Goal: Communication & Community: Answer question/provide support

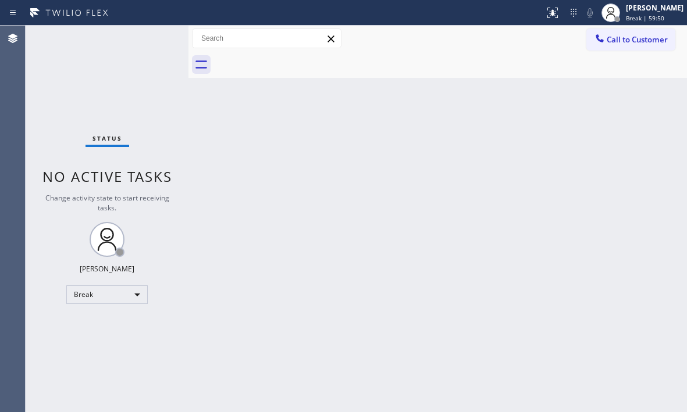
click at [608, 94] on div "Back to Dashboard Change Sender ID Customers Technicians Select a contact Outbo…" at bounding box center [437, 219] width 498 height 387
click at [626, 17] on span "Break | 59:50" at bounding box center [645, 18] width 38 height 8
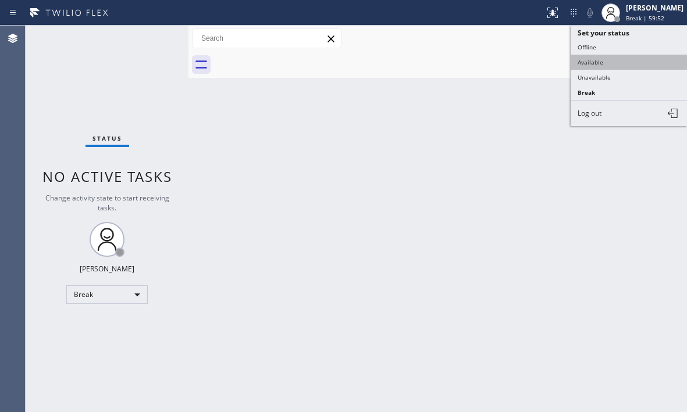
click at [596, 63] on button "Available" at bounding box center [629, 62] width 116 height 15
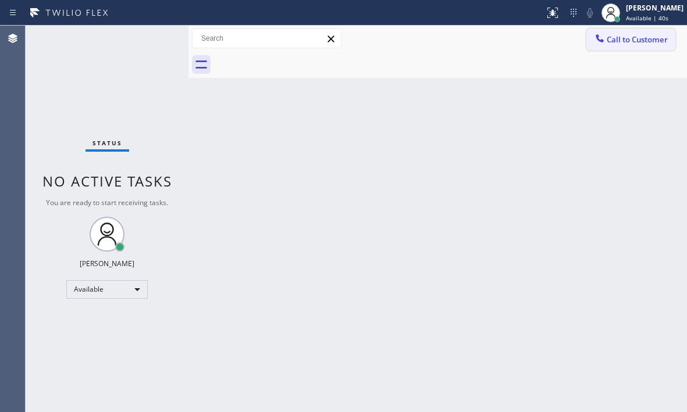
click at [637, 35] on span "Call to Customer" at bounding box center [637, 39] width 61 height 10
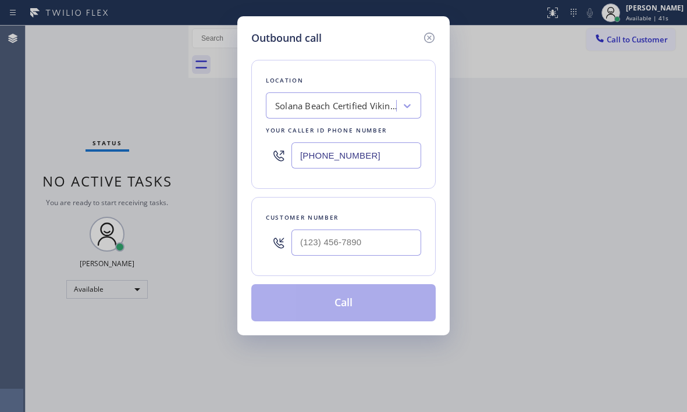
click at [389, 152] on input "(858) 244-9718" at bounding box center [356, 155] width 130 height 26
paste input "text"
type input "(858) 244-9718"
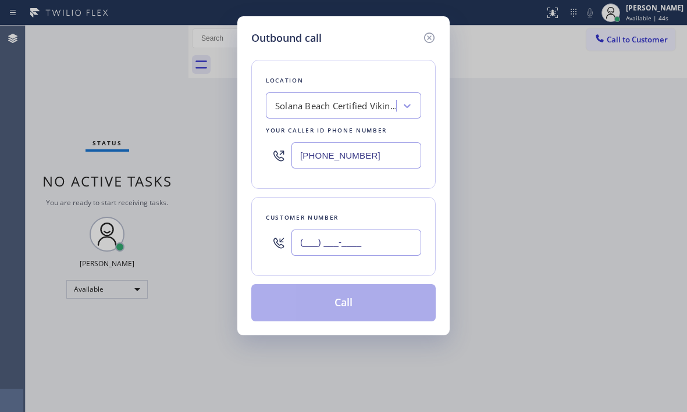
click at [340, 245] on input "(___) ___-____" at bounding box center [356, 243] width 130 height 26
paste input "858) 431-9734"
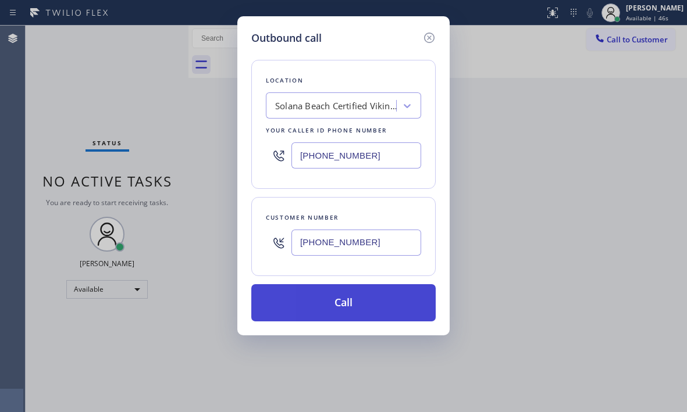
type input "(858) 431-9734"
click at [366, 312] on button "Call" at bounding box center [343, 302] width 184 height 37
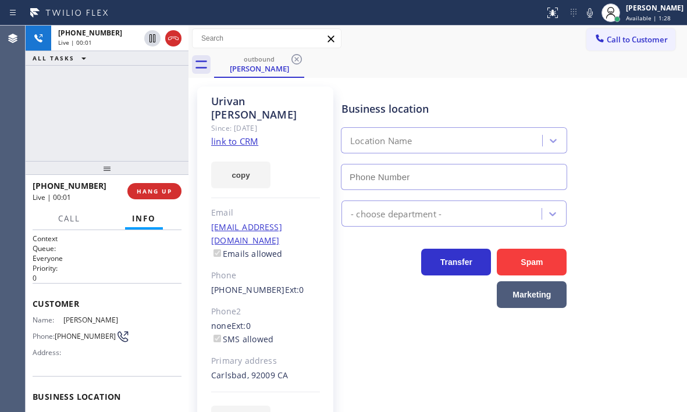
type input "(858) 244-9718"
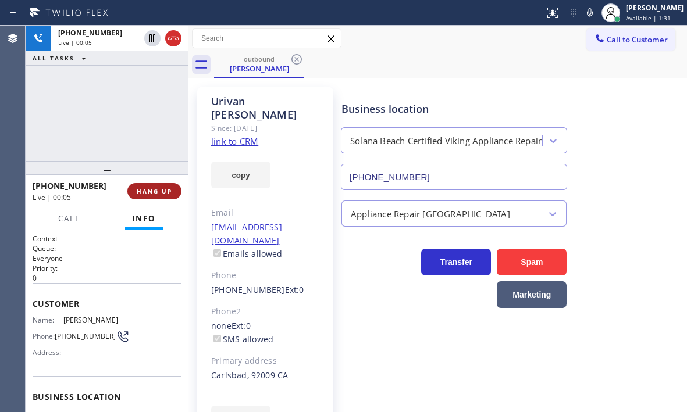
click at [168, 190] on span "HANG UP" at bounding box center [154, 191] width 35 height 8
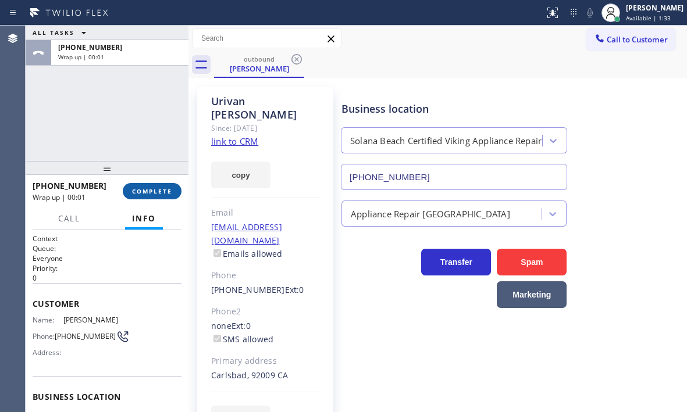
click at [151, 191] on span "COMPLETE" at bounding box center [152, 191] width 40 height 8
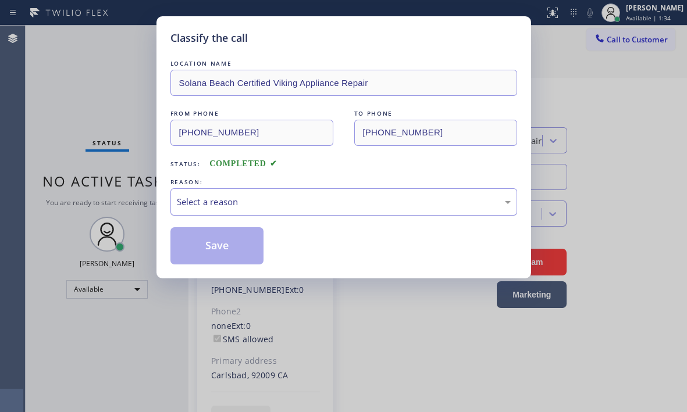
click at [269, 203] on div "Select a reason" at bounding box center [344, 201] width 334 height 13
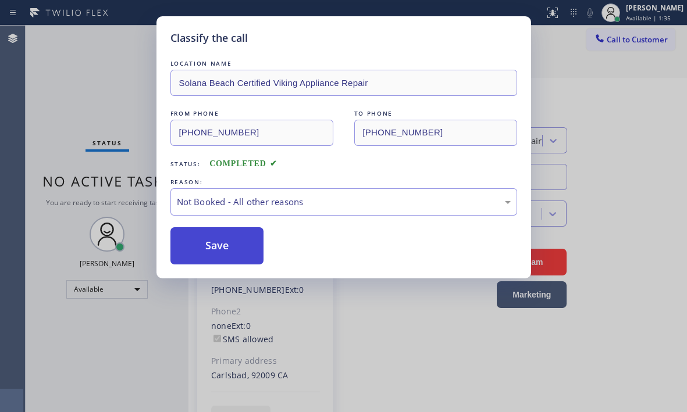
click at [200, 247] on button "Save" at bounding box center [217, 245] width 94 height 37
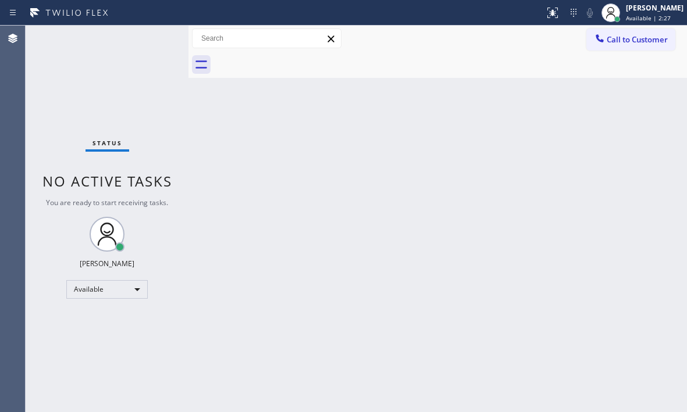
click at [144, 44] on div "Status No active tasks You are ready to start receiving tasks. Judy Mae Saturin…" at bounding box center [107, 219] width 163 height 387
click at [144, 43] on div "Status No active tasks You are ready to start receiving tasks. Judy Mae Saturin…" at bounding box center [107, 219] width 163 height 387
click at [148, 40] on div "Status No active tasks You are ready to start receiving tasks. Judy Mae Saturin…" at bounding box center [107, 219] width 163 height 387
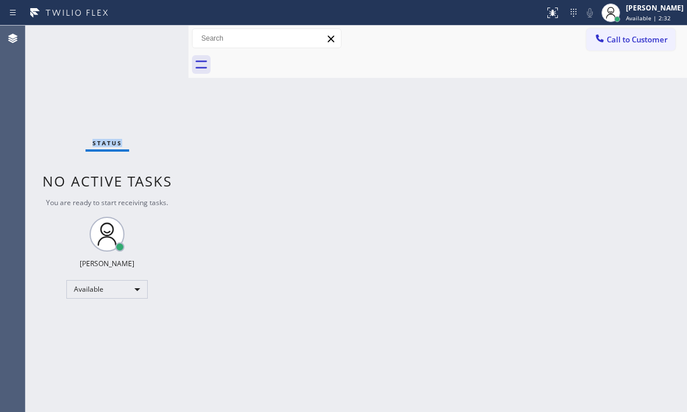
click at [148, 41] on div "Status No active tasks You are ready to start receiving tasks. Judy Mae Saturin…" at bounding box center [107, 219] width 163 height 387
click at [152, 37] on div "Status No active tasks You are ready to start receiving tasks. Judy Mae Saturin…" at bounding box center [107, 219] width 163 height 387
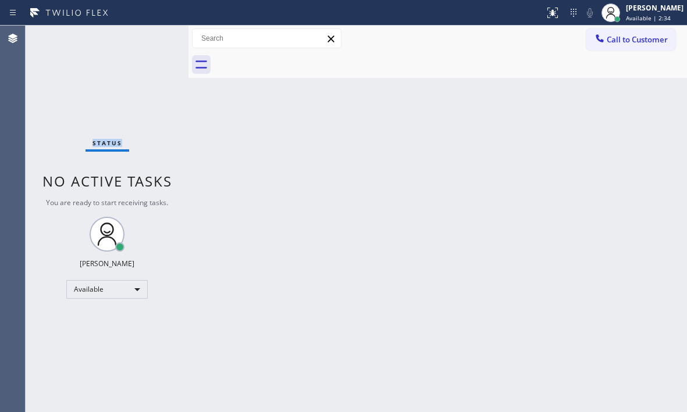
click at [152, 37] on div "Status No active tasks You are ready to start receiving tasks. Judy Mae Saturin…" at bounding box center [107, 219] width 163 height 387
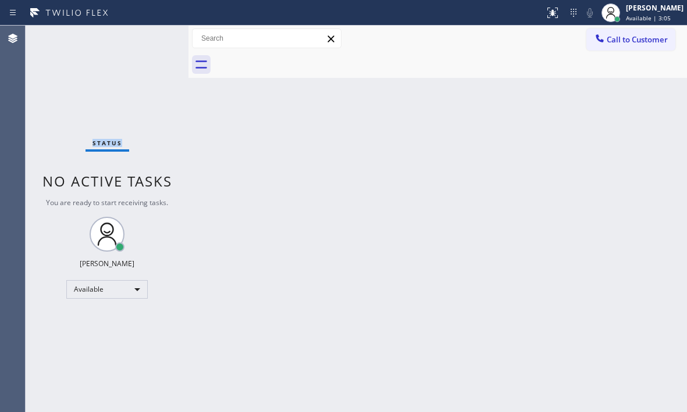
click at [144, 40] on div "Status No active tasks You are ready to start receiving tasks. Judy Mae Saturin…" at bounding box center [107, 219] width 163 height 387
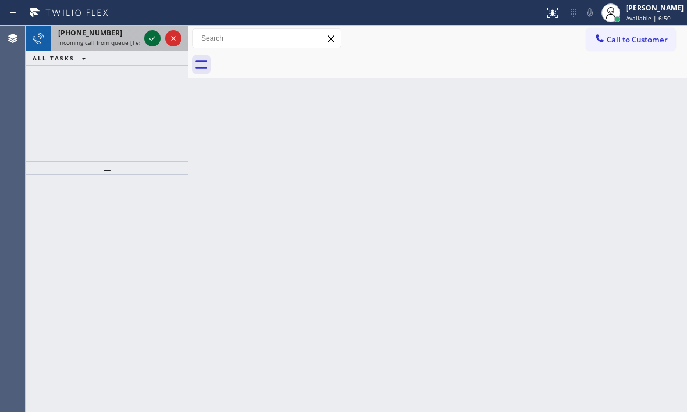
click at [154, 40] on icon at bounding box center [152, 38] width 14 height 14
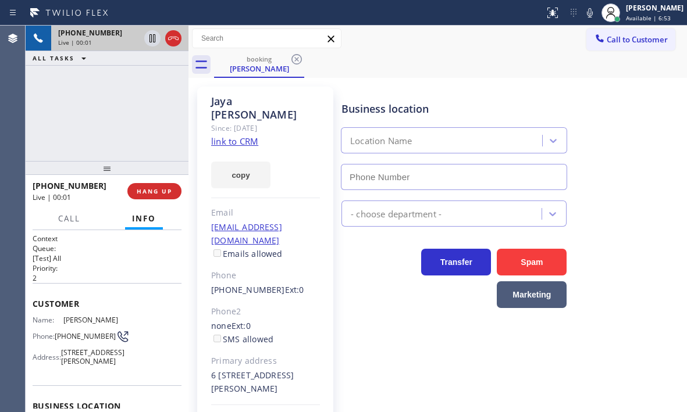
type input "(626) 623-7959"
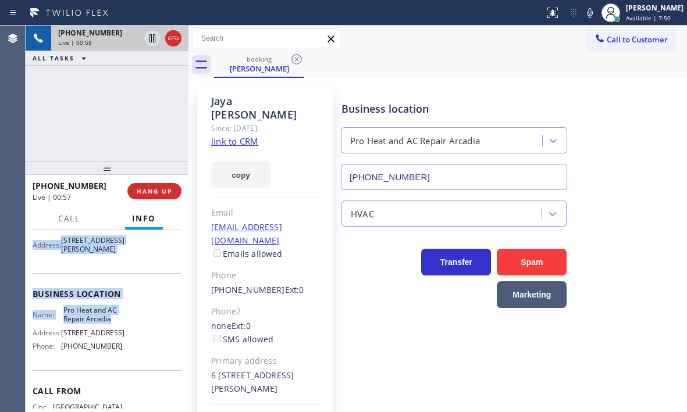
scroll to position [116, 0]
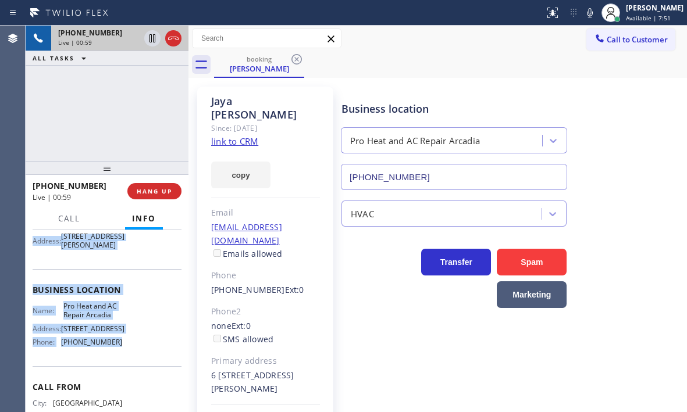
drag, startPoint x: 38, startPoint y: 302, endPoint x: 136, endPoint y: 373, distance: 120.8
click at [136, 373] on div "Context Queue: [Test] All Priority: 2 Customer Name: Jaya Singh Phone: (626) 42…" at bounding box center [107, 285] width 149 height 337
copy div "Customer Name: Jaya Singh Phone: (626) 429-3595 Address: 626 W Naomi Ave UNIT 6…"
click at [152, 41] on icon at bounding box center [152, 38] width 14 height 14
click at [584, 10] on icon at bounding box center [590, 13] width 14 height 14
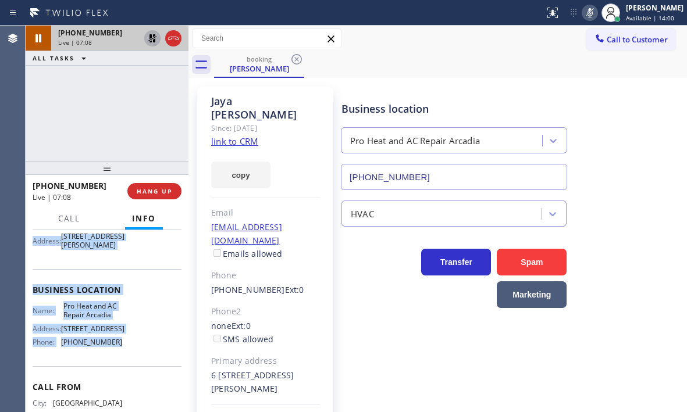
click at [148, 34] on icon at bounding box center [152, 38] width 14 height 14
click at [583, 17] on icon at bounding box center [590, 13] width 14 height 14
click at [173, 46] on button at bounding box center [173, 38] width 16 height 16
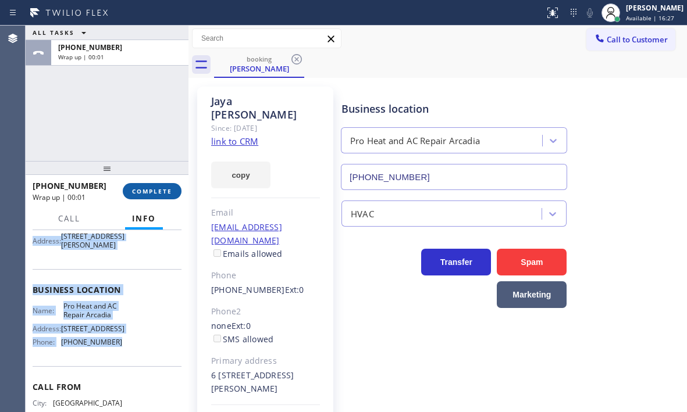
click at [161, 192] on span "COMPLETE" at bounding box center [152, 191] width 40 height 8
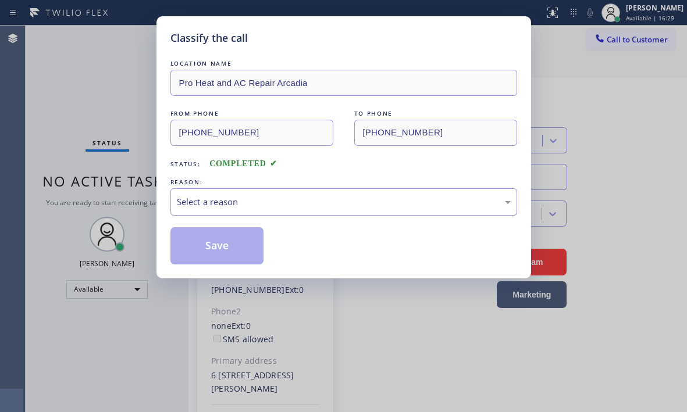
click at [309, 202] on div "Select a reason" at bounding box center [344, 201] width 334 height 13
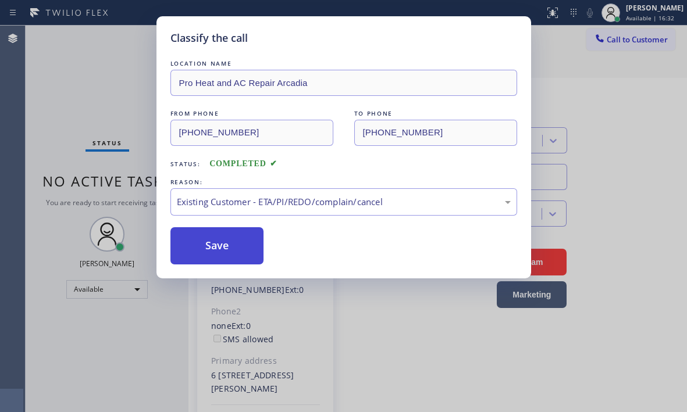
click at [221, 240] on button "Save" at bounding box center [217, 245] width 94 height 37
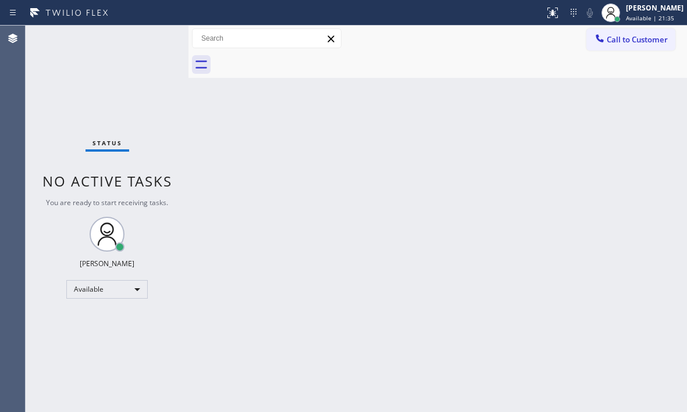
click at [230, 194] on div "Back to Dashboard Change Sender ID Customers Technicians Select a contact Outbo…" at bounding box center [437, 219] width 498 height 387
click at [116, 99] on div "Status No active tasks You are ready to start receiving tasks. Judy Mae Saturin…" at bounding box center [107, 219] width 163 height 387
click at [333, 199] on div "Back to Dashboard Change Sender ID Customers Technicians Select a contact Outbo…" at bounding box center [437, 219] width 498 height 387
click at [72, 103] on div "Status No active tasks You are ready to start receiving tasks. Judy Mae Saturin…" at bounding box center [107, 219] width 163 height 387
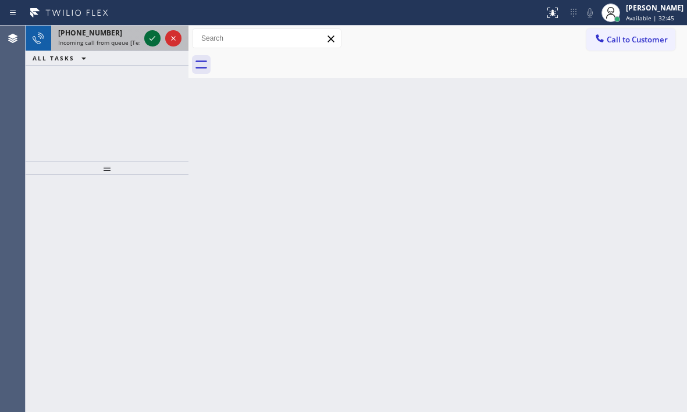
click at [145, 34] on icon at bounding box center [152, 38] width 14 height 14
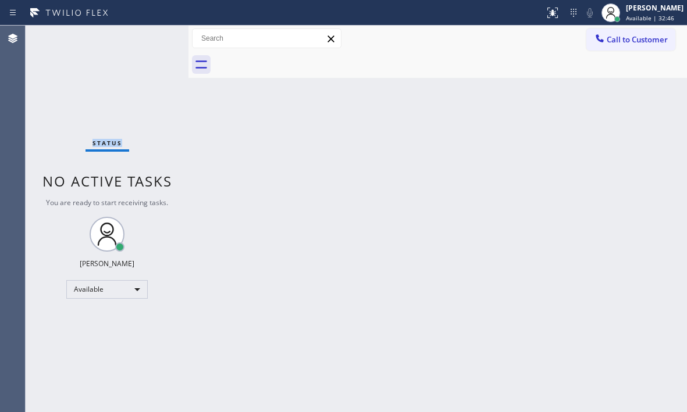
click at [148, 35] on div "Status No active tasks You are ready to start receiving tasks. Judy Mae Saturin…" at bounding box center [107, 219] width 163 height 387
click at [546, 12] on icon at bounding box center [553, 13] width 14 height 14
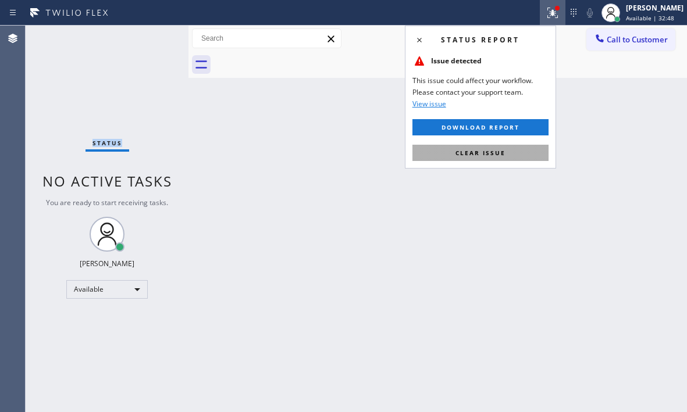
click at [516, 154] on button "Clear issue" at bounding box center [480, 153] width 136 height 16
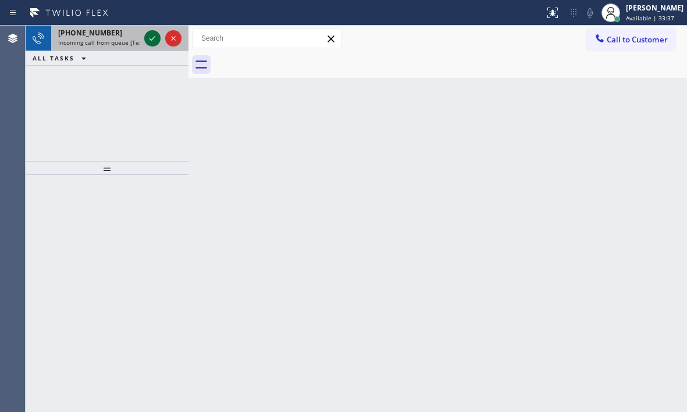
click at [151, 43] on icon at bounding box center [152, 38] width 14 height 14
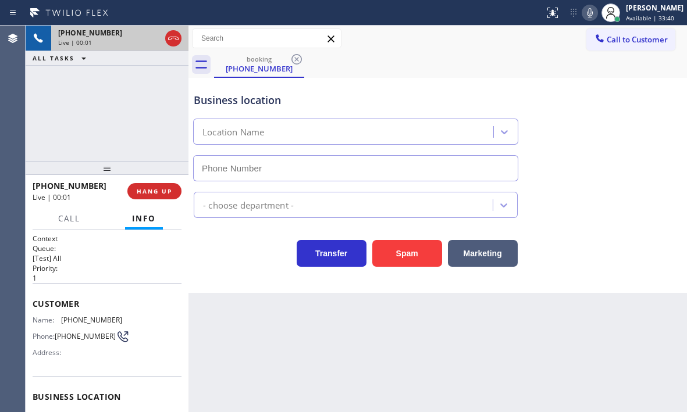
type input "(315) 284-2925"
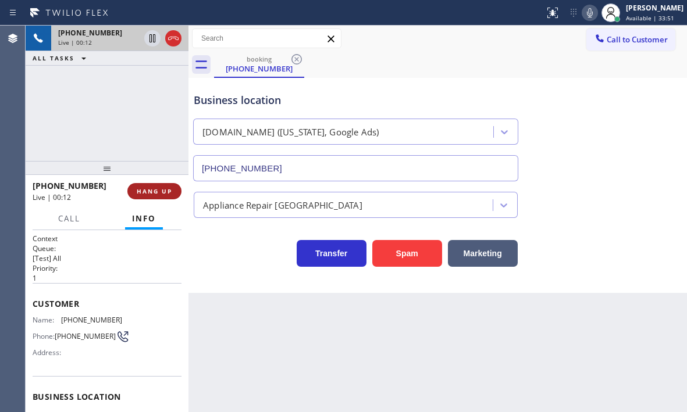
click at [165, 188] on span "HANG UP" at bounding box center [154, 191] width 35 height 8
click at [161, 191] on span "HANG UP" at bounding box center [154, 191] width 35 height 8
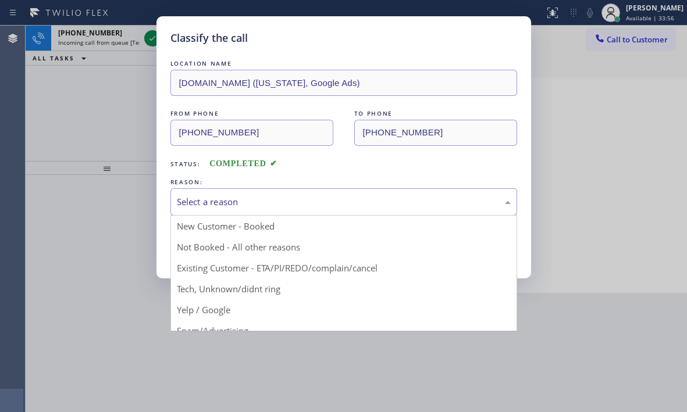
click at [236, 207] on div "Select a reason" at bounding box center [344, 201] width 334 height 13
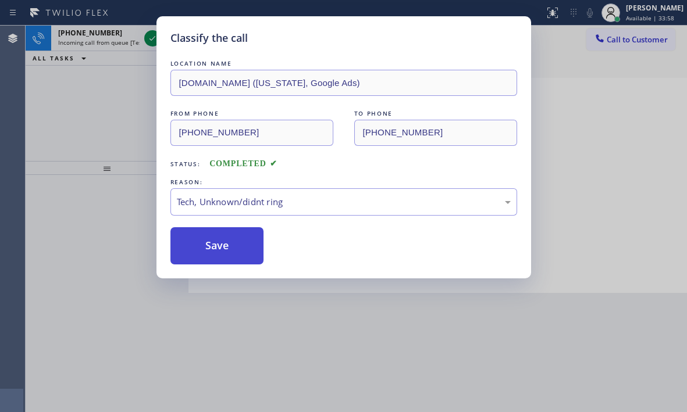
click at [203, 248] on button "Save" at bounding box center [217, 245] width 94 height 37
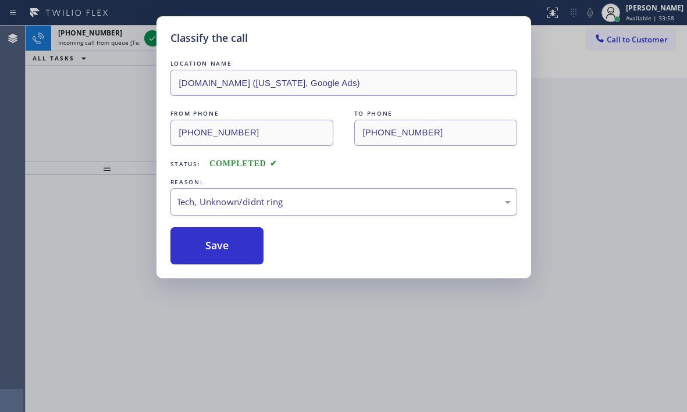
click at [119, 92] on div "Classify the call LOCATION NAME SubzeroExperts.online (New York, Google Ads) FR…" at bounding box center [343, 206] width 687 height 412
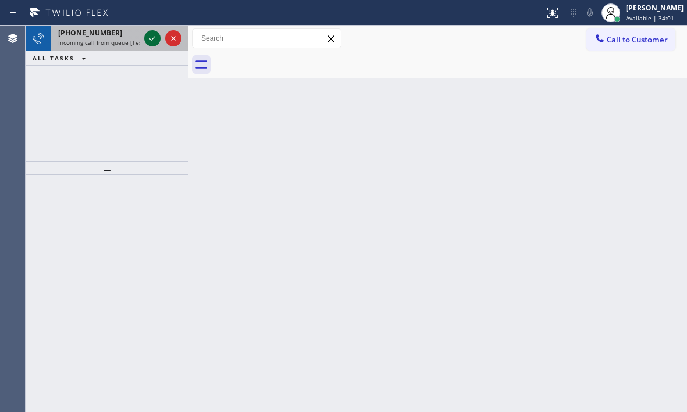
click at [153, 45] on button at bounding box center [152, 38] width 16 height 16
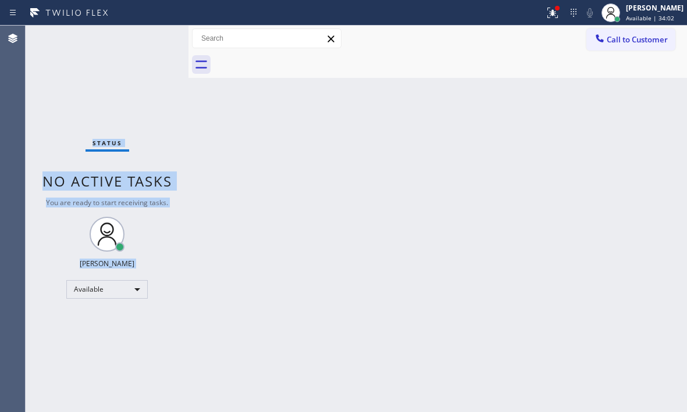
click at [152, 42] on div "Status No active tasks You are ready to start receiving tasks. Judy Mae Saturin…" at bounding box center [107, 219] width 163 height 387
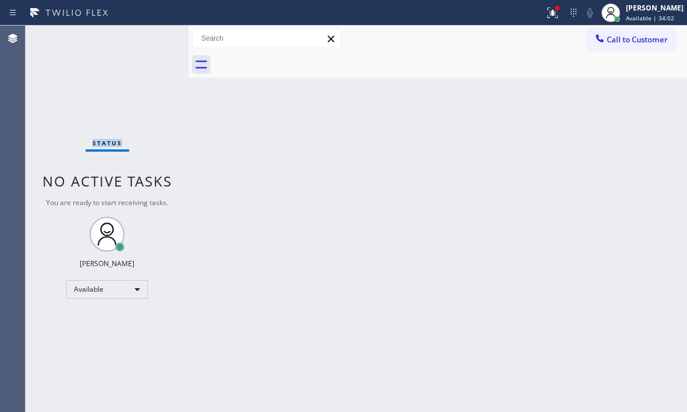
click at [152, 41] on div "Status No active tasks You are ready to start receiving tasks. Judy Mae Saturin…" at bounding box center [107, 219] width 163 height 387
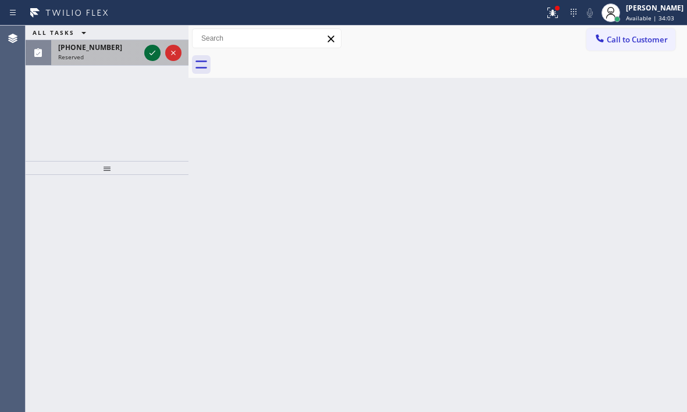
click at [150, 54] on icon at bounding box center [152, 53] width 6 height 5
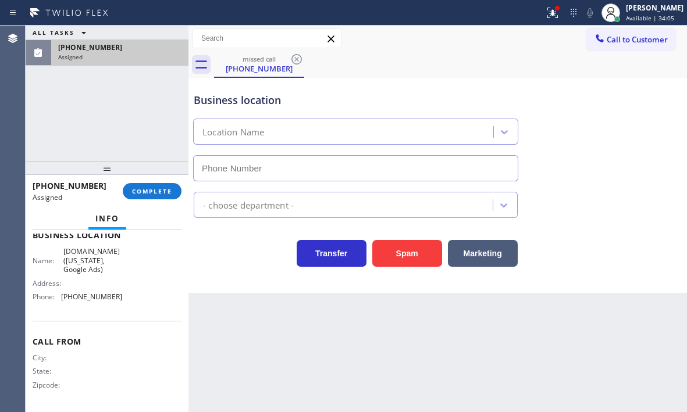
scroll to position [165, 0]
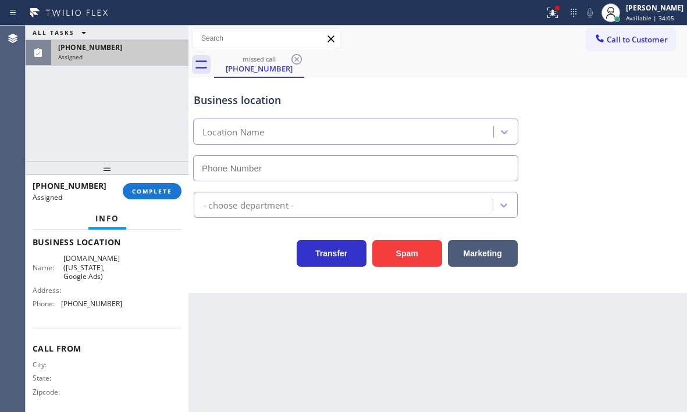
type input "(315) 284-2925"
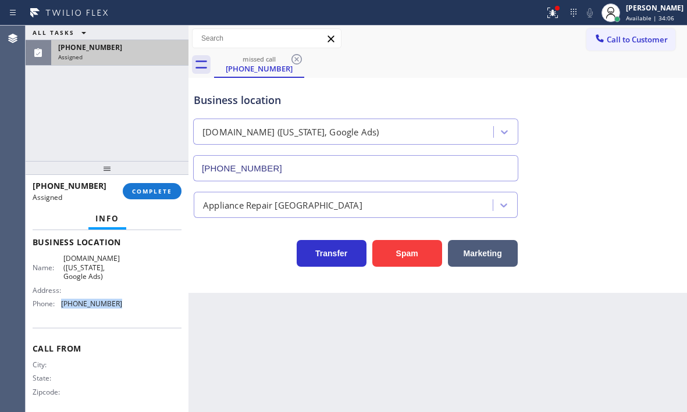
drag, startPoint x: 120, startPoint y: 309, endPoint x: 61, endPoint y: 309, distance: 58.7
click at [61, 309] on div "Name: SubzeroExperts.online (New York, Google Ads) Address: Phone: (315) 284-29…" at bounding box center [107, 283] width 149 height 59
copy div "(315) 284-2925"
click at [618, 38] on span "Call to Customer" at bounding box center [637, 39] width 61 height 10
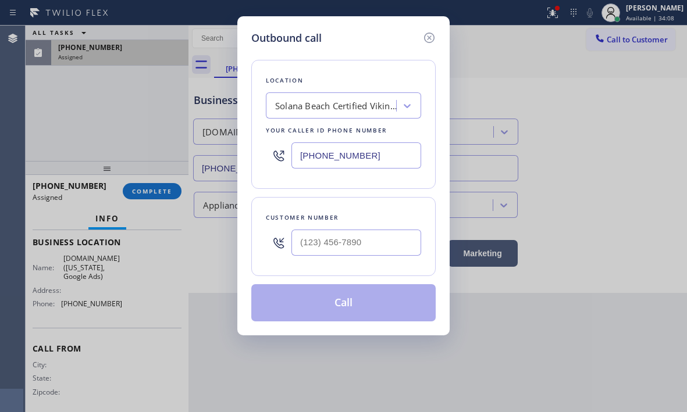
click at [369, 159] on input "(858) 244-9718" at bounding box center [356, 155] width 130 height 26
paste input "315) 284-2925"
type input "(315) 284-2925"
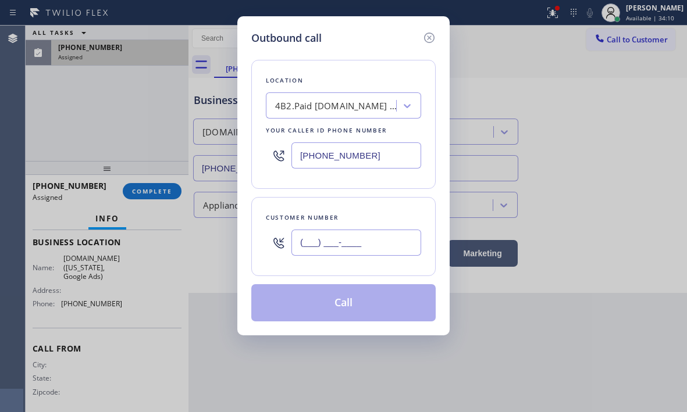
click at [340, 244] on input "(___) ___-____" at bounding box center [356, 243] width 130 height 26
type input "(718) 851-6183"
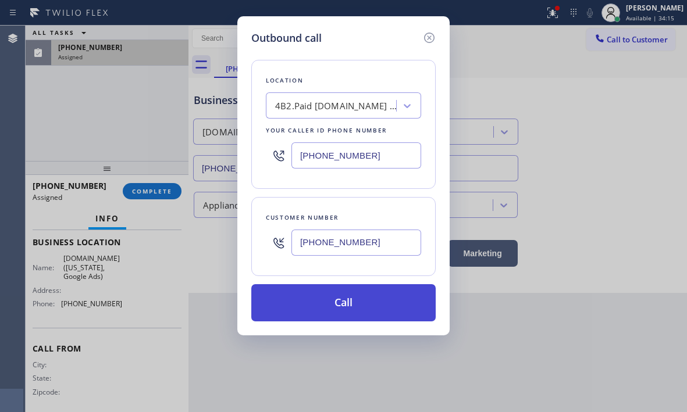
click at [358, 307] on button "Call" at bounding box center [343, 302] width 184 height 37
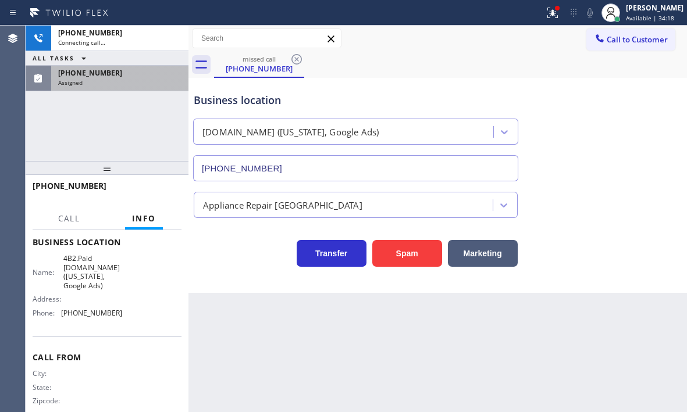
click at [129, 79] on div "Assigned" at bounding box center [119, 83] width 123 height 8
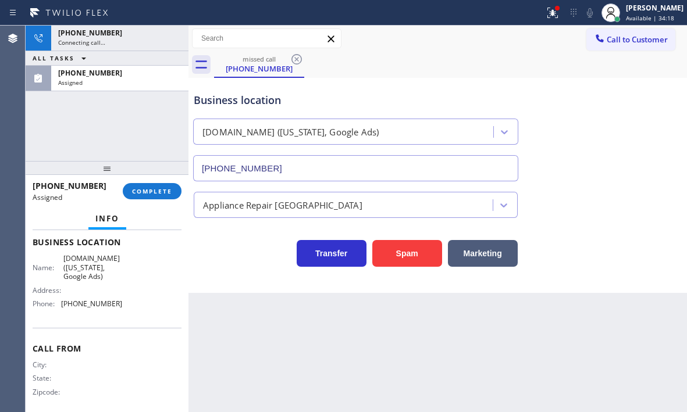
scroll to position [165, 0]
click at [156, 187] on span "COMPLETE" at bounding box center [152, 191] width 40 height 8
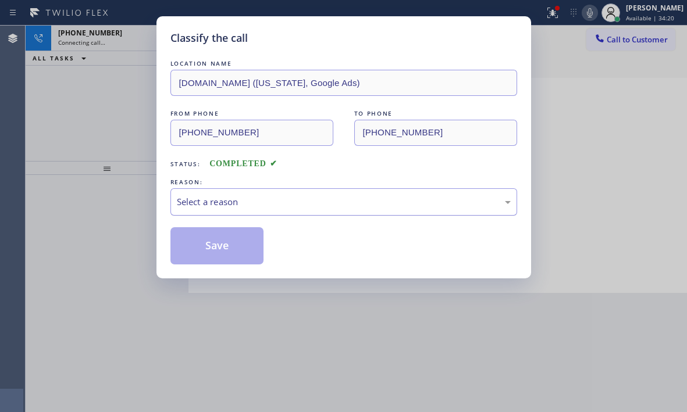
click at [273, 210] on div "Select a reason" at bounding box center [343, 201] width 347 height 27
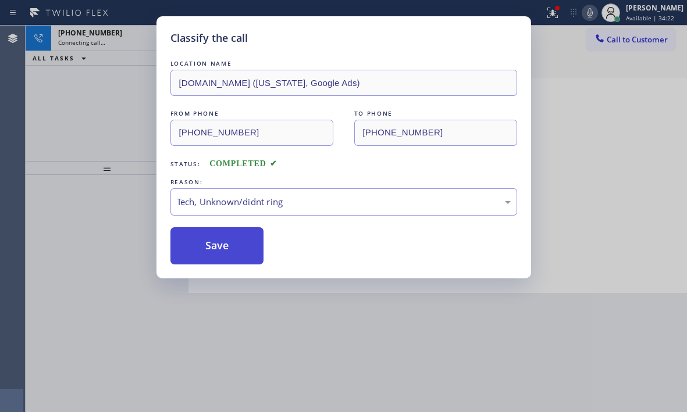
click at [236, 254] on button "Save" at bounding box center [217, 245] width 94 height 37
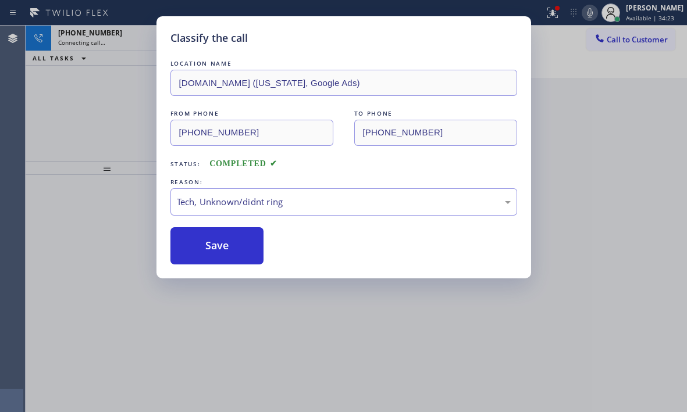
click at [98, 114] on div "Classify the call LOCATION NAME SubzeroExperts.online (New York, Google Ads) FR…" at bounding box center [343, 206] width 687 height 412
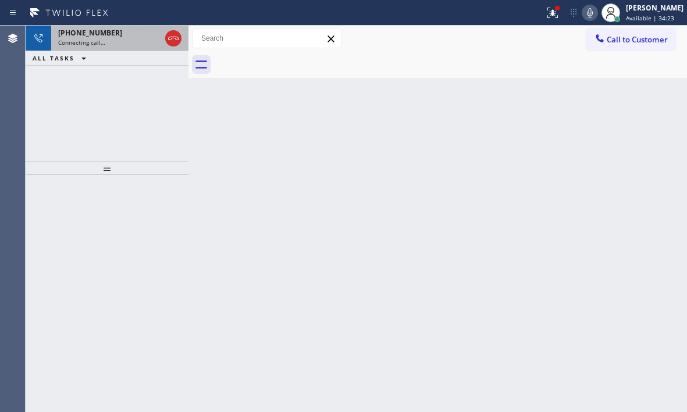
click at [126, 44] on div "Connecting call…" at bounding box center [109, 42] width 102 height 8
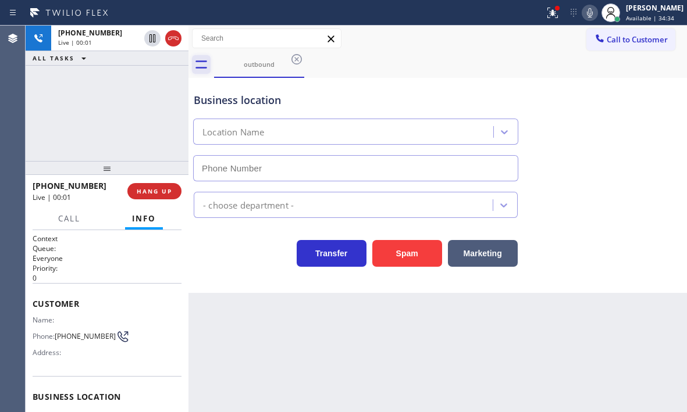
type input "(315) 284-2925"
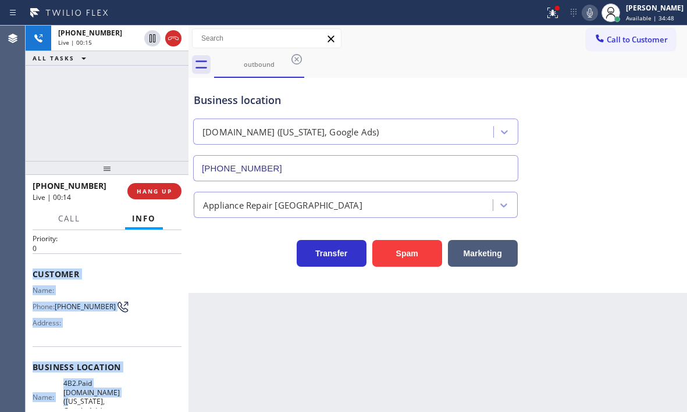
scroll to position [116, 0]
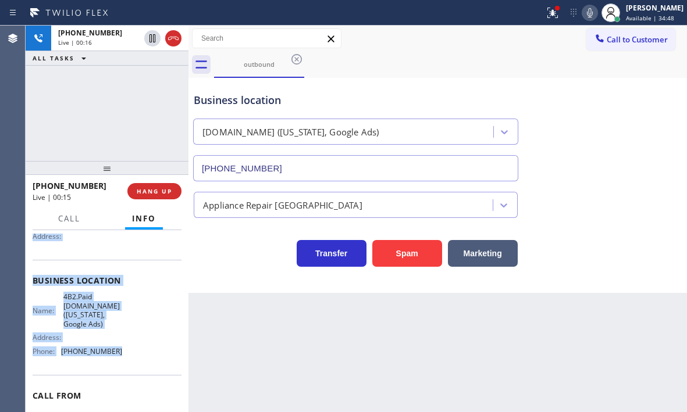
drag, startPoint x: 33, startPoint y: 302, endPoint x: 130, endPoint y: 364, distance: 114.2
click at [130, 364] on div "Context Queue: Everyone Priority: 0 Customer Name: Phone: (718) 851-6183 Addres…" at bounding box center [107, 289] width 149 height 345
copy div "Customer Name: Phone: (718) 851-6183 Address: Business location Name: 4B2.Paid …"
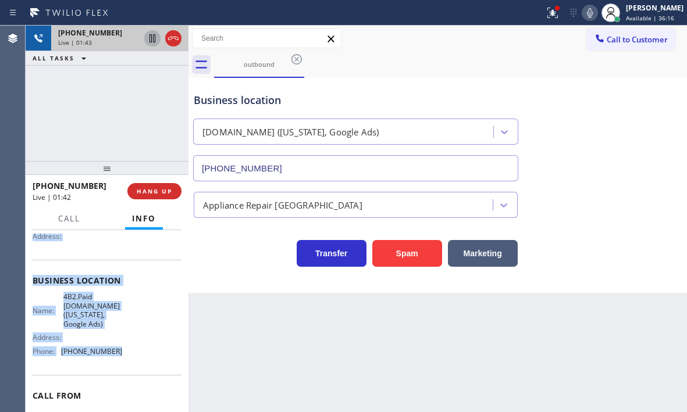
click at [156, 40] on icon at bounding box center [152, 38] width 14 height 14
click at [151, 40] on icon at bounding box center [152, 38] width 8 height 8
click at [150, 38] on icon at bounding box center [152, 38] width 6 height 8
click at [152, 41] on icon at bounding box center [152, 38] width 14 height 14
click at [155, 195] on span "HANG UP" at bounding box center [154, 191] width 35 height 8
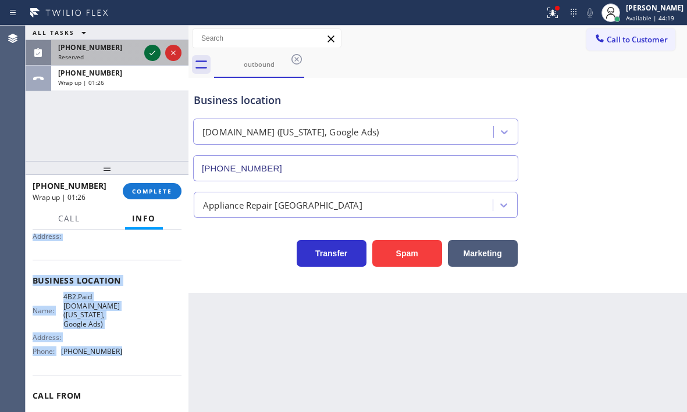
click at [152, 54] on icon at bounding box center [152, 53] width 6 height 5
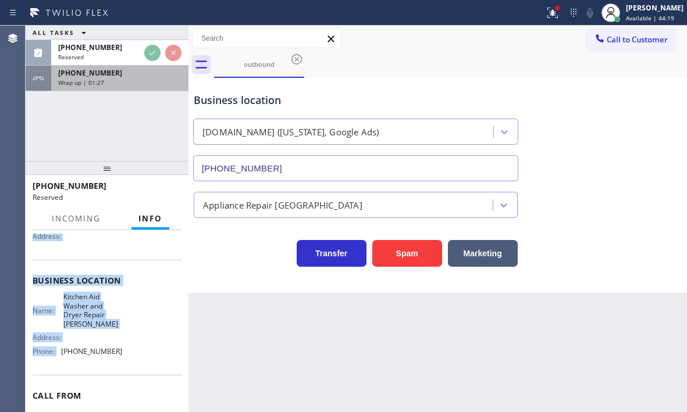
click at [136, 80] on div "Wrap up | 01:27" at bounding box center [119, 83] width 123 height 8
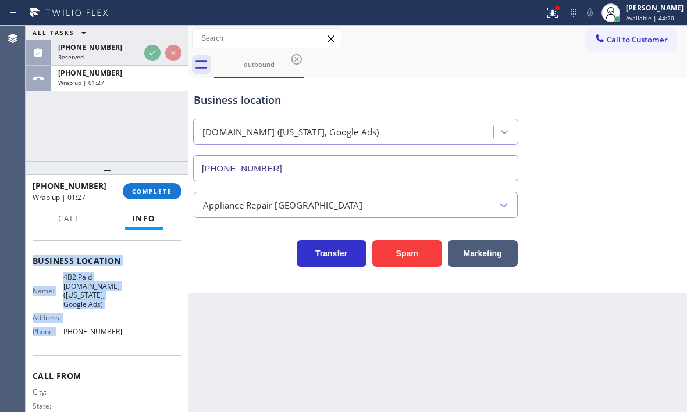
scroll to position [116, 0]
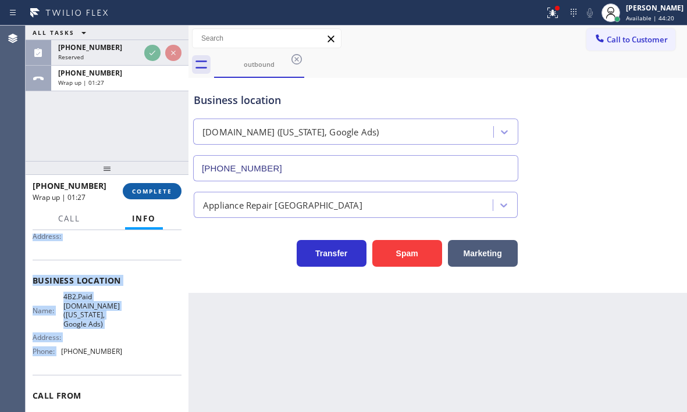
click at [155, 187] on span "COMPLETE" at bounding box center [152, 191] width 40 height 8
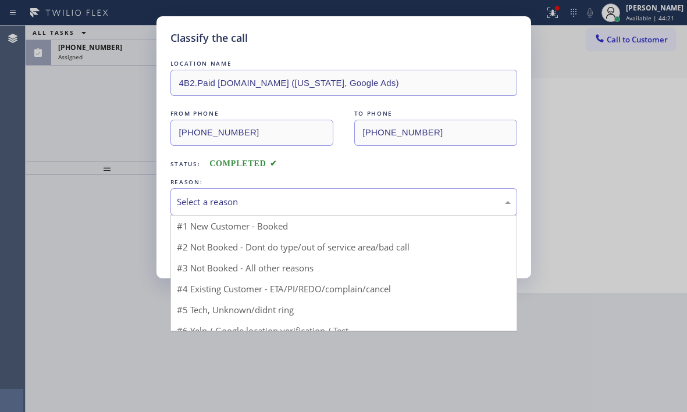
click at [271, 204] on div "Select a reason" at bounding box center [344, 201] width 334 height 13
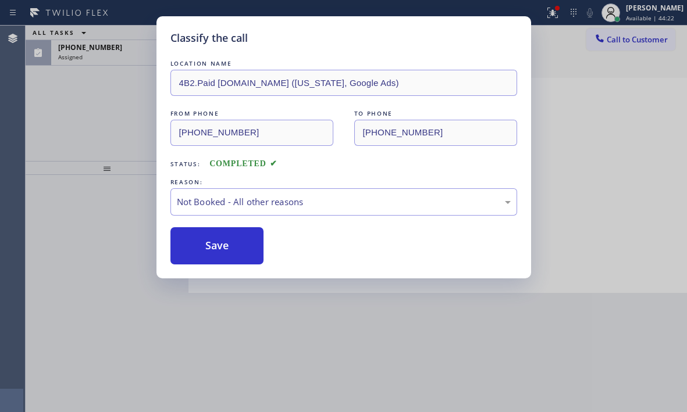
drag, startPoint x: 197, startPoint y: 251, endPoint x: 140, endPoint y: 159, distance: 108.9
click at [197, 252] on button "Save" at bounding box center [217, 245] width 94 height 37
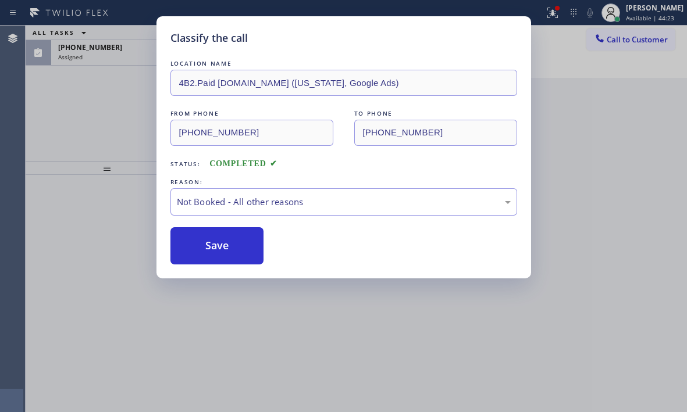
click at [133, 63] on div "Classify the call LOCATION NAME 4B2.Paid SubzeroExperts.online (New York, Googl…" at bounding box center [343, 206] width 687 height 412
click at [133, 54] on div "Classify the call LOCATION NAME Repair Twist of New York FROM PHONE (718) 791-9…" at bounding box center [356, 219] width 661 height 387
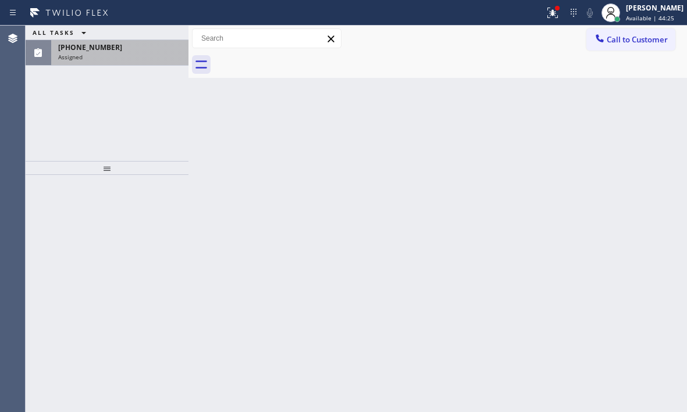
click at [130, 48] on div "(541) 870-2986" at bounding box center [119, 47] width 123 height 10
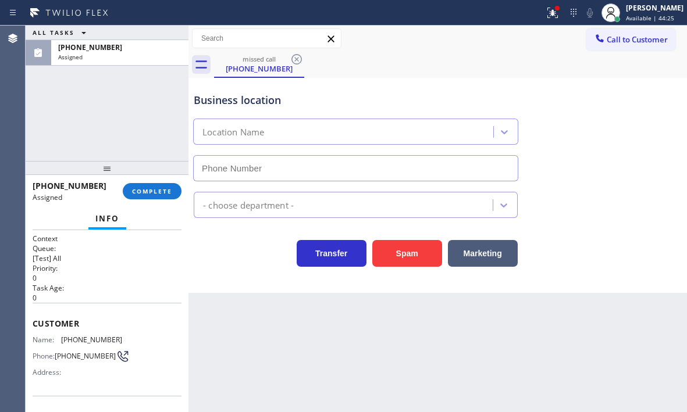
type input "(458) 217-8034"
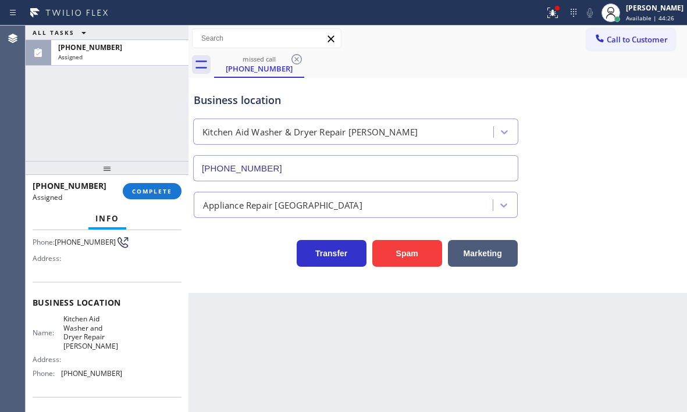
scroll to position [106, 0]
drag, startPoint x: 116, startPoint y: 373, endPoint x: 59, endPoint y: 376, distance: 56.5
click at [59, 376] on div "Phone: (458) 217-8034" at bounding box center [78, 371] width 90 height 9
copy div "(458) 217-8034"
click at [616, 47] on button "Call to Customer" at bounding box center [630, 39] width 89 height 22
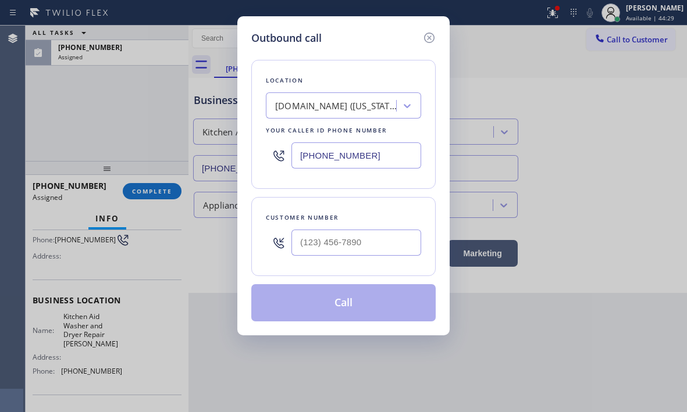
click at [386, 151] on input "(315) 284-2925" at bounding box center [356, 155] width 130 height 26
paste input "458) 217-8034"
type input "(458) 217-8034"
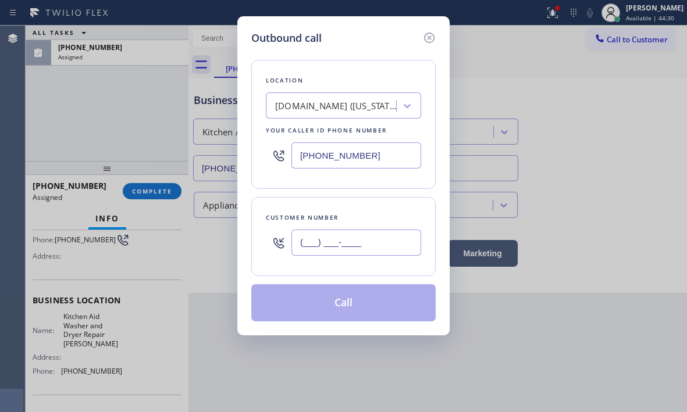
click at [361, 240] on input "(___) ___-____" at bounding box center [356, 243] width 130 height 26
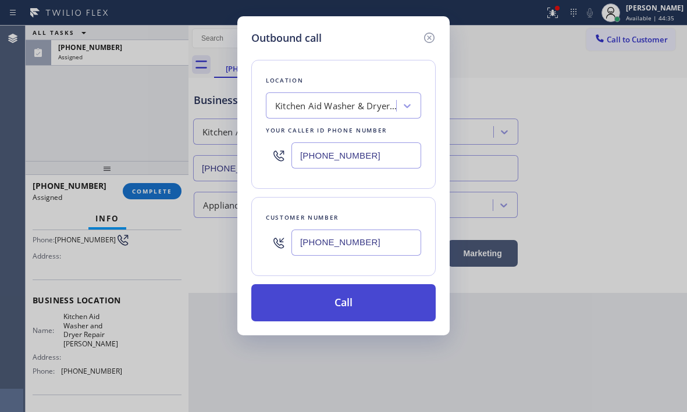
type input "(541) 870-2986"
click at [372, 301] on button "Call" at bounding box center [343, 302] width 184 height 37
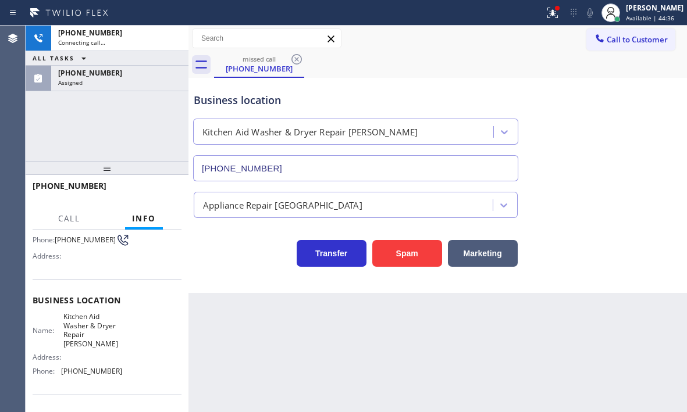
click at [126, 65] on div "ALL TASKS ALL TASKS ACTIVE TASKS TASKS IN WRAP UP" at bounding box center [107, 58] width 163 height 15
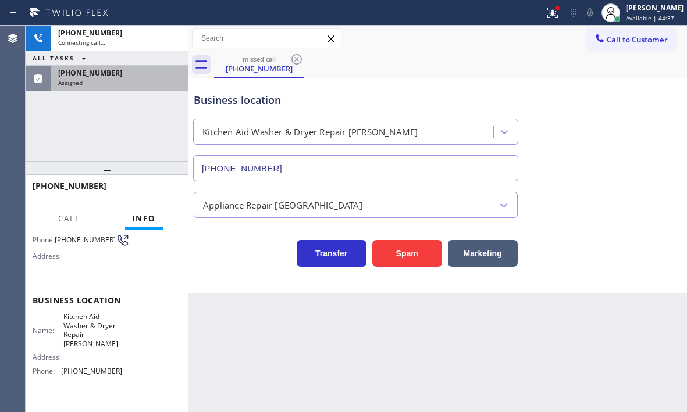
click at [130, 75] on div "(541) 870-2986" at bounding box center [119, 73] width 123 height 10
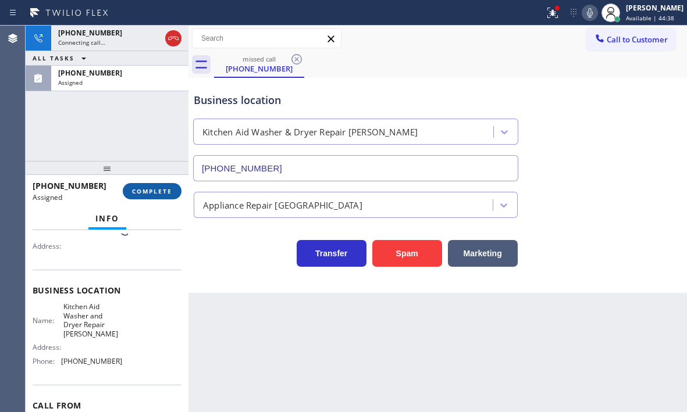
scroll to position [106, 0]
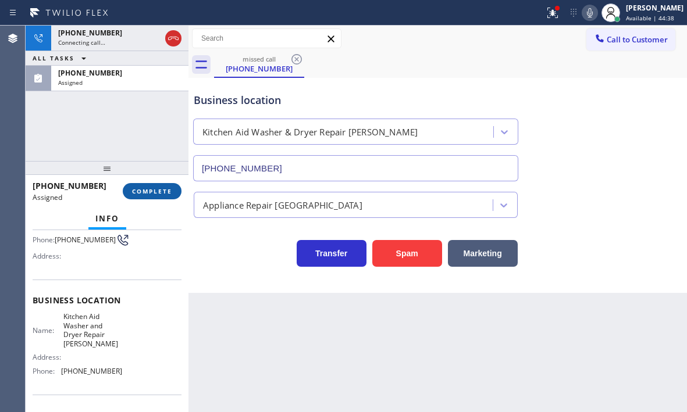
click at [163, 194] on span "COMPLETE" at bounding box center [152, 191] width 40 height 8
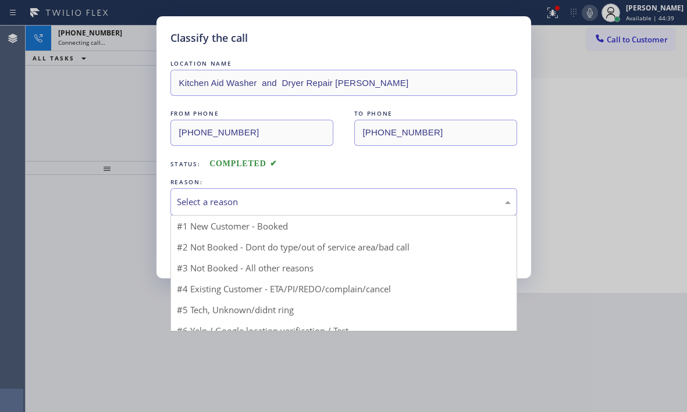
click at [333, 206] on div "Select a reason" at bounding box center [344, 201] width 334 height 13
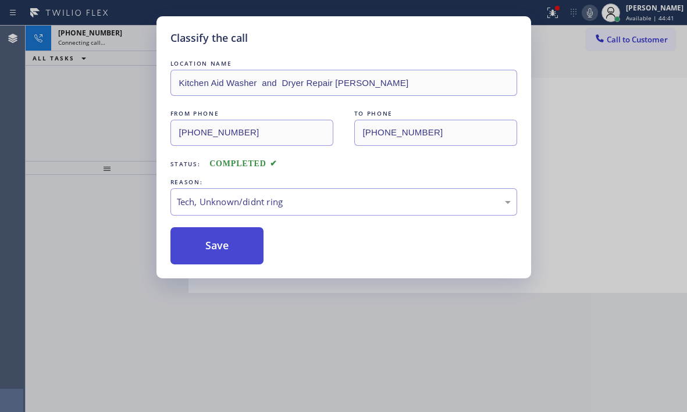
click at [227, 244] on button "Save" at bounding box center [217, 245] width 94 height 37
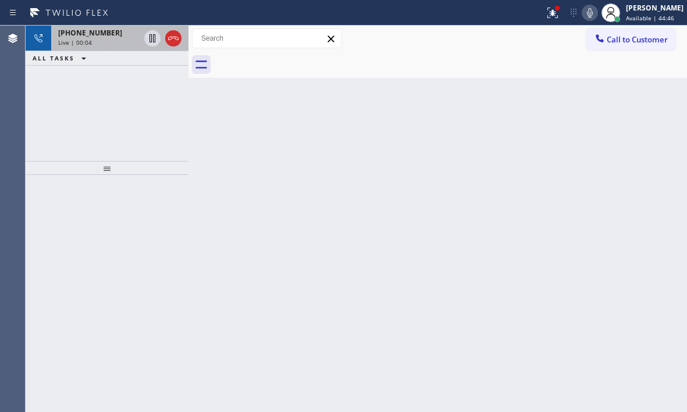
click at [98, 39] on div "Live | 00:04" at bounding box center [98, 42] width 81 height 8
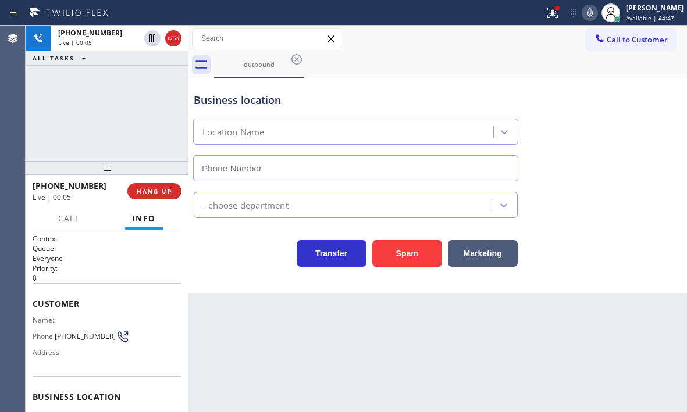
type input "(458) 217-8034"
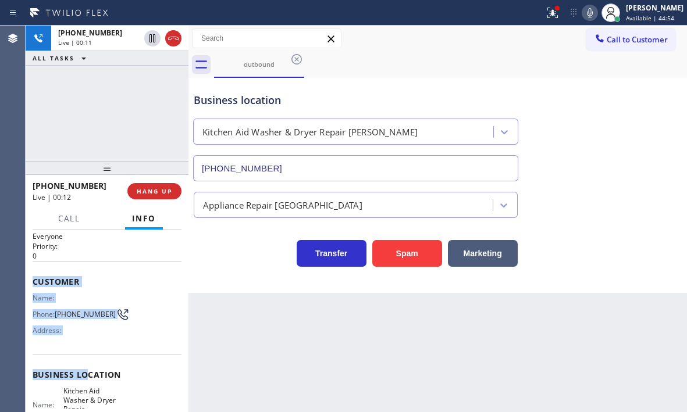
scroll to position [116, 0]
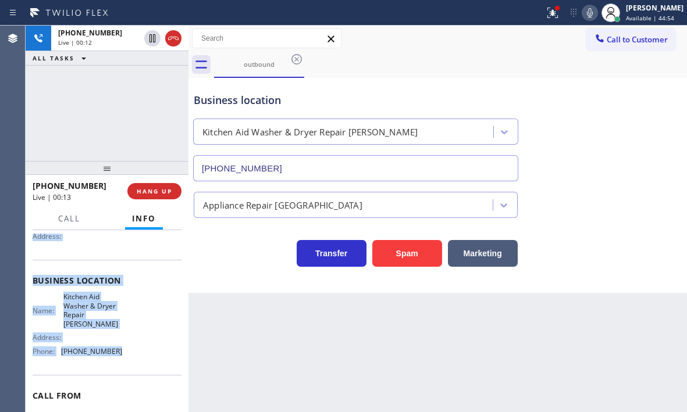
drag, startPoint x: 32, startPoint y: 304, endPoint x: 120, endPoint y: 350, distance: 99.6
click at [120, 350] on div "Context Queue: Everyone Priority: 0 Customer Name: Phone: (541) 870-2986 Addres…" at bounding box center [107, 321] width 163 height 182
copy div "Customer Name: Phone: (541) 870-2986 Address: Business location Name: Kitchen A…"
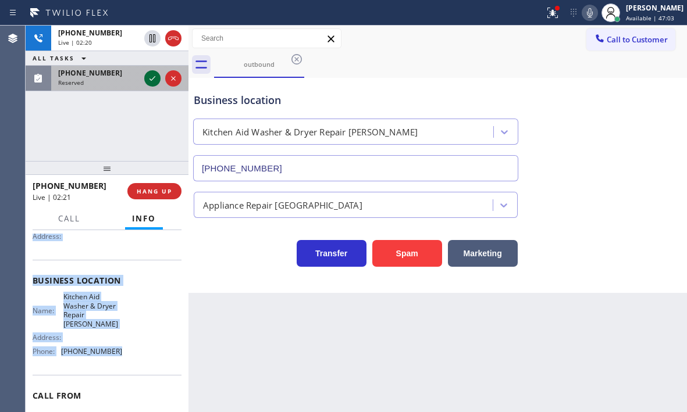
click at [148, 79] on icon at bounding box center [152, 79] width 14 height 14
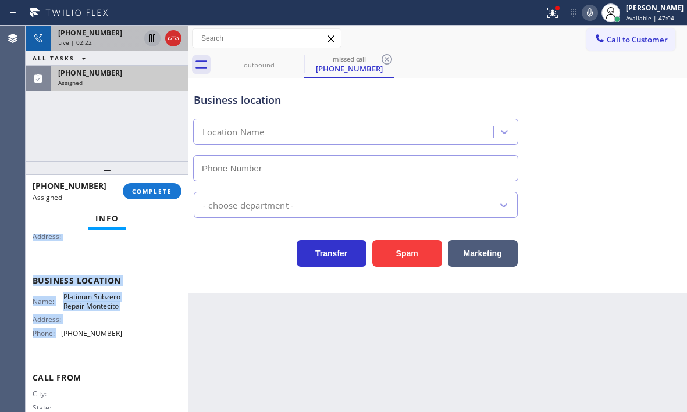
click at [150, 39] on icon at bounding box center [152, 38] width 6 height 8
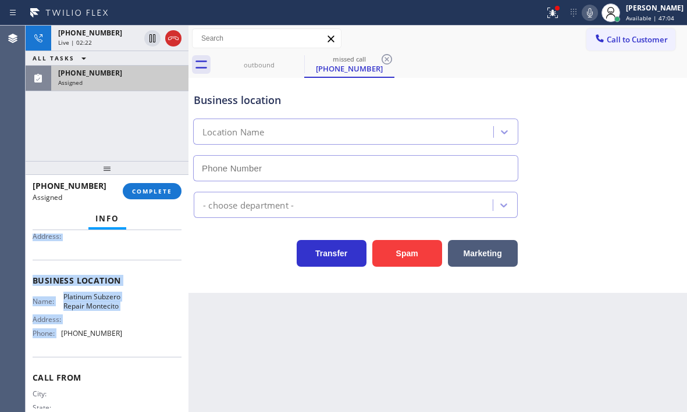
type input "(805) 399-7188"
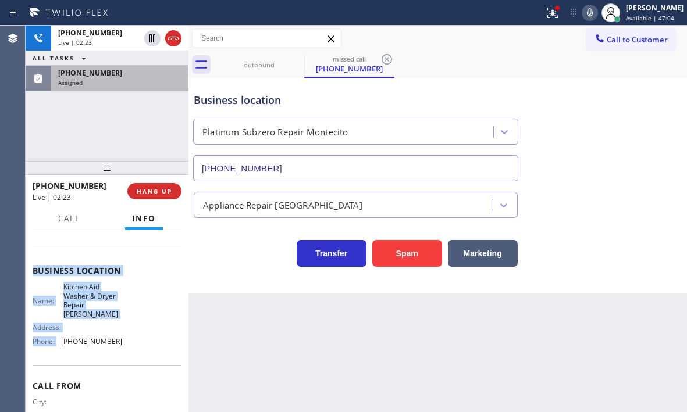
scroll to position [116, 0]
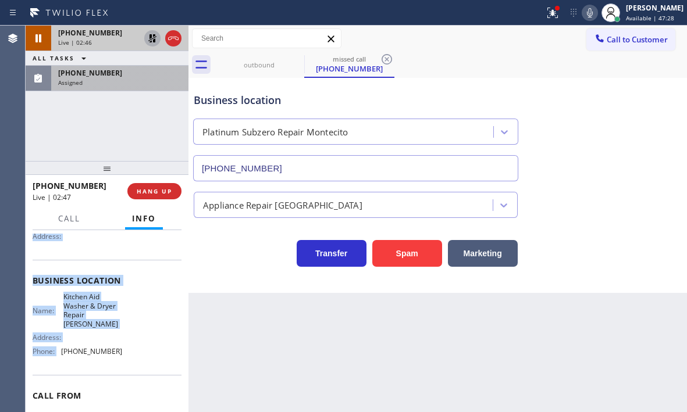
click at [150, 41] on icon at bounding box center [152, 38] width 14 height 14
click at [174, 40] on icon at bounding box center [173, 38] width 14 height 14
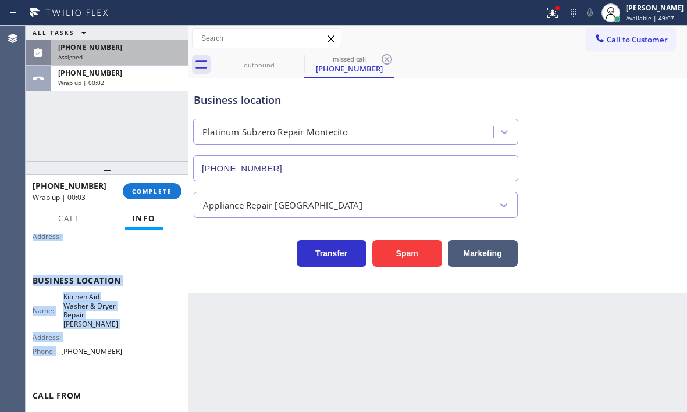
click at [133, 51] on div "(805) 365-6380" at bounding box center [119, 47] width 123 height 10
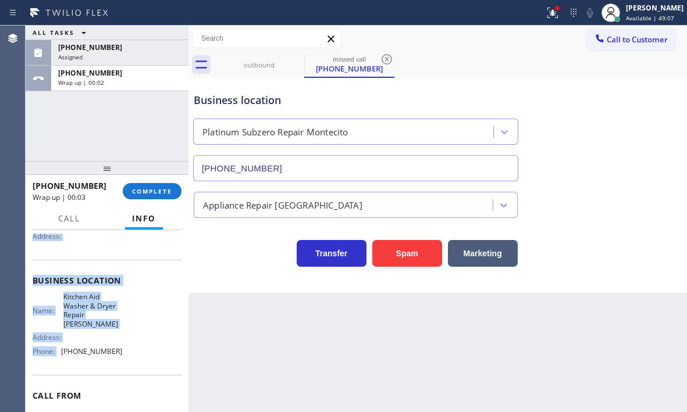
click at [137, 37] on div "ALL TASKS ALL TASKS ACTIVE TASKS TASKS IN WRAP UP" at bounding box center [107, 33] width 163 height 15
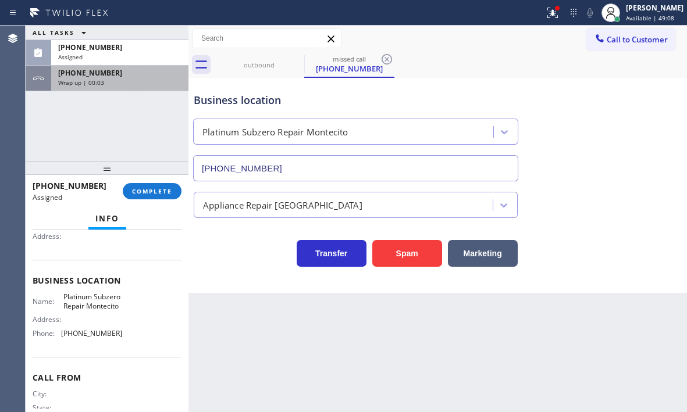
click at [143, 76] on div "+15418702986" at bounding box center [119, 73] width 123 height 10
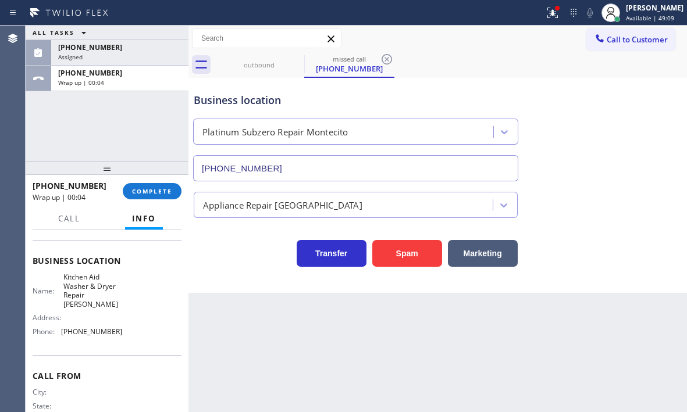
scroll to position [116, 0]
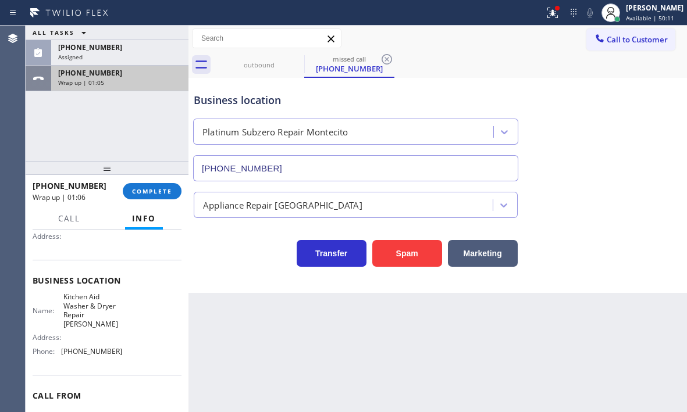
click at [145, 77] on div "+15418702986" at bounding box center [119, 73] width 123 height 10
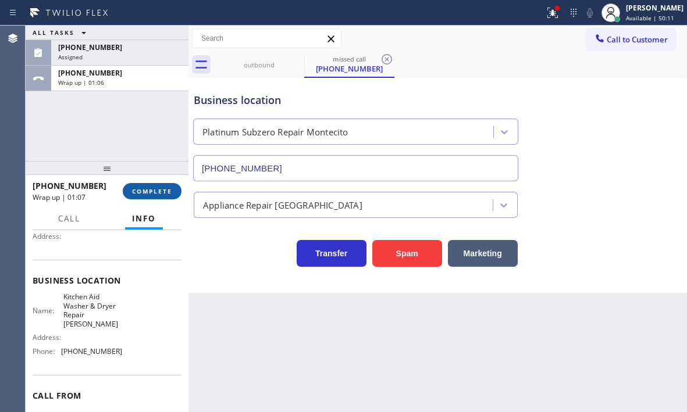
drag, startPoint x: 141, startPoint y: 186, endPoint x: 191, endPoint y: 215, distance: 58.4
click at [141, 186] on button "COMPLETE" at bounding box center [152, 191] width 59 height 16
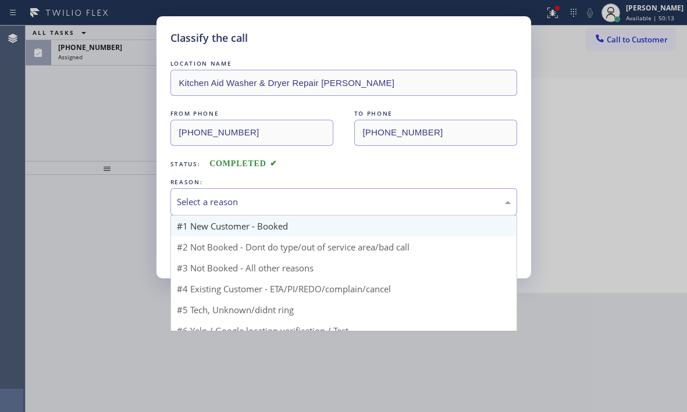
drag, startPoint x: 244, startPoint y: 201, endPoint x: 229, endPoint y: 233, distance: 35.1
click at [245, 202] on div "Select a reason" at bounding box center [344, 201] width 334 height 13
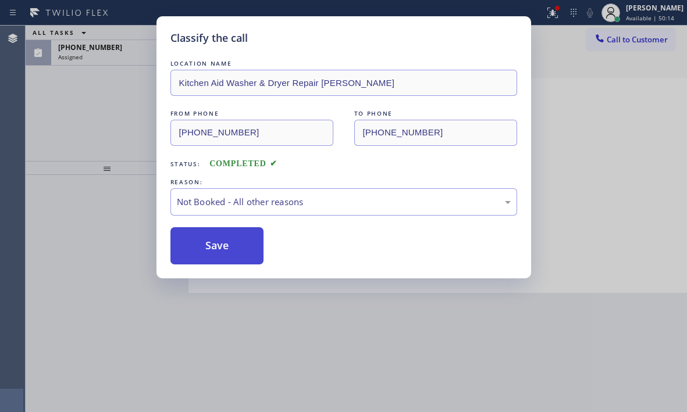
click at [199, 251] on button "Save" at bounding box center [217, 245] width 94 height 37
click at [131, 57] on div "Classify the call LOCATION NAME Kitchen Aid Washer & Dryer Repair Eugene FROM P…" at bounding box center [343, 206] width 687 height 412
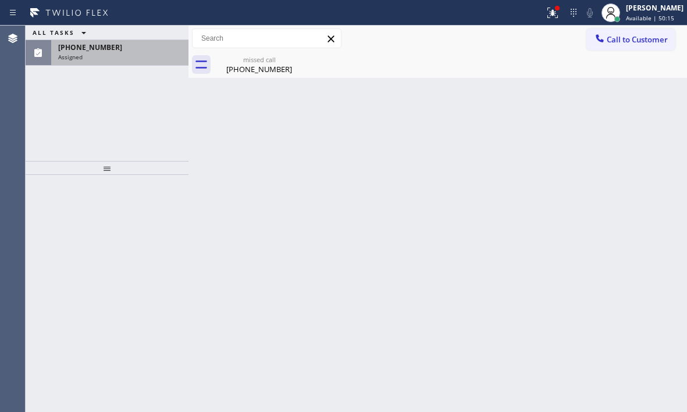
click at [135, 51] on div "(805) 365-6380" at bounding box center [119, 47] width 123 height 10
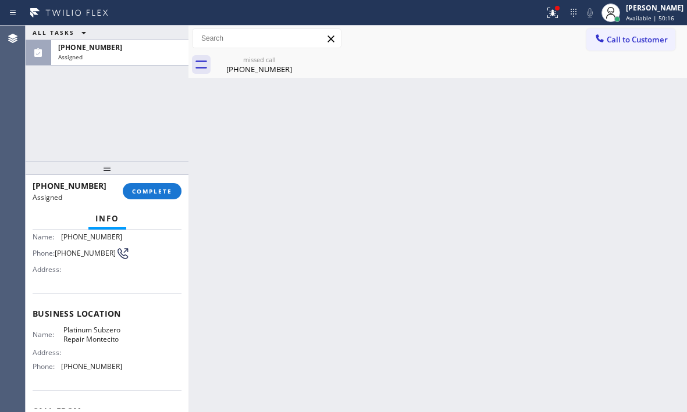
scroll to position [116, 0]
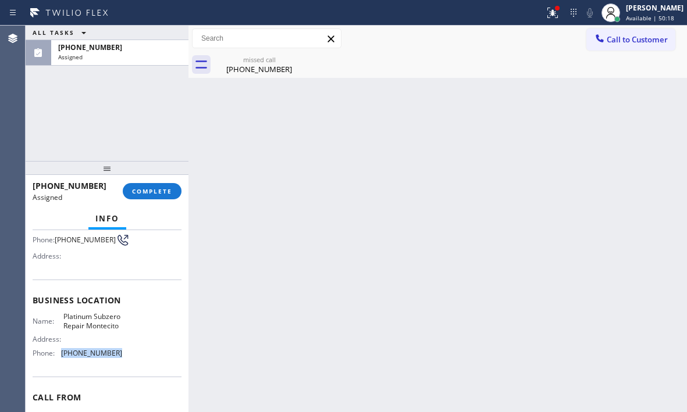
drag, startPoint x: 113, startPoint y: 369, endPoint x: 60, endPoint y: 368, distance: 52.9
click at [60, 358] on div "Phone: (805) 399-7188" at bounding box center [78, 353] width 90 height 9
copy div "(805) 399-7188"
click at [609, 40] on span "Call to Customer" at bounding box center [637, 39] width 61 height 10
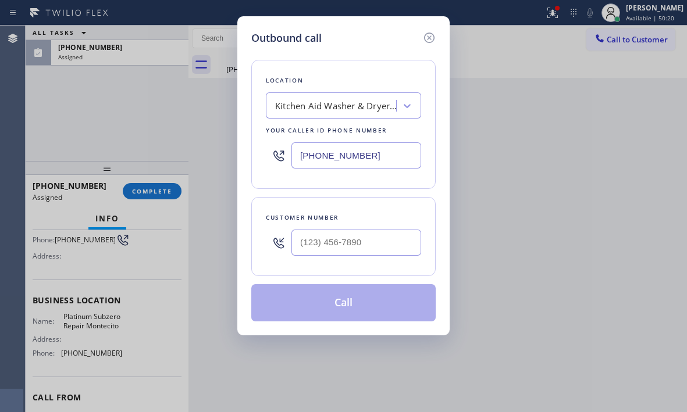
click at [384, 142] on div "(458) 217-8034" at bounding box center [343, 156] width 155 height 38
click at [383, 150] on input "(458) 217-8034" at bounding box center [356, 155] width 130 height 26
paste input "53"
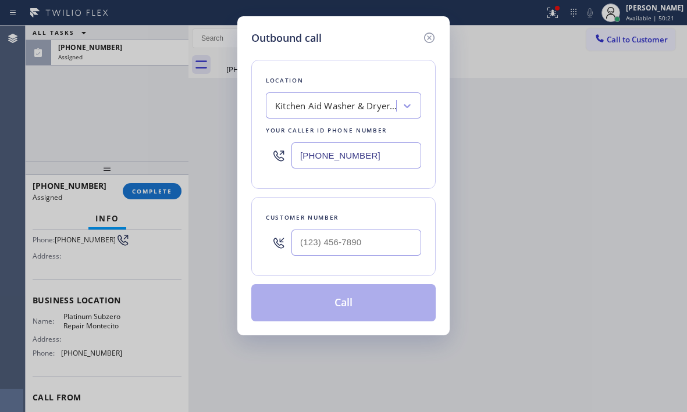
click at [390, 154] on input "(458) 217-8053" at bounding box center [356, 155] width 130 height 26
paste input "805) 399-7188"
type input "(805) 399-7188"
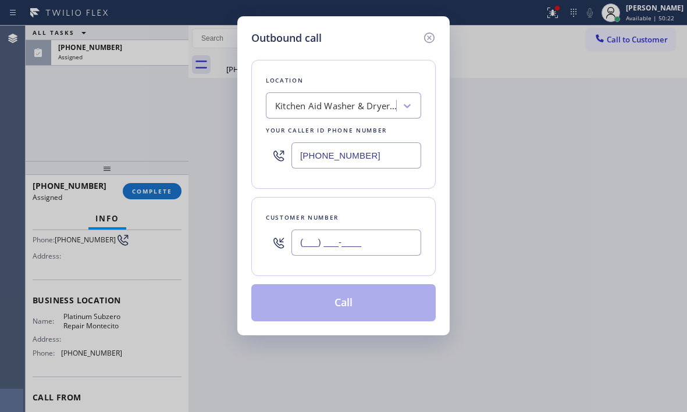
click at [365, 234] on input "(___) ___-____" at bounding box center [356, 243] width 130 height 26
type input "(805) 365-6380"
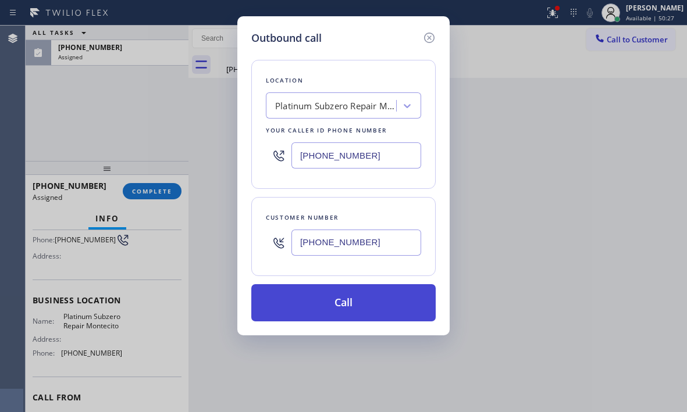
click at [380, 311] on button "Call" at bounding box center [343, 302] width 184 height 37
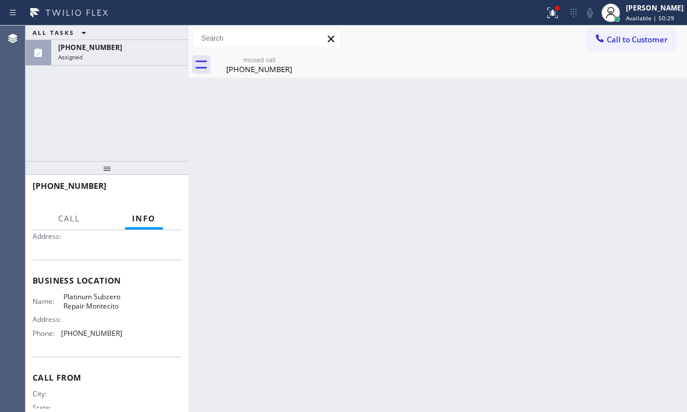
scroll to position [97, 0]
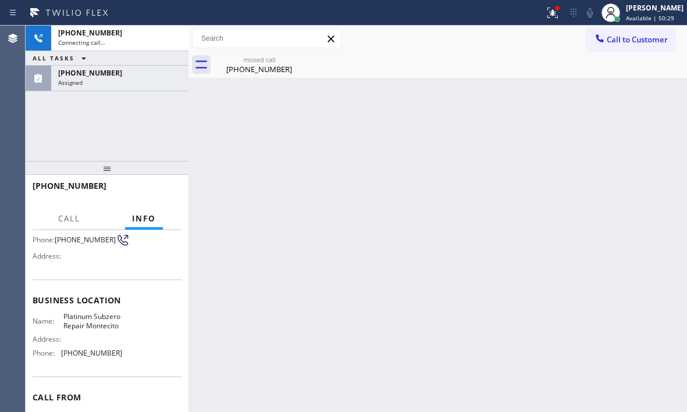
click at [116, 64] on div "ALL TASKS ALL TASKS ACTIVE TASKS TASKS IN WRAP UP" at bounding box center [107, 58] width 163 height 15
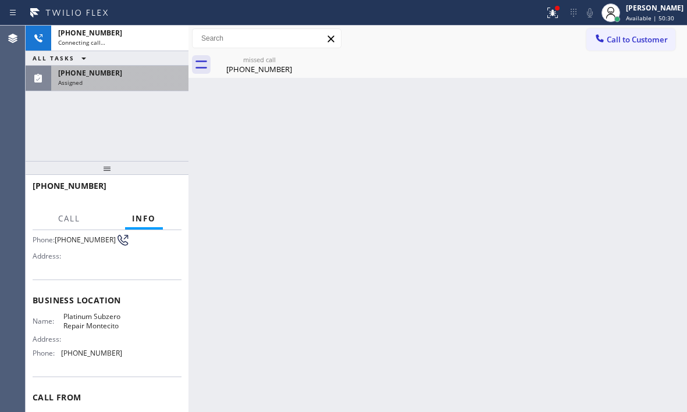
click at [116, 74] on div "(805) 365-6380" at bounding box center [119, 73] width 123 height 10
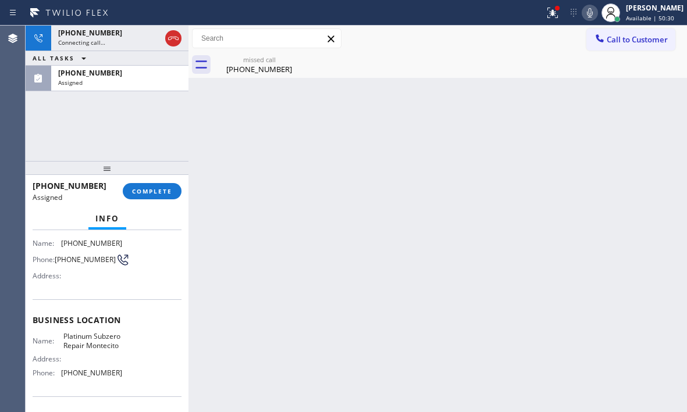
scroll to position [116, 0]
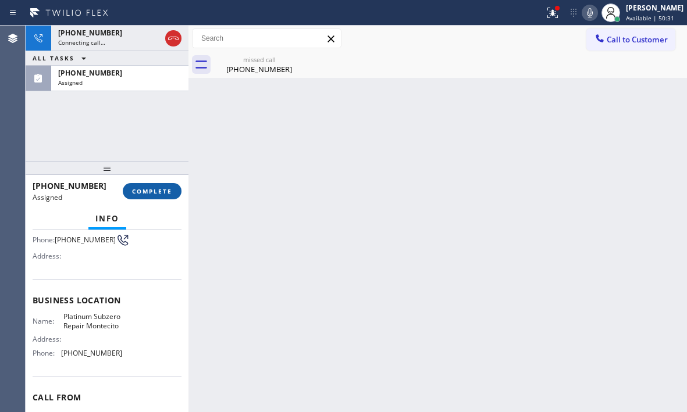
click at [161, 196] on button "COMPLETE" at bounding box center [152, 191] width 59 height 16
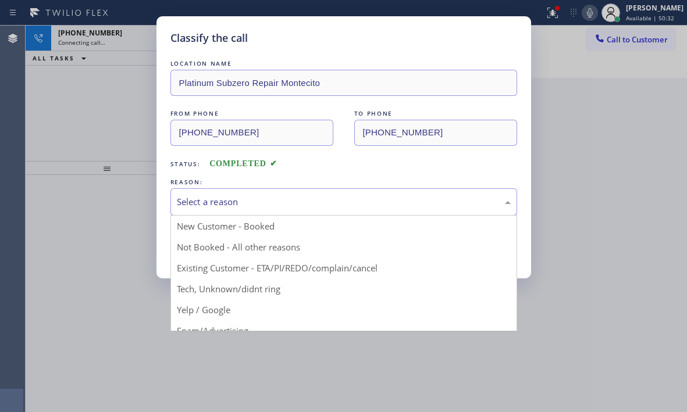
click at [301, 198] on div "Select a reason" at bounding box center [344, 201] width 334 height 13
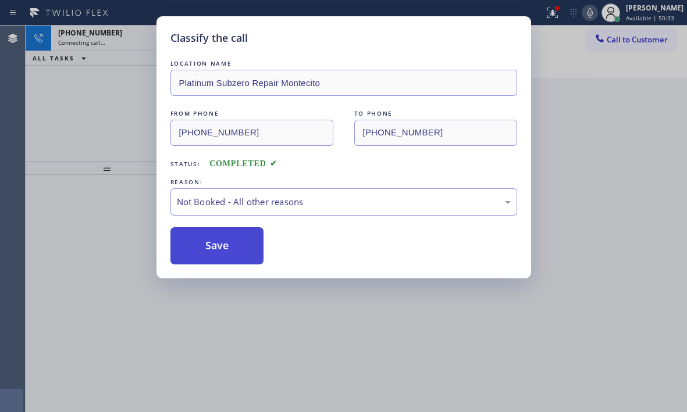
click at [201, 250] on button "Save" at bounding box center [217, 245] width 94 height 37
click at [121, 37] on div "Classify the call LOCATION NAME Repair Twist of New York FROM PHONE (718) 791-9…" at bounding box center [356, 219] width 661 height 387
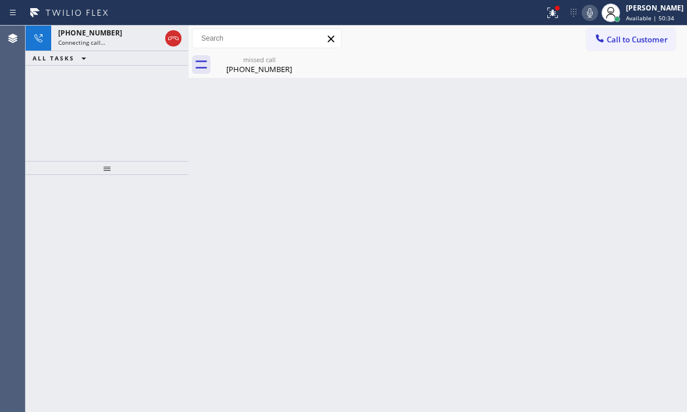
click at [121, 37] on div "+18053656380" at bounding box center [109, 33] width 102 height 10
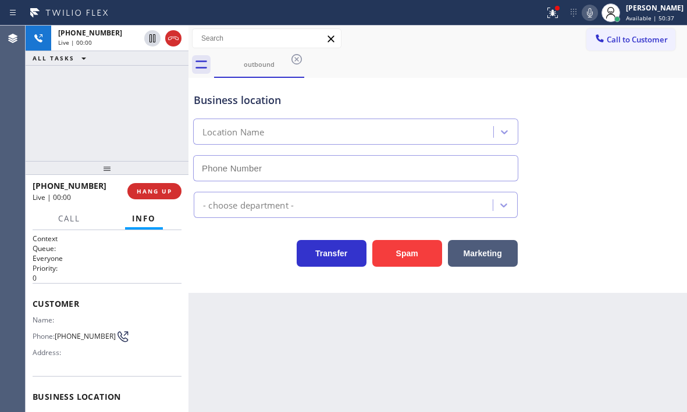
type input "(805) 399-7188"
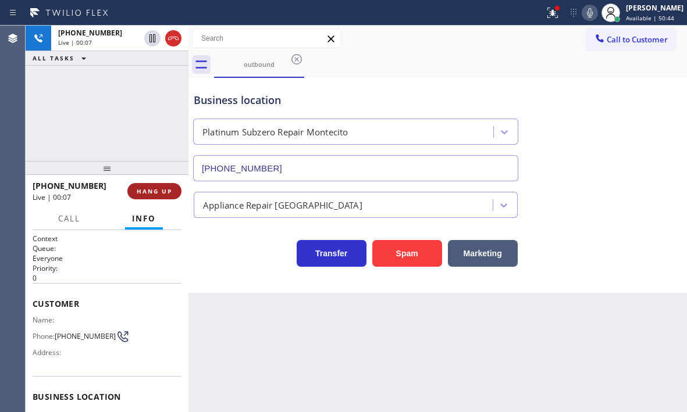
click at [173, 197] on button "HANG UP" at bounding box center [154, 191] width 54 height 16
click at [159, 191] on span "HANG UP" at bounding box center [154, 191] width 35 height 8
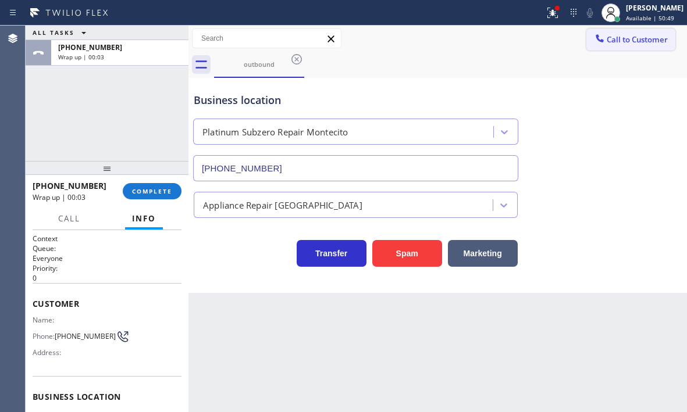
click at [608, 40] on span "Call to Customer" at bounding box center [637, 39] width 61 height 10
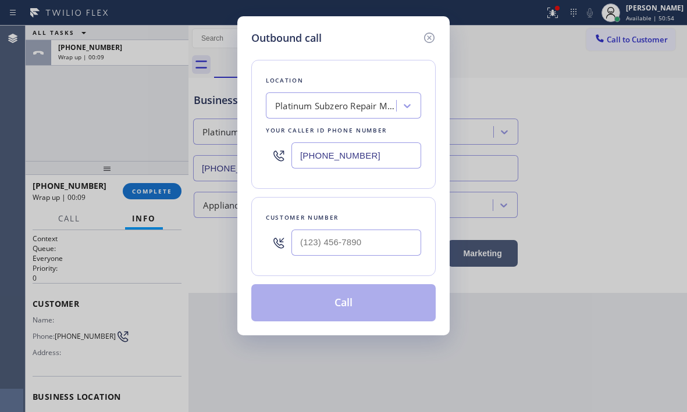
drag, startPoint x: 426, startPoint y: 40, endPoint x: 404, endPoint y: 54, distance: 26.0
click at [426, 40] on icon at bounding box center [429, 38] width 14 height 14
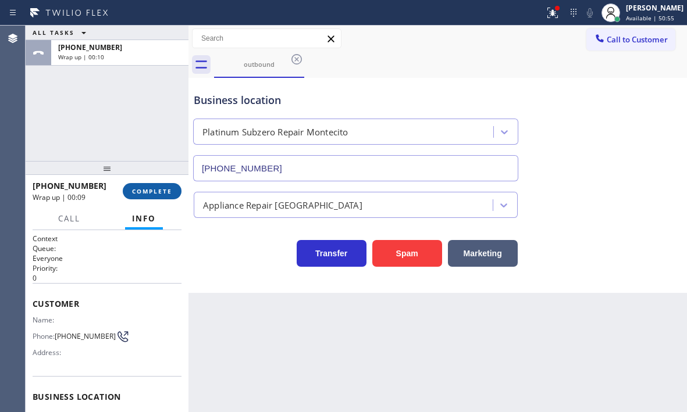
click at [144, 194] on span "COMPLETE" at bounding box center [152, 191] width 40 height 8
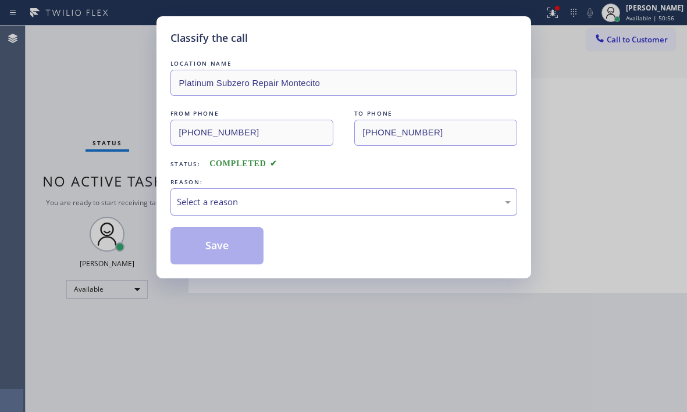
click at [291, 206] on div "Select a reason" at bounding box center [344, 201] width 334 height 13
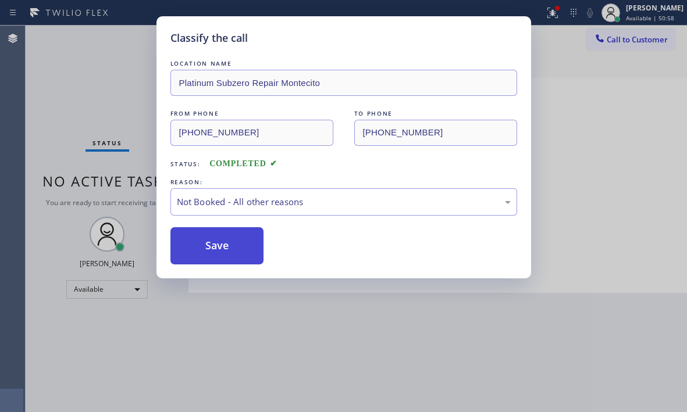
click at [204, 247] on button "Save" at bounding box center [217, 245] width 94 height 37
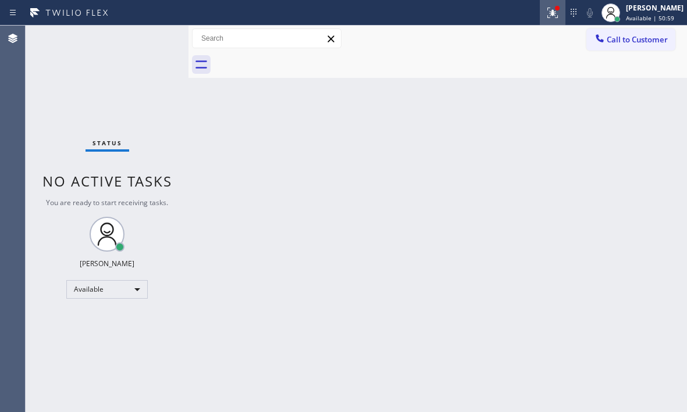
click at [547, 13] on icon at bounding box center [550, 12] width 7 height 8
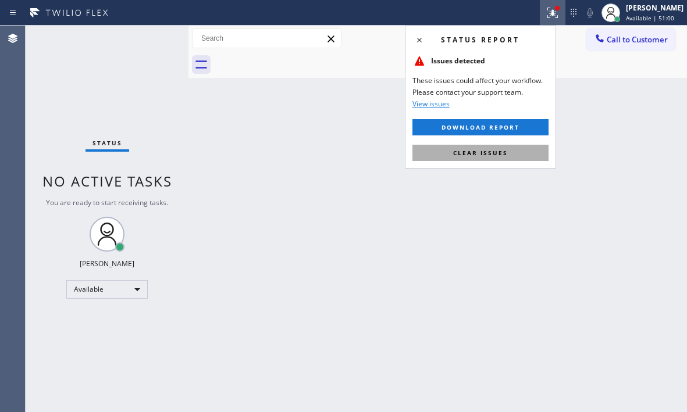
click at [490, 158] on button "Clear issues" at bounding box center [480, 153] width 136 height 16
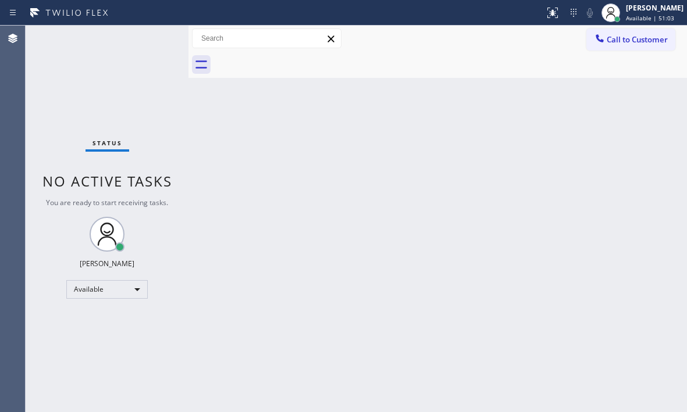
drag, startPoint x: 447, startPoint y: 173, endPoint x: 606, endPoint y: 177, distance: 158.8
click at [448, 173] on div "Back to Dashboard Change Sender ID Customers Technicians Select a contact Outbo…" at bounding box center [437, 219] width 498 height 387
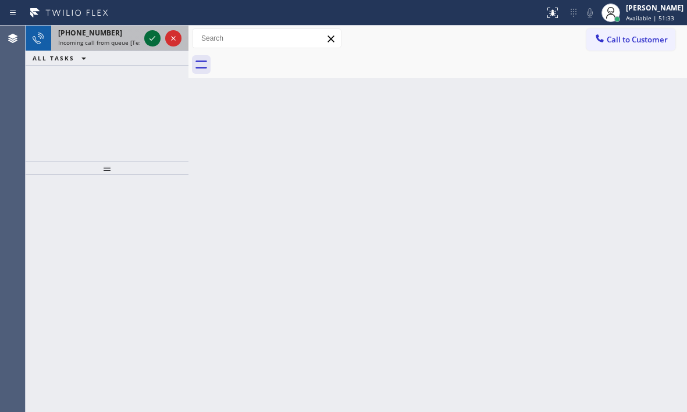
click at [144, 38] on div at bounding box center [152, 38] width 16 height 14
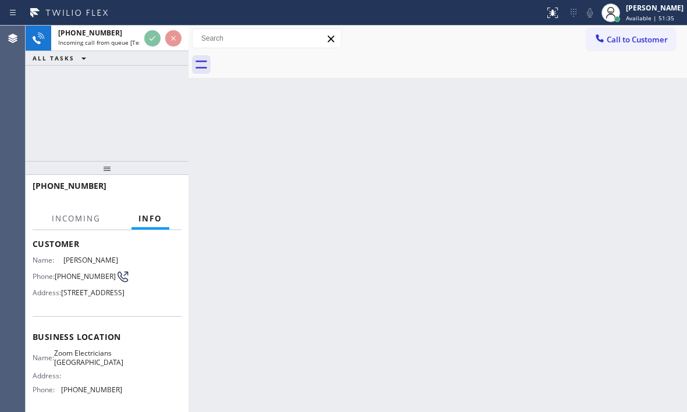
scroll to position [116, 0]
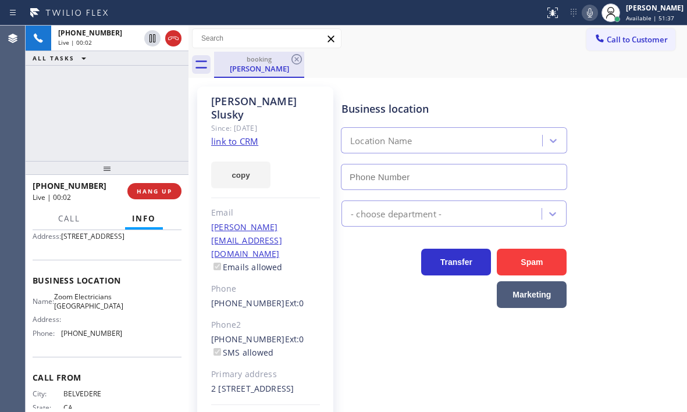
type input "(415) 599-7350"
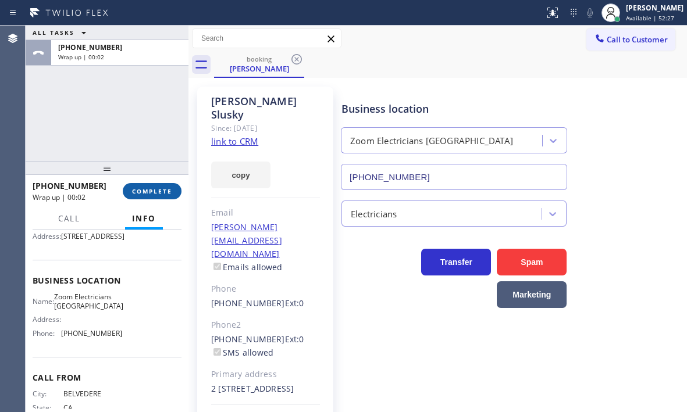
click at [156, 194] on span "COMPLETE" at bounding box center [152, 191] width 40 height 8
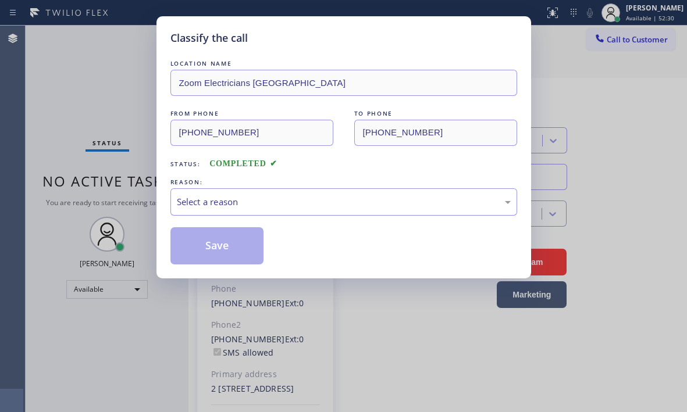
click at [358, 204] on div "Select a reason" at bounding box center [344, 201] width 334 height 13
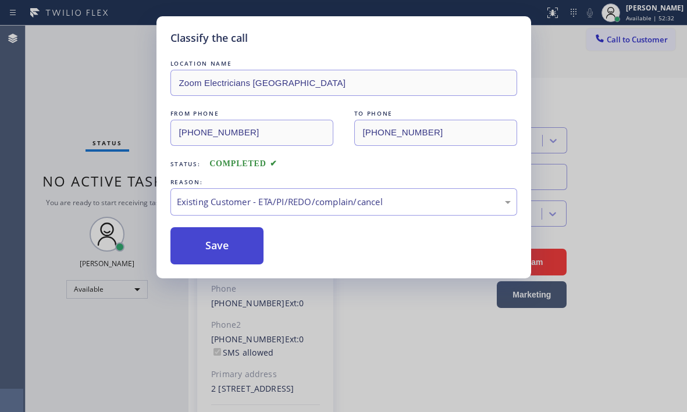
drag, startPoint x: 222, startPoint y: 250, endPoint x: 484, endPoint y: 313, distance: 269.9
click at [222, 250] on button "Save" at bounding box center [217, 245] width 94 height 37
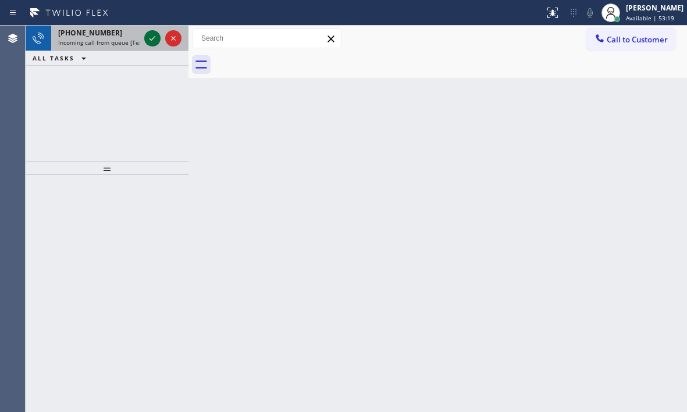
click at [153, 41] on icon at bounding box center [152, 38] width 14 height 14
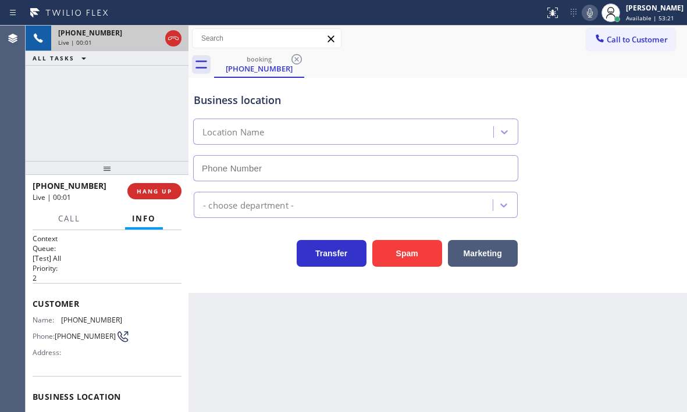
type input "(213) 429-9188"
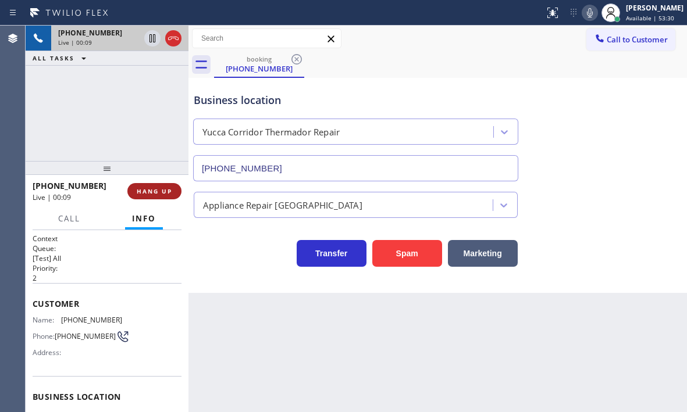
click at [144, 192] on span "HANG UP" at bounding box center [154, 191] width 35 height 8
click at [145, 192] on span "HANG UP" at bounding box center [154, 191] width 35 height 8
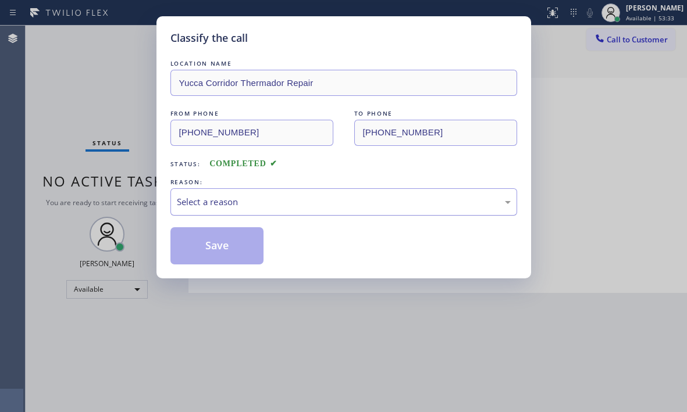
click at [262, 193] on div "Select a reason" at bounding box center [343, 201] width 347 height 27
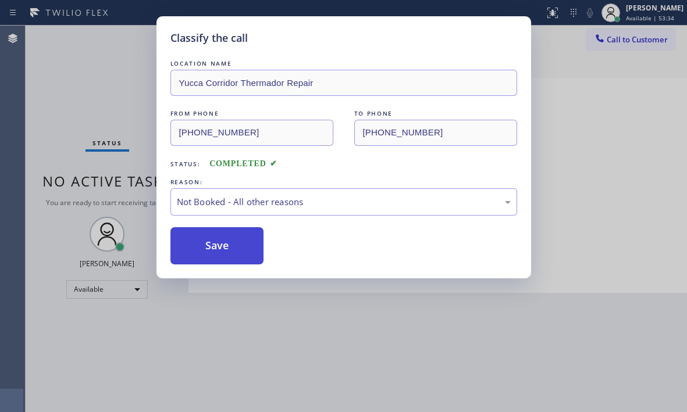
click at [193, 245] on button "Save" at bounding box center [217, 245] width 94 height 37
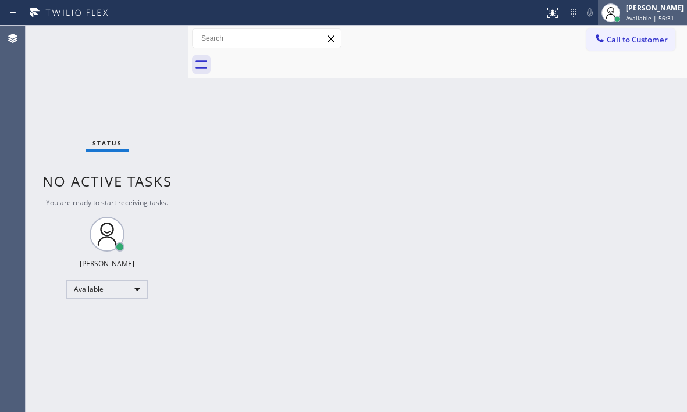
click at [641, 11] on div "[PERSON_NAME]" at bounding box center [655, 8] width 58 height 10
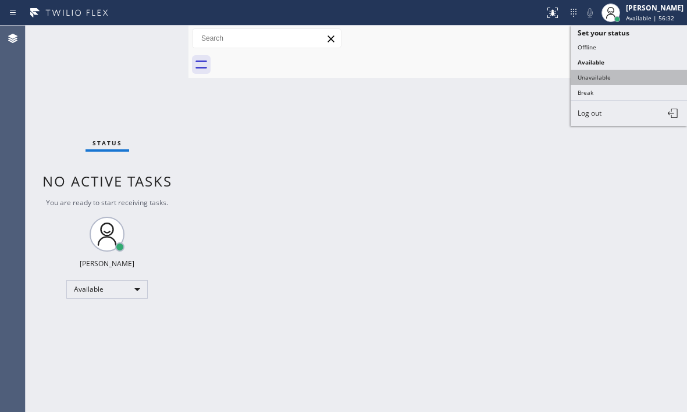
click at [597, 80] on button "Unavailable" at bounding box center [629, 77] width 116 height 15
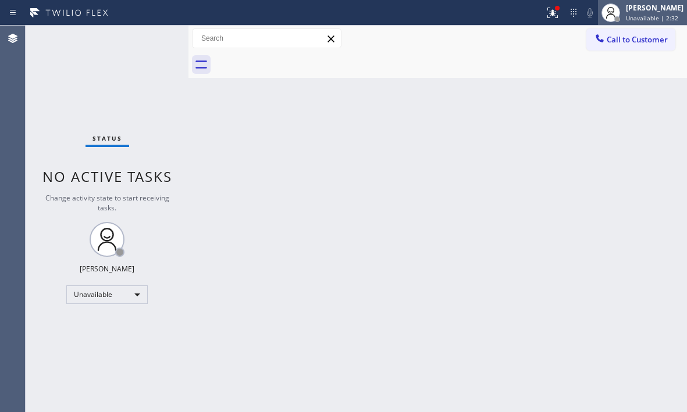
click at [626, 12] on div "[PERSON_NAME]" at bounding box center [655, 8] width 58 height 10
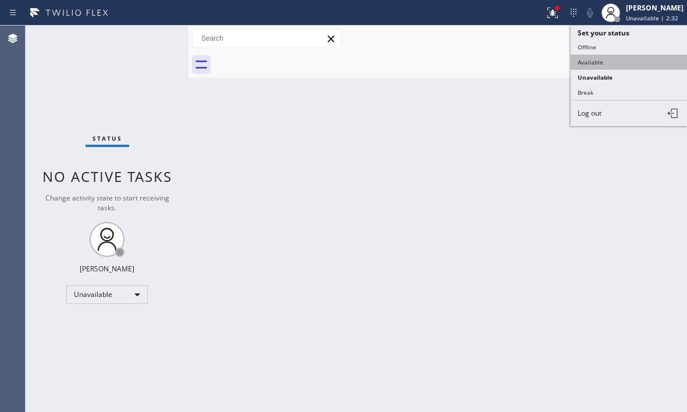
click at [596, 59] on button "Available" at bounding box center [629, 62] width 116 height 15
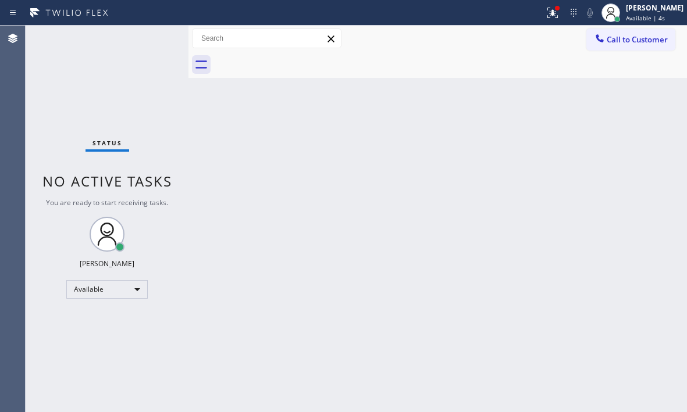
click at [104, 65] on div "Status No active tasks You are ready to start receiving tasks. Judy Mae Saturin…" at bounding box center [107, 219] width 163 height 387
click at [548, 17] on icon at bounding box center [553, 13] width 14 height 14
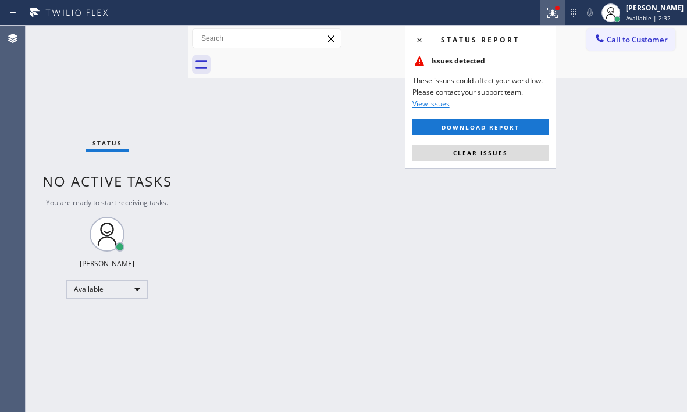
click at [503, 149] on span "Clear issues" at bounding box center [480, 153] width 55 height 8
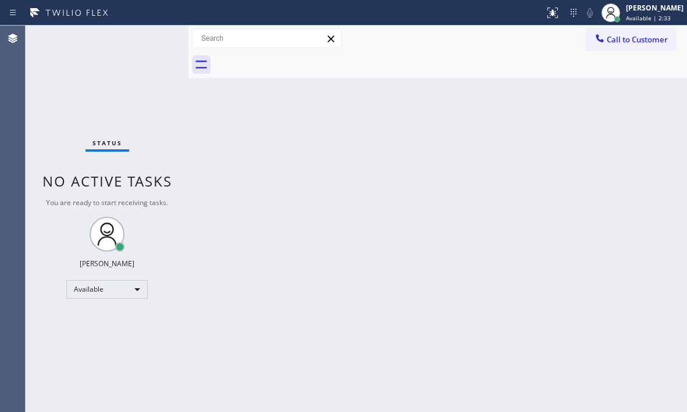
click at [150, 44] on div "Status No active tasks You are ready to start receiving tasks. Judy Mae Saturin…" at bounding box center [107, 219] width 163 height 387
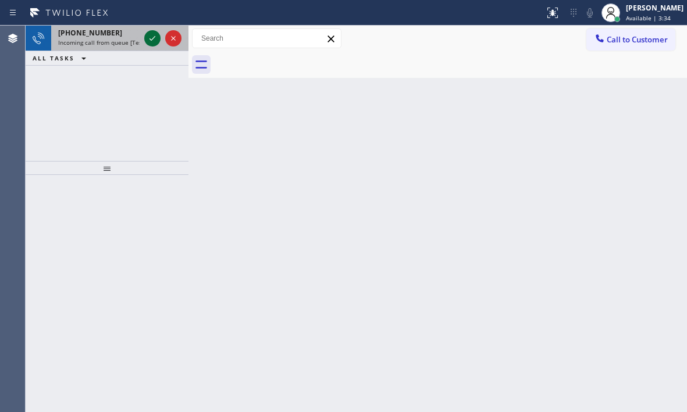
click at [152, 38] on icon at bounding box center [152, 38] width 14 height 14
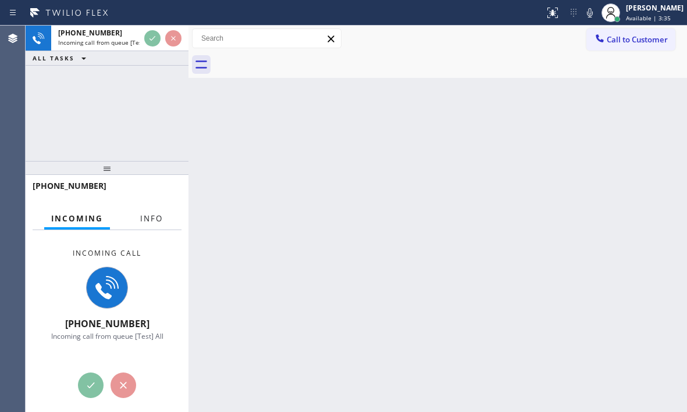
click at [148, 222] on span "Info" at bounding box center [151, 218] width 23 height 10
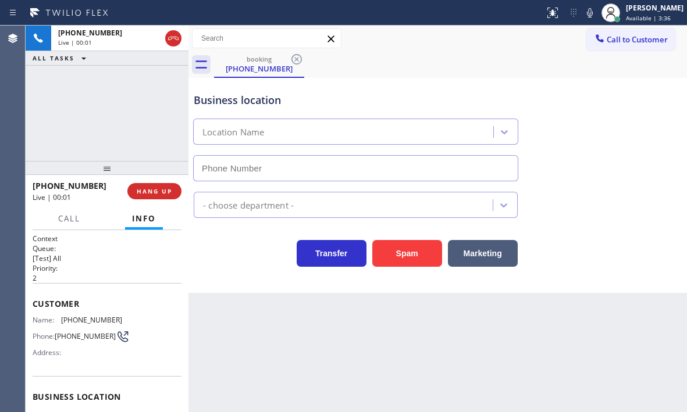
type input "(415) 853-7336"
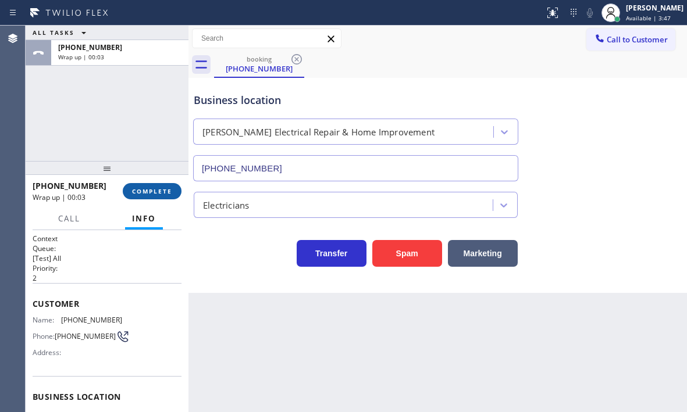
click at [151, 194] on span "COMPLETE" at bounding box center [152, 191] width 40 height 8
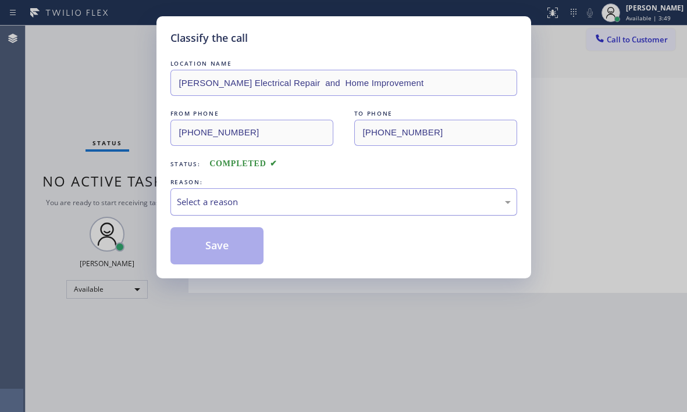
click at [233, 200] on div "Select a reason" at bounding box center [344, 201] width 334 height 13
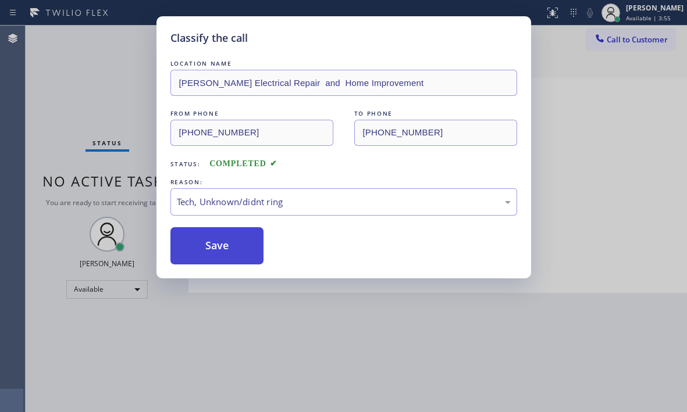
click at [222, 245] on button "Save" at bounding box center [217, 245] width 94 height 37
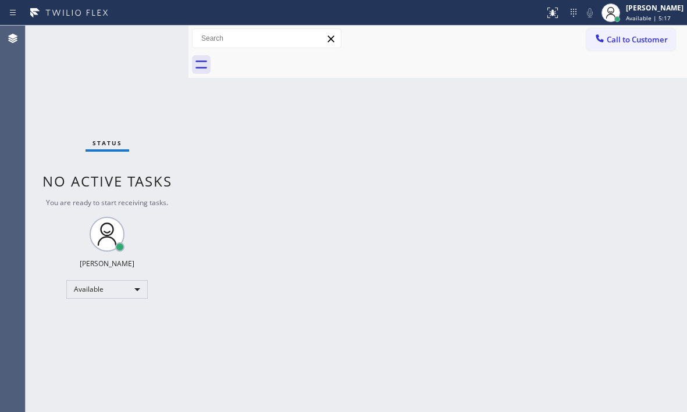
click at [148, 44] on div "Status No active tasks You are ready to start receiving tasks. Judy Mae Saturin…" at bounding box center [107, 219] width 163 height 387
click at [149, 43] on div "Status No active tasks You are ready to start receiving tasks. Judy Mae Saturin…" at bounding box center [107, 219] width 163 height 387
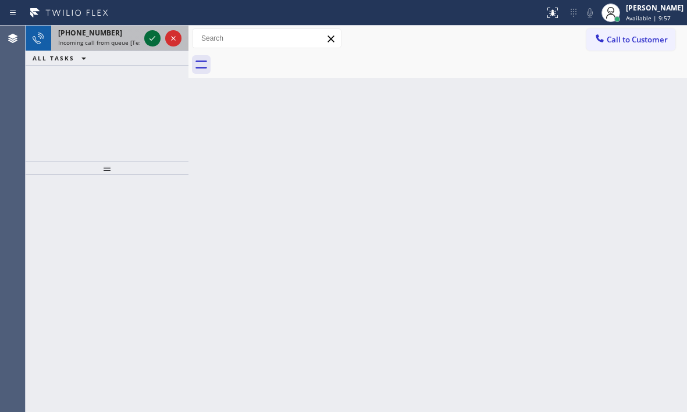
click at [153, 40] on icon at bounding box center [152, 38] width 14 height 14
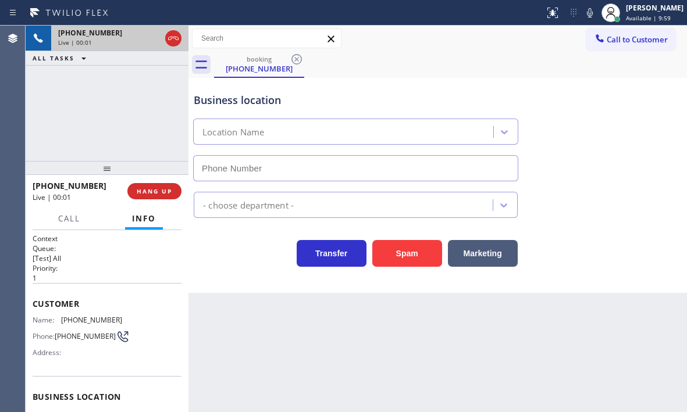
type input "(925) 204-2744"
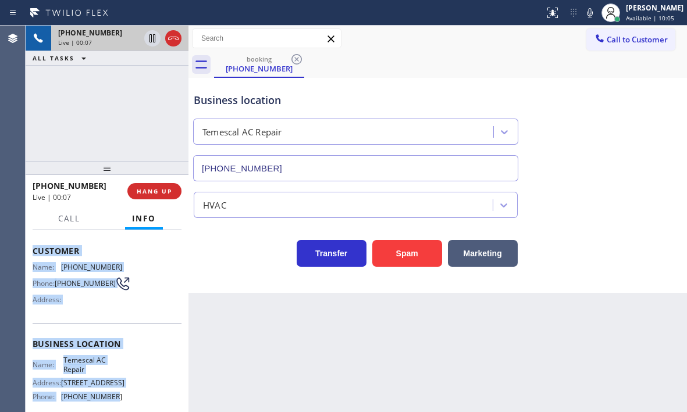
scroll to position [116, 0]
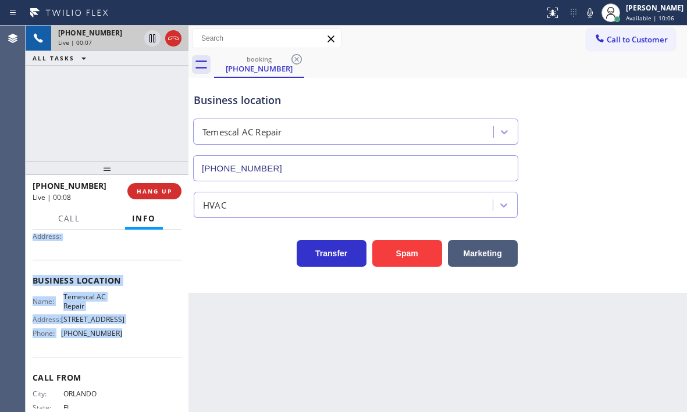
drag, startPoint x: 32, startPoint y: 304, endPoint x: 112, endPoint y: 348, distance: 91.6
click at [112, 348] on div "Context Queue: [Test] All Priority: 1 Customer Name: (407) 413-0422 Phone: (407…" at bounding box center [107, 321] width 163 height 182
copy div "Customer Name: (407) 413-0422 Phone: (407) 413-0422 Address: Business location …"
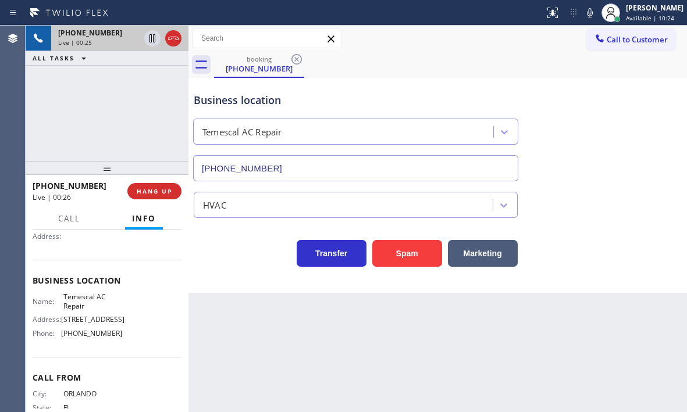
click at [118, 91] on div "+14074130422 Live | 00:25 ALL TASKS ALL TASKS ACTIVE TASKS TASKS IN WRAP UP" at bounding box center [107, 94] width 163 height 136
click at [161, 193] on span "HANG UP" at bounding box center [154, 191] width 35 height 8
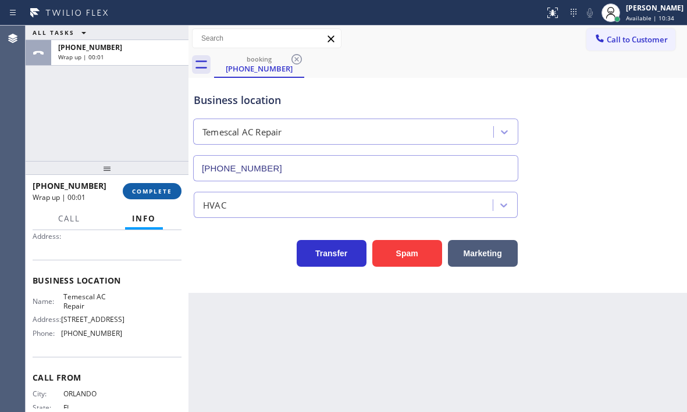
click at [164, 194] on span "COMPLETE" at bounding box center [152, 191] width 40 height 8
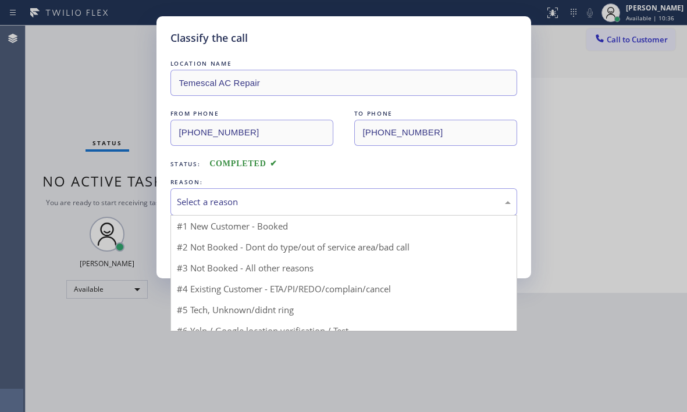
click at [271, 204] on div "Select a reason" at bounding box center [344, 201] width 334 height 13
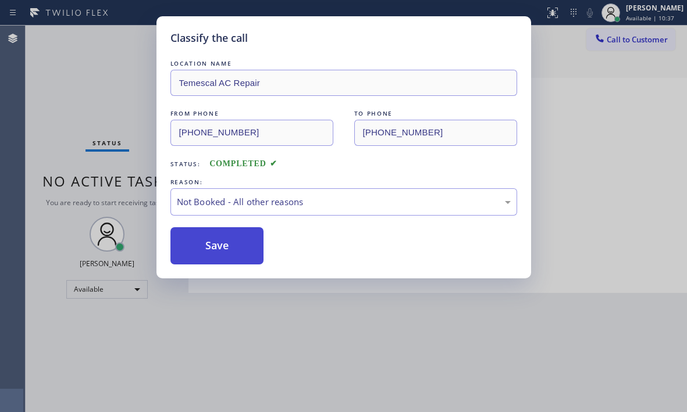
click at [206, 245] on button "Save" at bounding box center [217, 245] width 94 height 37
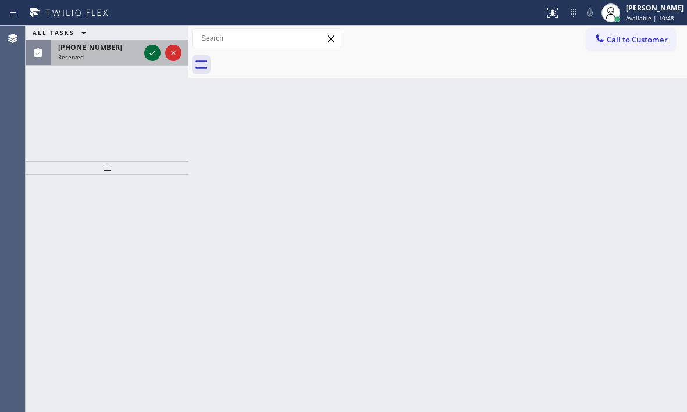
click at [150, 54] on icon at bounding box center [152, 53] width 6 height 5
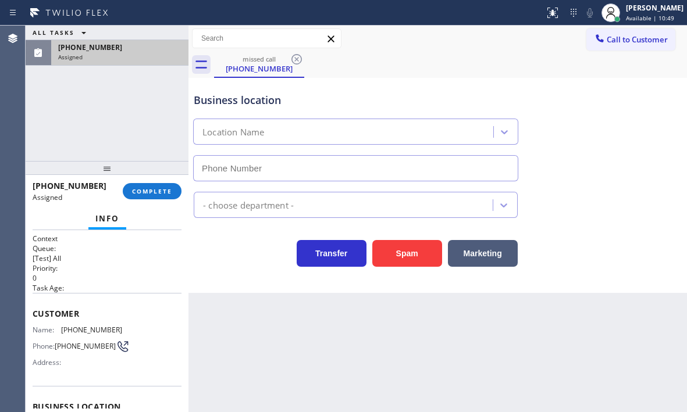
type input "(720) 679-8210"
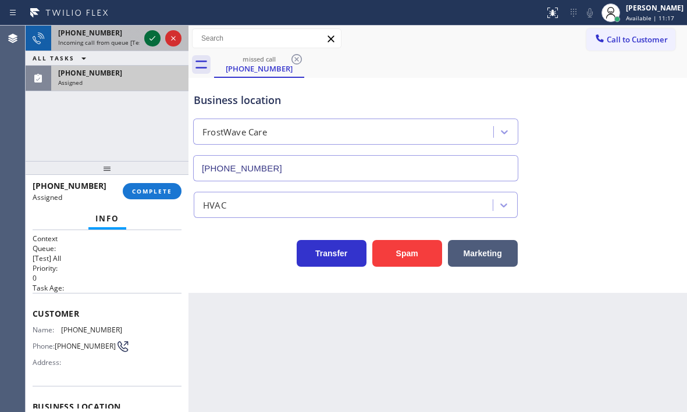
click at [151, 35] on icon at bounding box center [152, 38] width 14 height 14
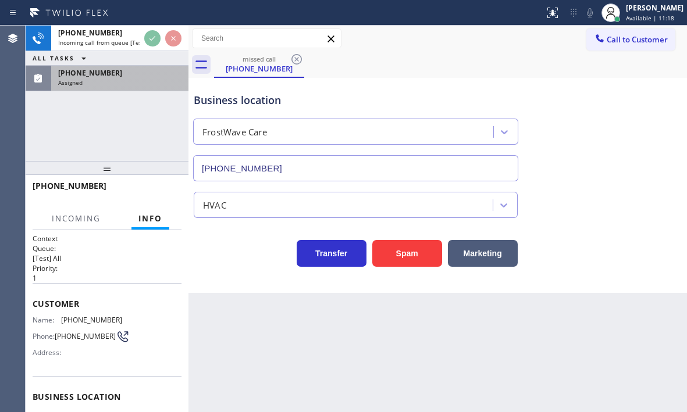
click at [126, 80] on div "Assigned" at bounding box center [119, 83] width 123 height 8
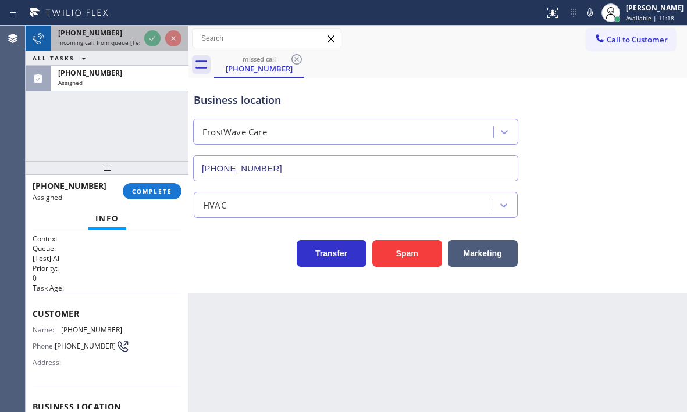
click at [129, 37] on div "+14074130422" at bounding box center [98, 33] width 81 height 10
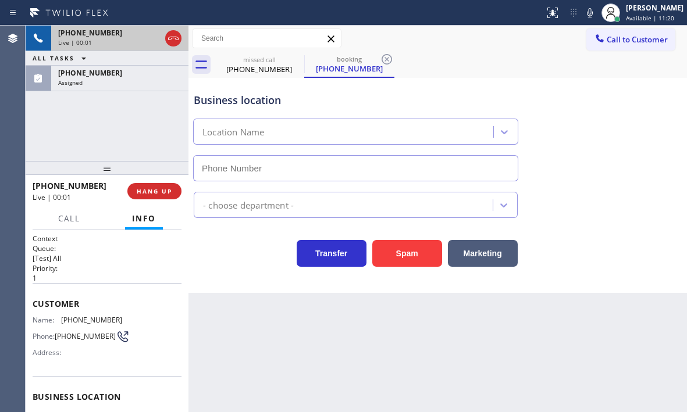
type input "(415) 949-6555"
click at [141, 49] on div "+14074130422 Live | 00:02" at bounding box center [96, 39] width 91 height 26
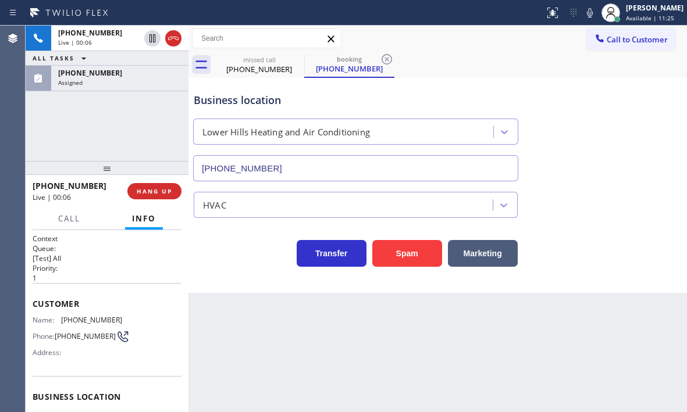
scroll to position [174, 0]
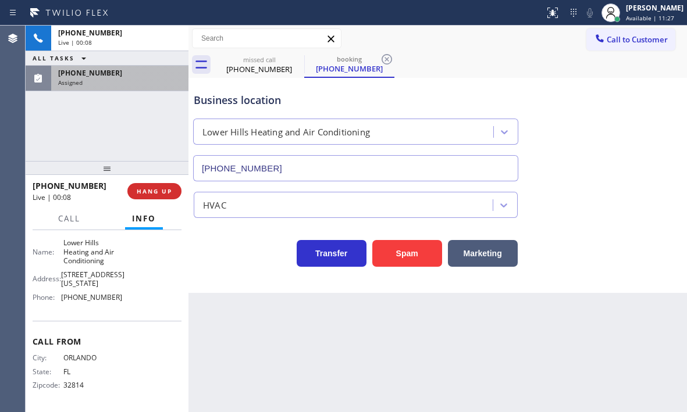
click at [123, 83] on div "Assigned" at bounding box center [119, 83] width 123 height 8
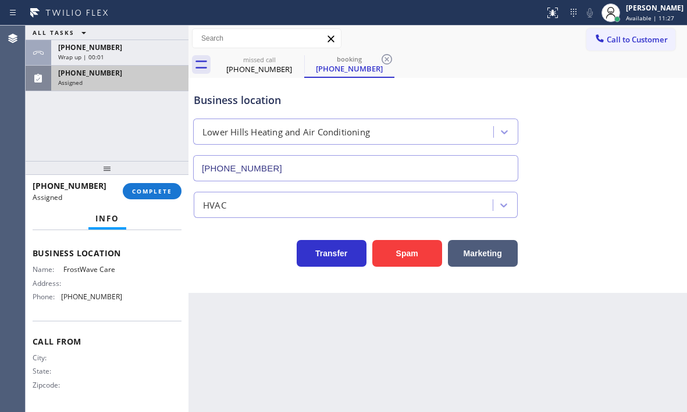
scroll to position [158, 0]
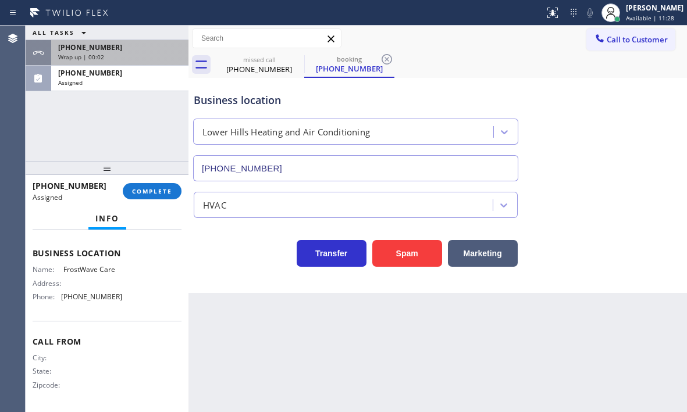
click at [143, 56] on div "Wrap up | 00:02" at bounding box center [119, 57] width 123 height 8
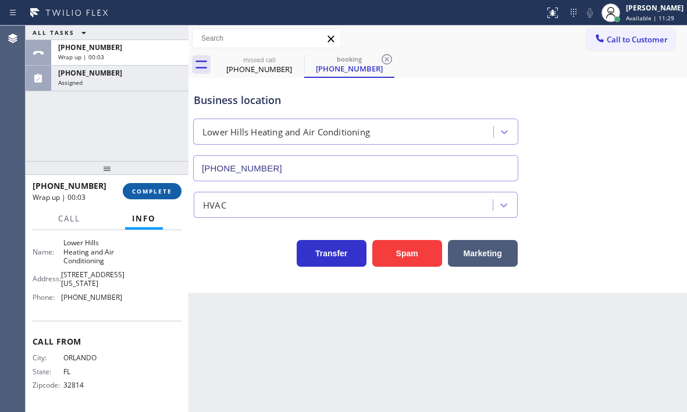
click at [154, 198] on button "COMPLETE" at bounding box center [152, 191] width 59 height 16
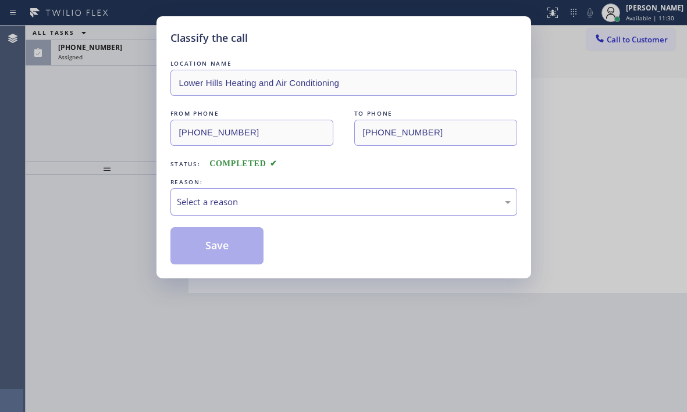
click at [244, 209] on div "Select a reason" at bounding box center [343, 201] width 347 height 27
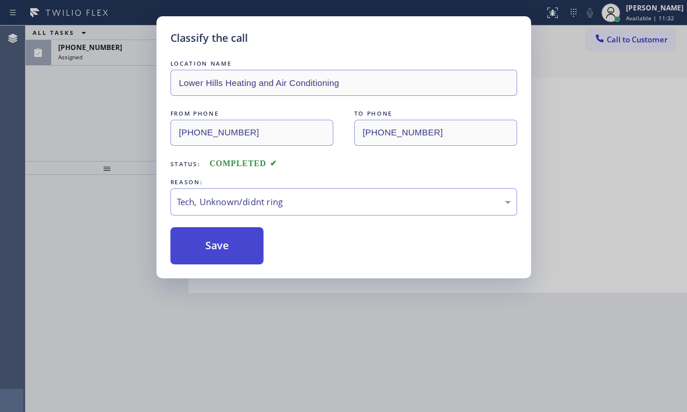
click at [213, 248] on button "Save" at bounding box center [217, 245] width 94 height 37
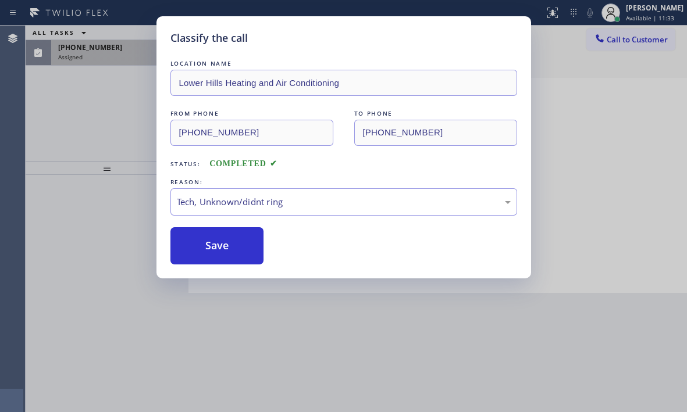
click at [108, 53] on div "Assigned" at bounding box center [119, 57] width 123 height 8
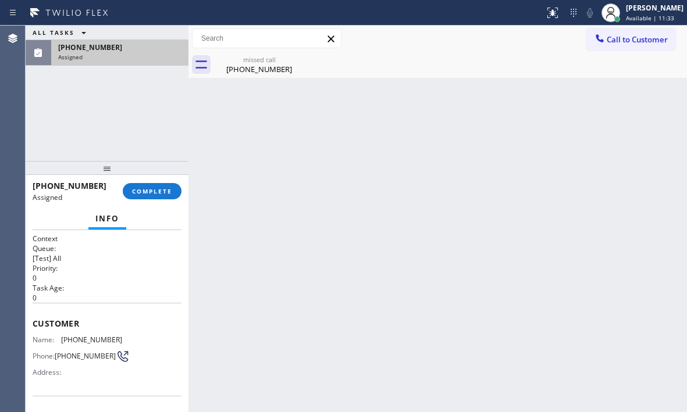
click at [108, 53] on div "Assigned" at bounding box center [119, 57] width 123 height 8
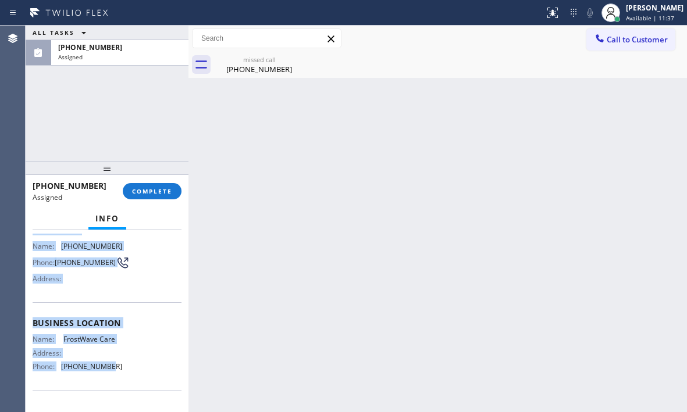
scroll to position [158, 0]
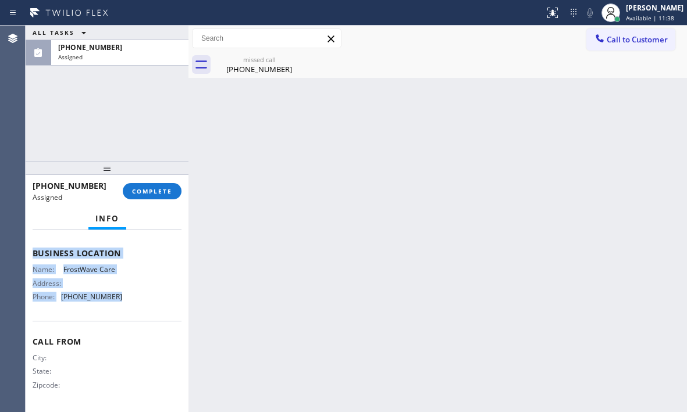
drag, startPoint x: 34, startPoint y: 269, endPoint x: 131, endPoint y: 308, distance: 105.0
click at [131, 308] on div "Context Queue: [Test] All Priority: 0 Task Age: Customer Name: (303) 579-5708 P…" at bounding box center [107, 244] width 149 height 329
copy div "Customer Name: (303) 579-5708 Phone: (303) 579-5708 Address: Business location …"
click at [157, 190] on span "COMPLETE" at bounding box center [152, 191] width 40 height 8
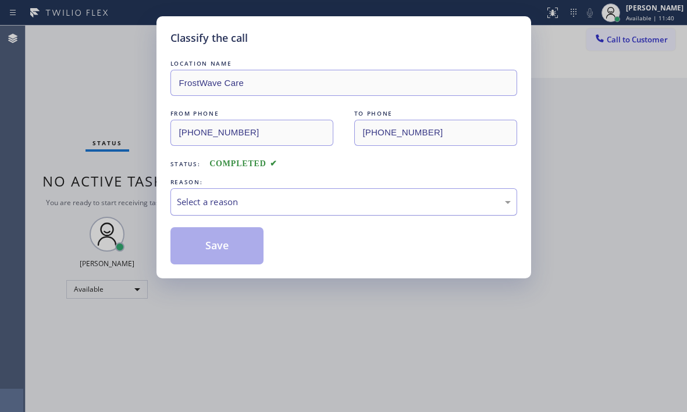
click at [267, 201] on div "Select a reason" at bounding box center [344, 201] width 334 height 13
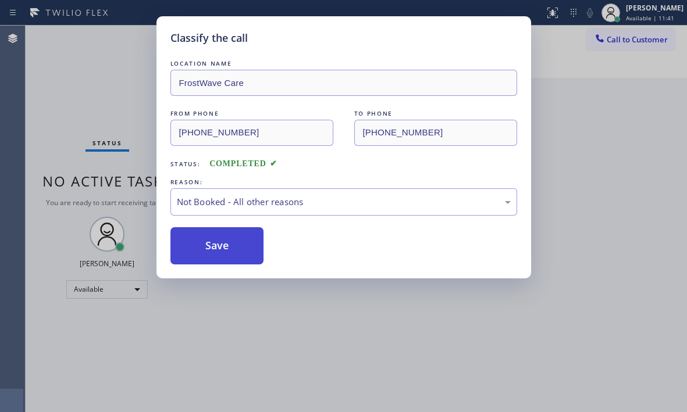
click at [201, 244] on button "Save" at bounding box center [217, 245] width 94 height 37
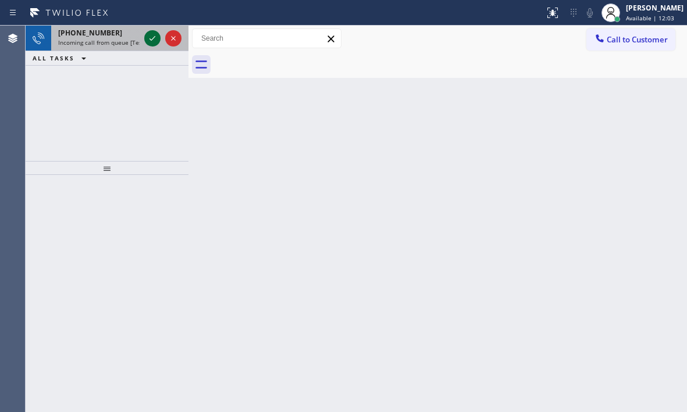
click at [156, 39] on icon at bounding box center [152, 38] width 14 height 14
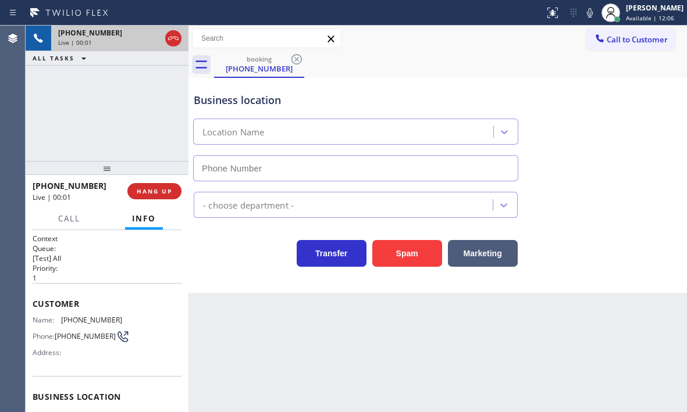
type input "(415) 527-3249"
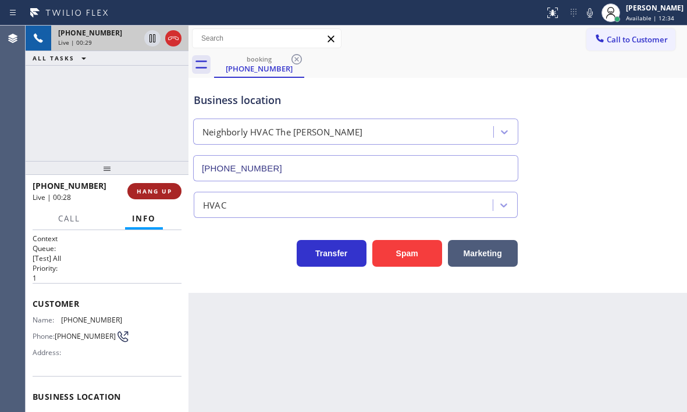
click at [163, 193] on span "HANG UP" at bounding box center [154, 191] width 35 height 8
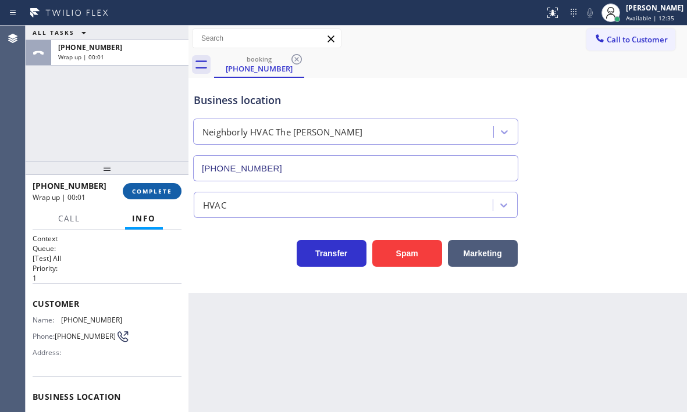
click at [154, 193] on span "COMPLETE" at bounding box center [152, 191] width 40 height 8
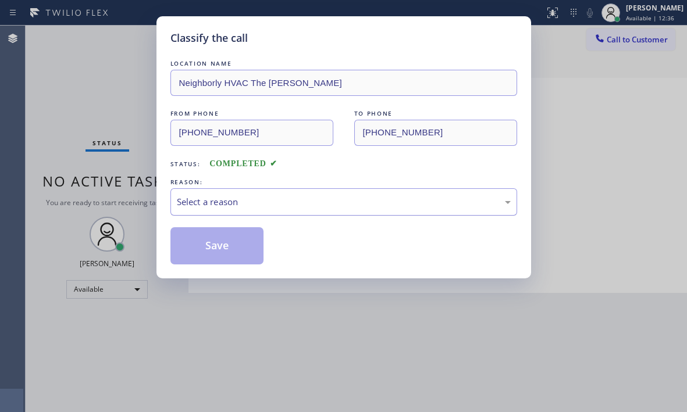
click at [324, 202] on div "Select a reason" at bounding box center [344, 201] width 334 height 13
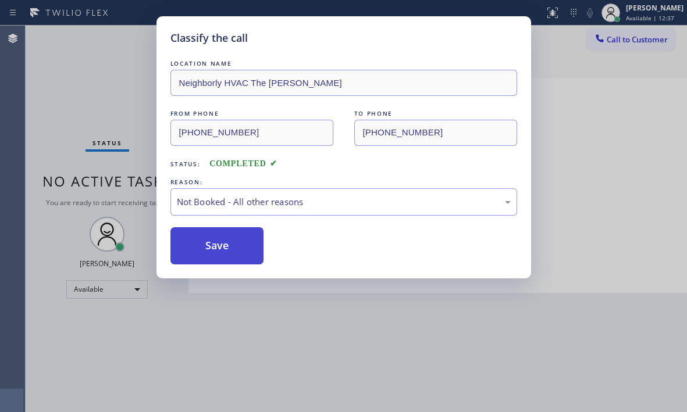
click at [200, 248] on button "Save" at bounding box center [217, 245] width 94 height 37
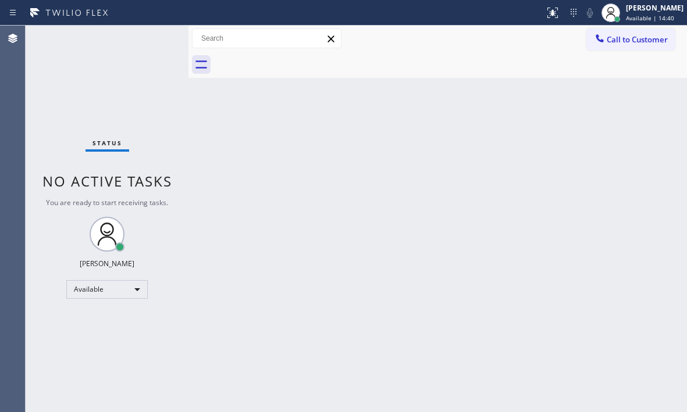
drag, startPoint x: 151, startPoint y: 40, endPoint x: 156, endPoint y: 47, distance: 8.7
click at [151, 40] on div "Status No active tasks You are ready to start receiving tasks. Judy Mae Saturin…" at bounding box center [107, 219] width 163 height 387
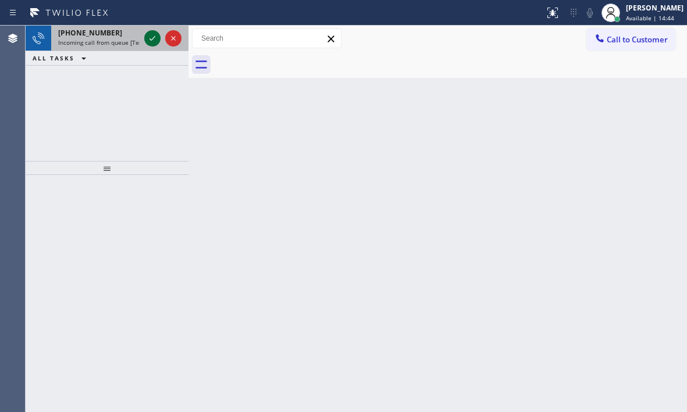
click at [154, 41] on icon at bounding box center [152, 38] width 14 height 14
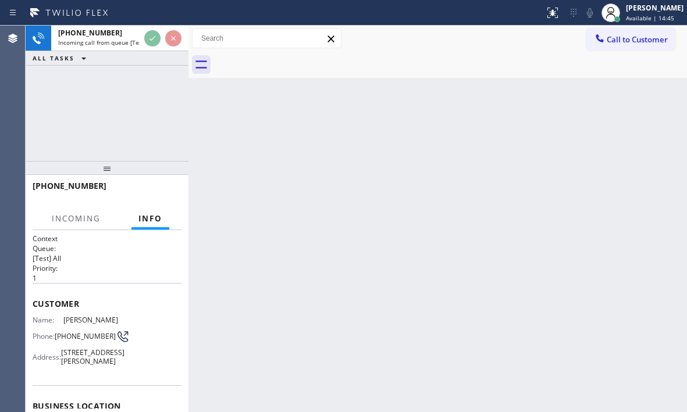
scroll to position [174, 0]
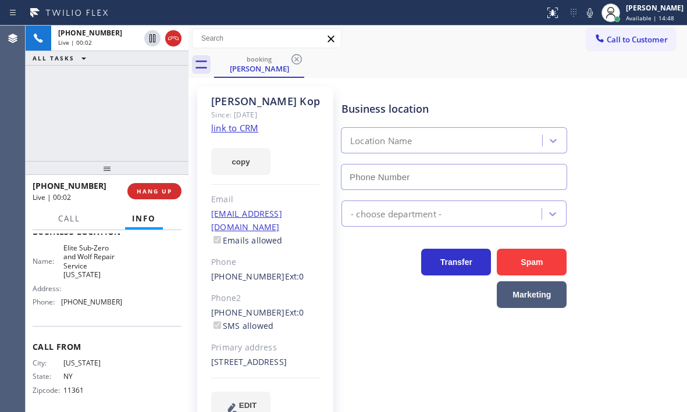
type input "(917) 920-9568"
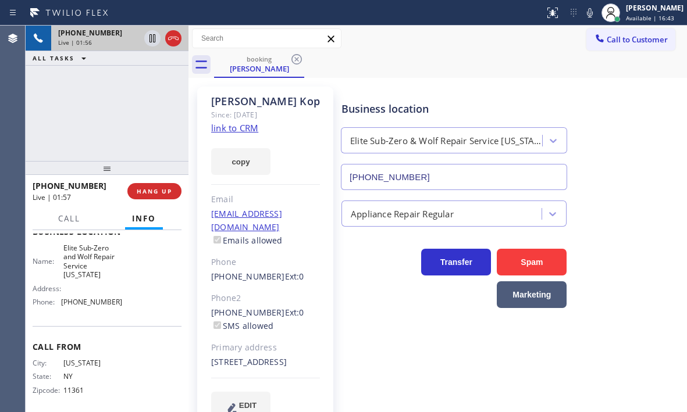
click at [110, 41] on div "Live | 01:56" at bounding box center [98, 42] width 81 height 8
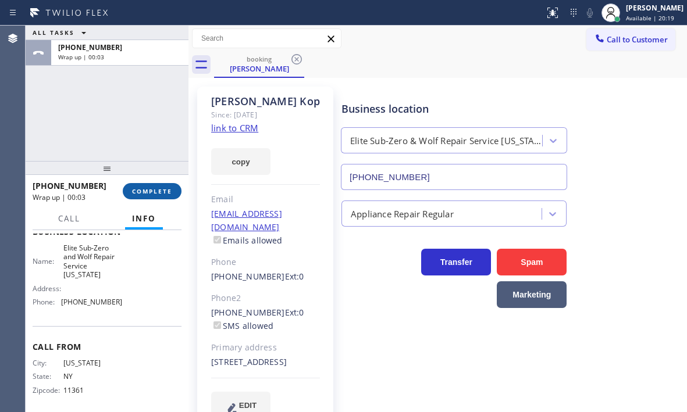
click at [149, 195] on button "COMPLETE" at bounding box center [152, 191] width 59 height 16
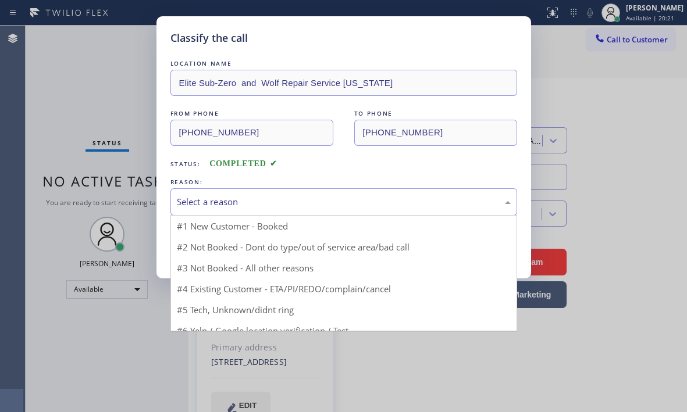
click at [323, 204] on div "Select a reason" at bounding box center [344, 201] width 334 height 13
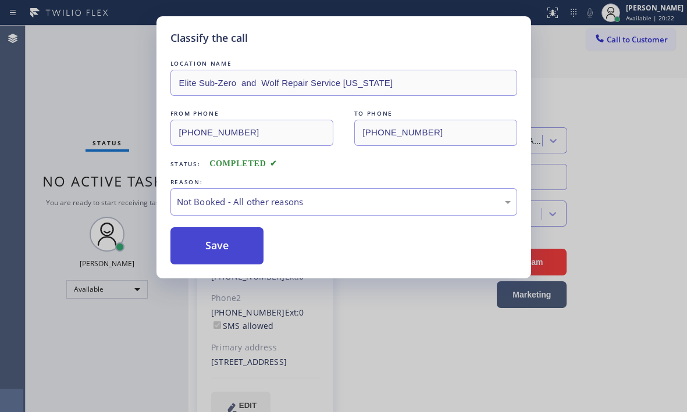
click at [202, 249] on button "Save" at bounding box center [217, 245] width 94 height 37
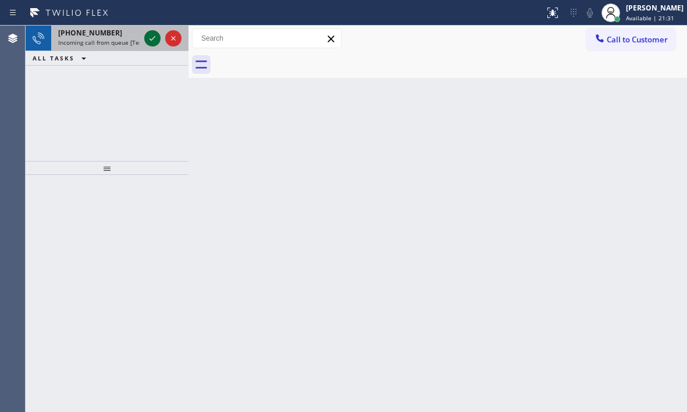
click at [157, 44] on icon at bounding box center [152, 38] width 14 height 14
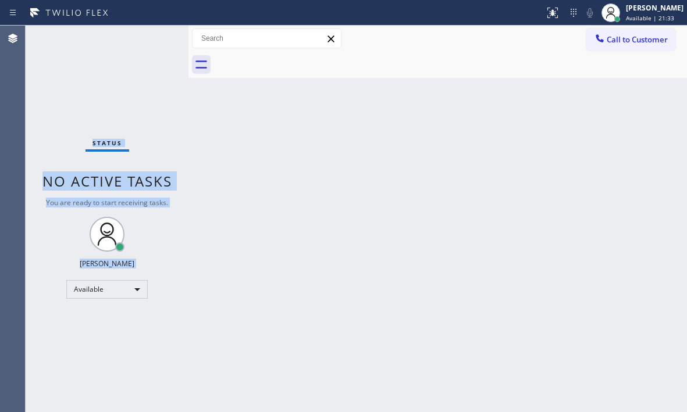
click at [154, 44] on div "Status No active tasks You are ready to start receiving tasks. Judy Mae Saturin…" at bounding box center [107, 219] width 163 height 387
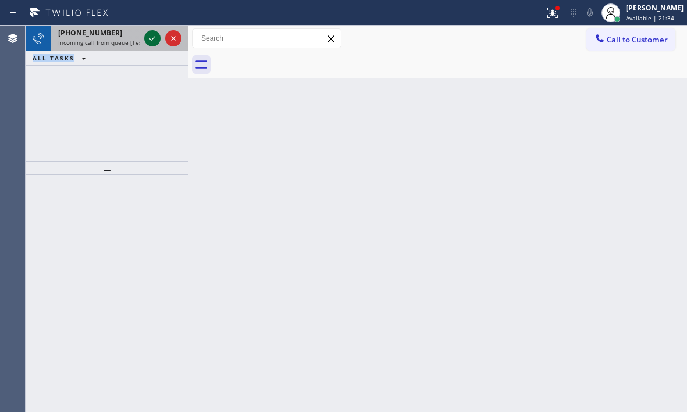
click at [151, 40] on icon at bounding box center [152, 38] width 6 height 5
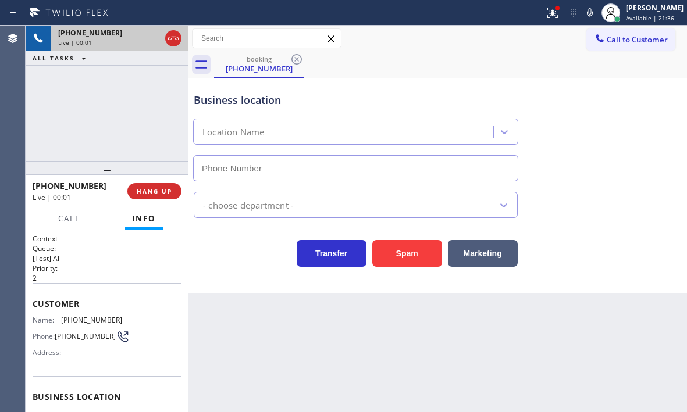
type input "(714) 942-4220"
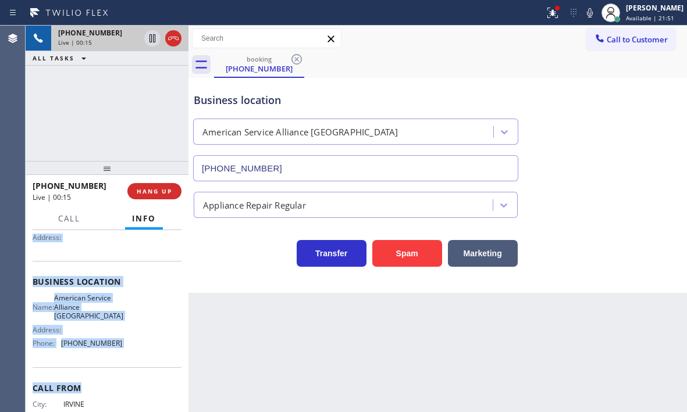
scroll to position [116, 0]
drag, startPoint x: 32, startPoint y: 301, endPoint x: 118, endPoint y: 373, distance: 112.3
click at [118, 373] on div "Context Queue: [Test] All Priority: 2 Customer Name: (714) 225-5528 Phone: (714…" at bounding box center [107, 321] width 163 height 182
copy div "Customer Name: (714) 225-5528 Phone: (714) 225-5528 Address: Business location …"
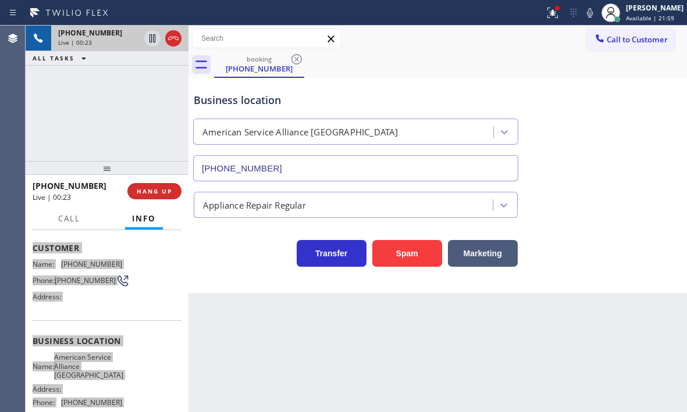
scroll to position [0, 0]
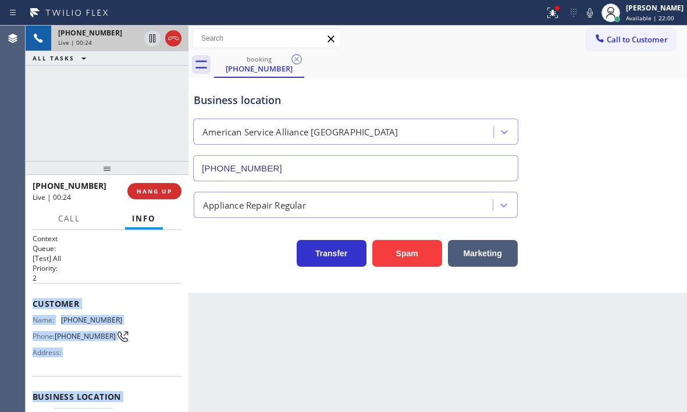
click at [116, 290] on div "Customer Name: (714) 225-5528 Phone: (714) 225-5528 Address:" at bounding box center [107, 329] width 149 height 93
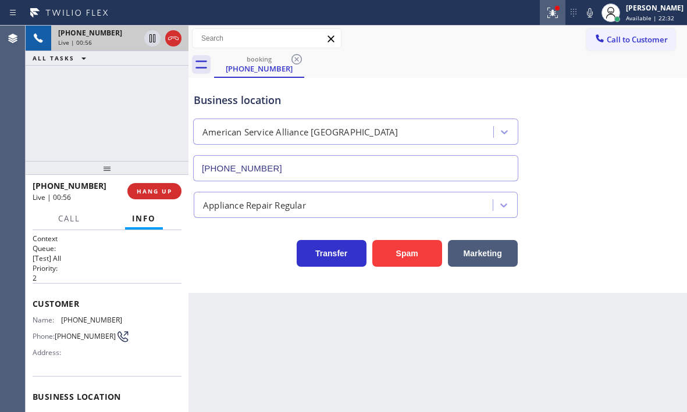
click at [546, 16] on icon at bounding box center [553, 13] width 14 height 14
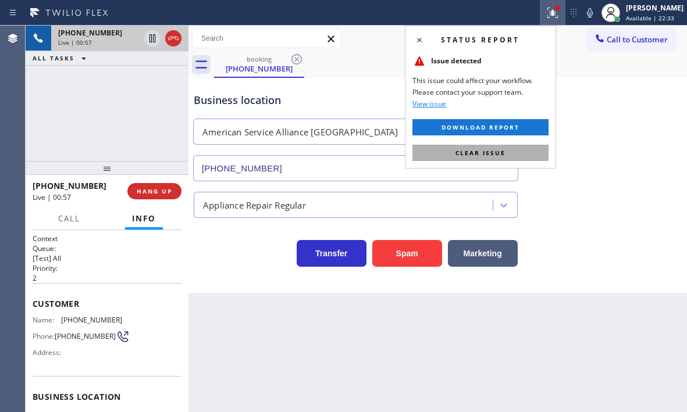
click at [507, 153] on button "Clear issue" at bounding box center [480, 153] width 136 height 16
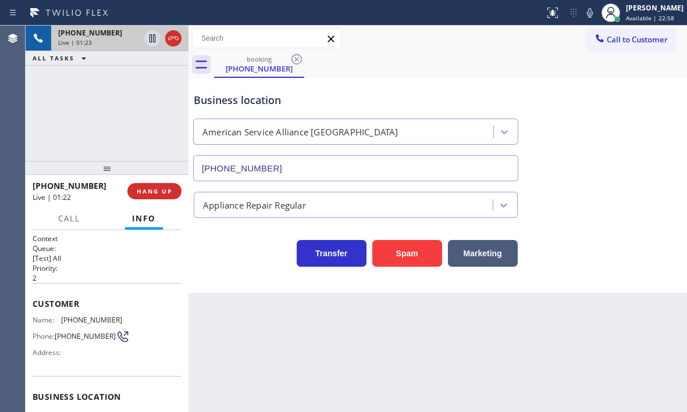
click at [123, 130] on div "+17142255528 Live | 01:23 ALL TASKS ALL TASKS ACTIVE TASKS TASKS IN WRAP UP" at bounding box center [107, 94] width 163 height 136
click at [155, 193] on span "HANG UP" at bounding box center [154, 191] width 35 height 8
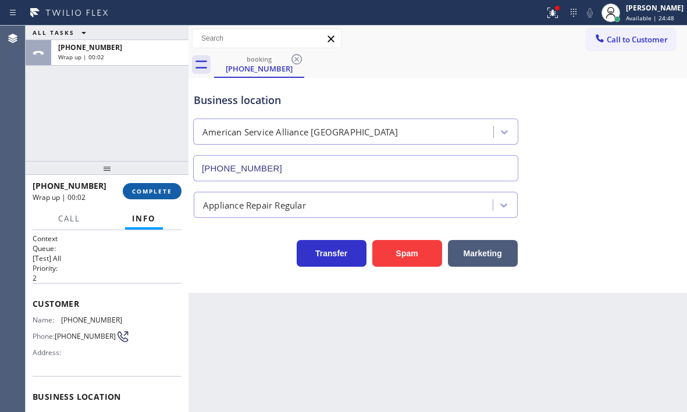
click at [152, 194] on span "COMPLETE" at bounding box center [152, 191] width 40 height 8
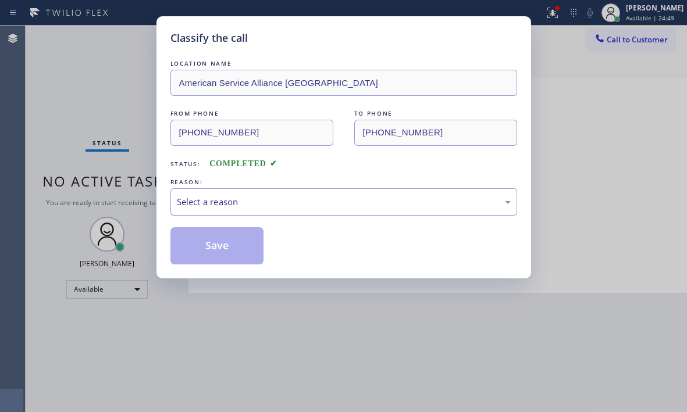
click at [265, 204] on div "Select a reason" at bounding box center [344, 201] width 334 height 13
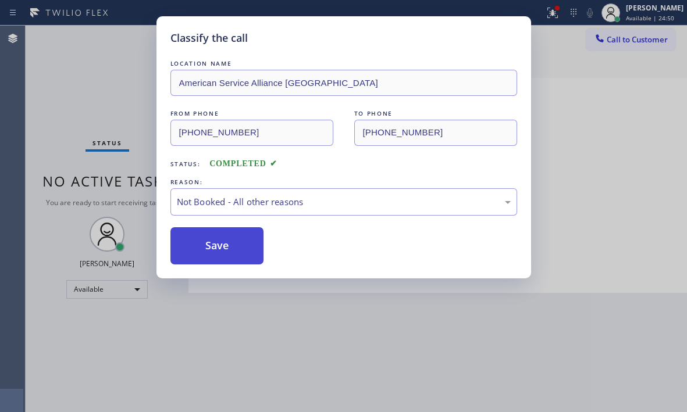
click at [195, 244] on button "Save" at bounding box center [217, 245] width 94 height 37
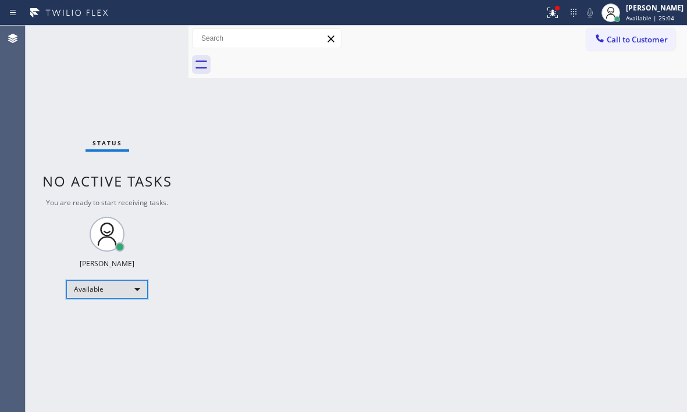
click at [141, 288] on div "Available" at bounding box center [106, 289] width 81 height 19
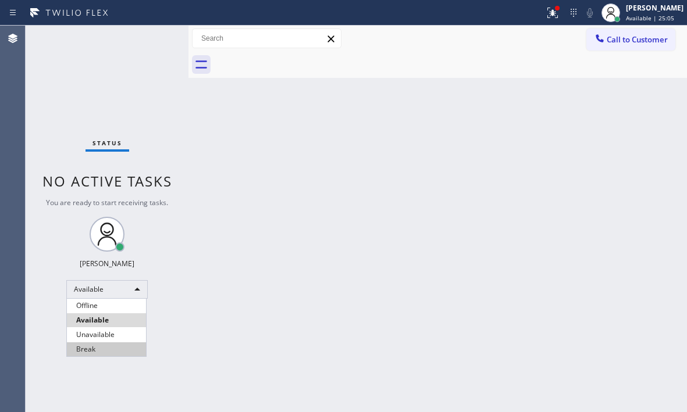
click at [115, 350] on li "Break" at bounding box center [106, 350] width 79 height 14
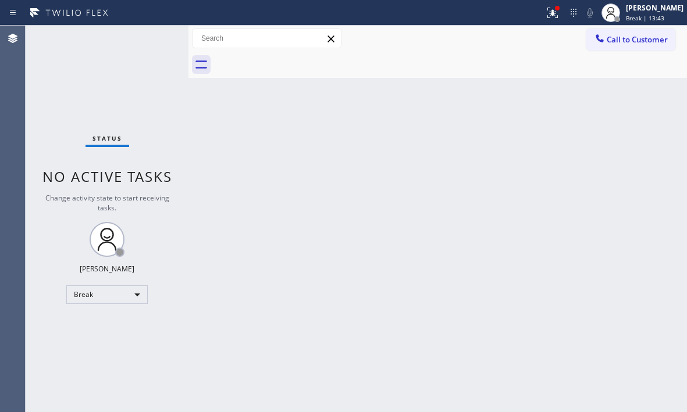
click at [98, 147] on div "Status" at bounding box center [107, 140] width 44 height 13
click at [119, 126] on div "Status No active tasks Change activity state to start receiving tasks. Judy Mae…" at bounding box center [107, 219] width 163 height 387
click at [112, 296] on div "Break" at bounding box center [106, 295] width 81 height 19
click at [102, 320] on li "Available" at bounding box center [106, 326] width 79 height 14
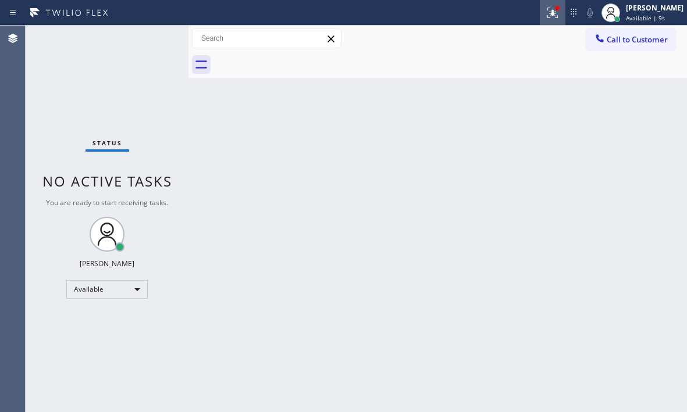
click at [540, 15] on div at bounding box center [553, 13] width 26 height 14
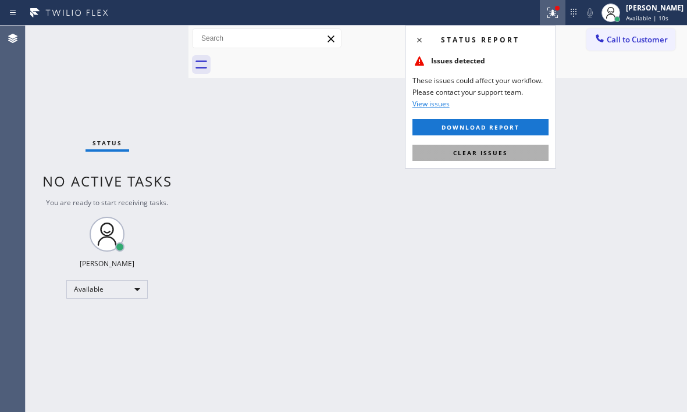
click at [503, 147] on button "Clear issues" at bounding box center [480, 153] width 136 height 16
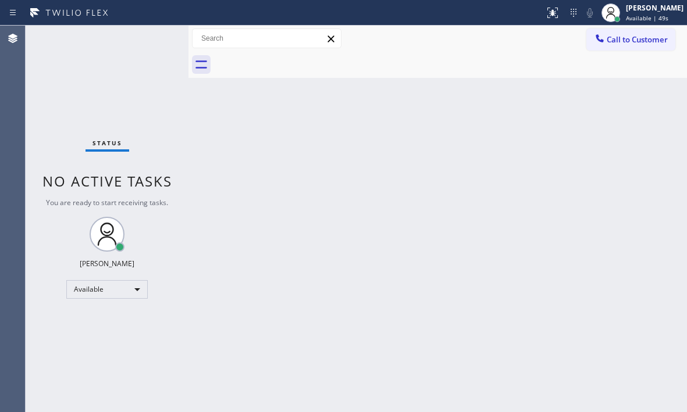
click at [295, 147] on div "Back to Dashboard Change Sender ID Customers Technicians Select a contact Outbo…" at bounding box center [437, 219] width 498 height 387
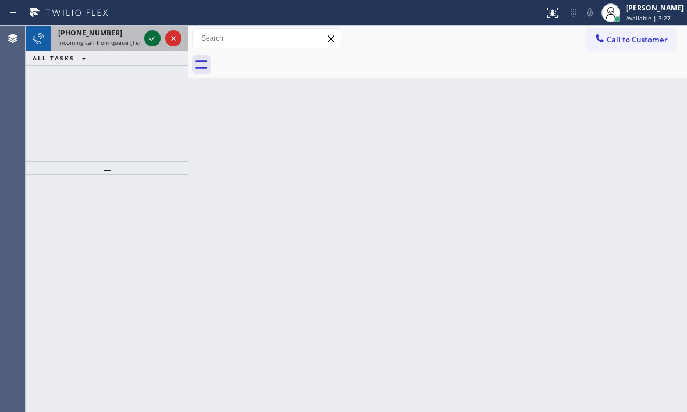
click at [152, 41] on icon at bounding box center [152, 38] width 14 height 14
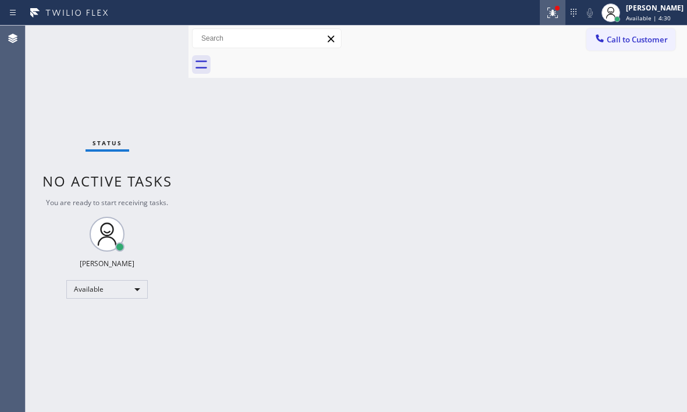
click at [546, 10] on icon at bounding box center [553, 13] width 14 height 14
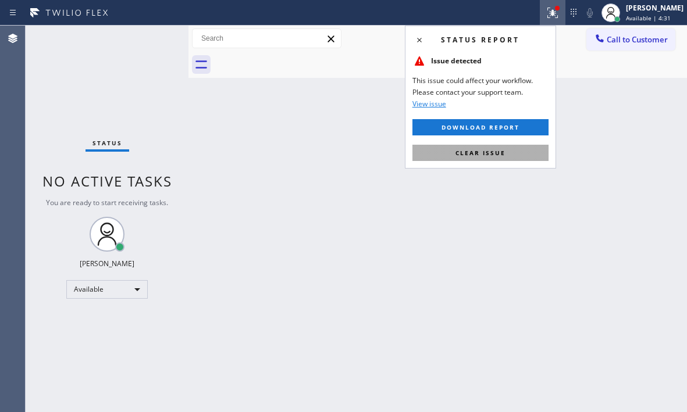
click at [501, 155] on span "Clear issue" at bounding box center [480, 153] width 50 height 8
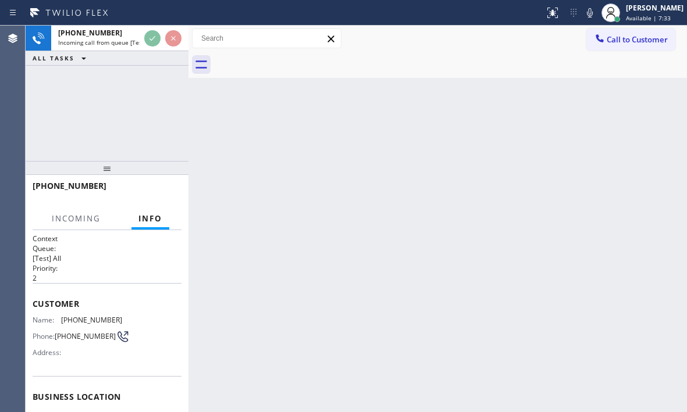
scroll to position [166, 0]
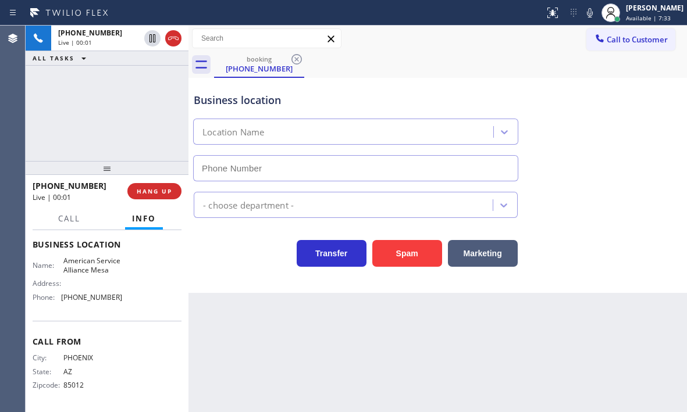
type input "(480) 257-7701"
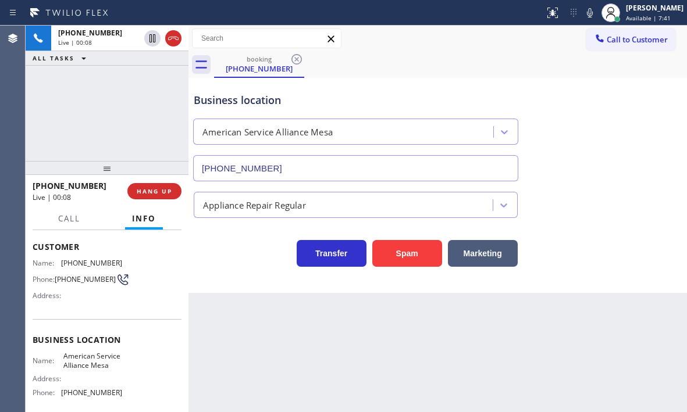
scroll to position [49, 0]
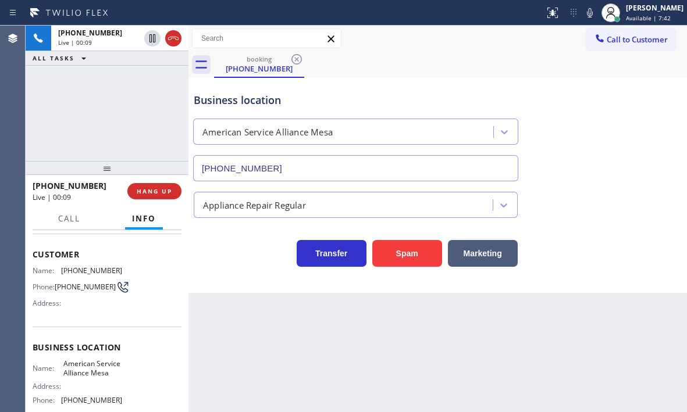
click at [31, 345] on div "Context Queue: [Test] All Priority: 2 Customer Name: (480) 435-5174 Phone: (480…" at bounding box center [107, 321] width 163 height 182
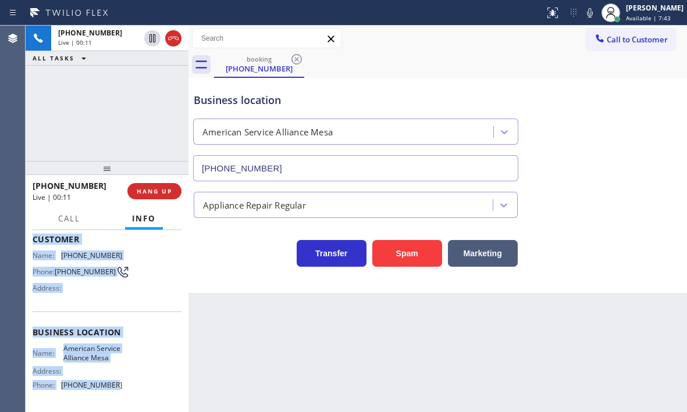
scroll to position [108, 0]
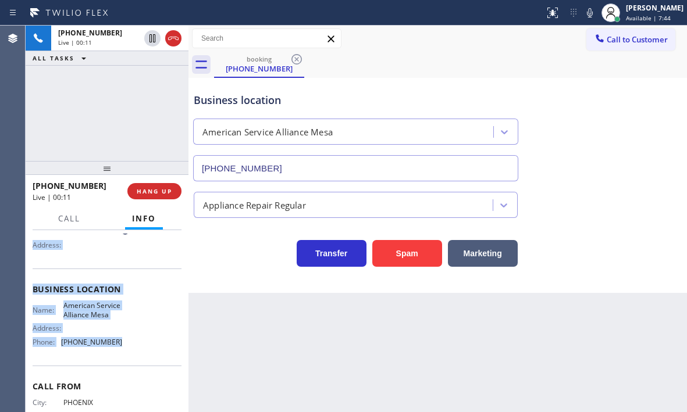
drag, startPoint x: 31, startPoint y: 250, endPoint x: 117, endPoint y: 365, distance: 143.0
click at [117, 365] on div "Context Queue: [Test] All Priority: 2 Customer Name: (480) 435-5174 Phone: (480…" at bounding box center [107, 321] width 163 height 182
copy div "Customer Name: (480) 435-5174 Phone: (480) 435-5174 Address: Business location …"
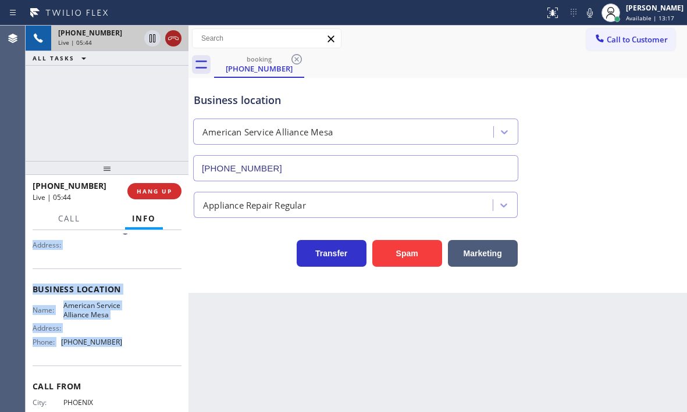
click at [169, 37] on icon at bounding box center [173, 38] width 14 height 14
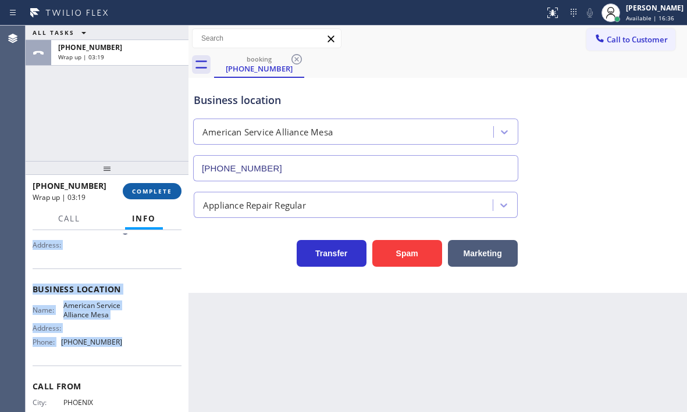
click at [154, 187] on span "COMPLETE" at bounding box center [152, 191] width 40 height 8
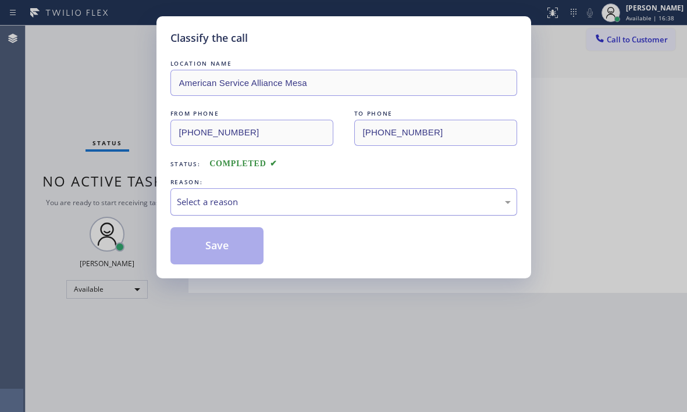
click at [235, 206] on div "Select a reason" at bounding box center [344, 201] width 334 height 13
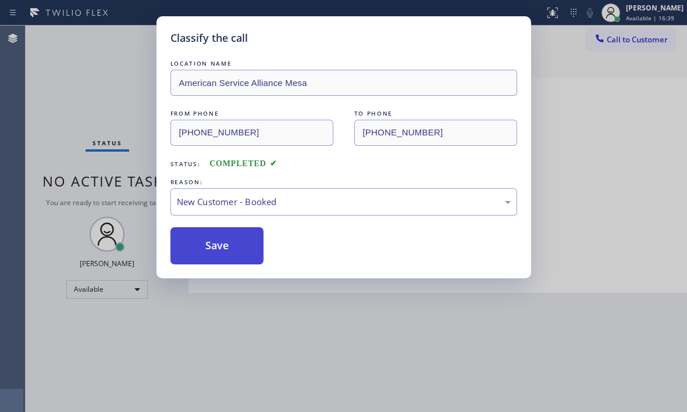
click at [199, 238] on button "Save" at bounding box center [217, 245] width 94 height 37
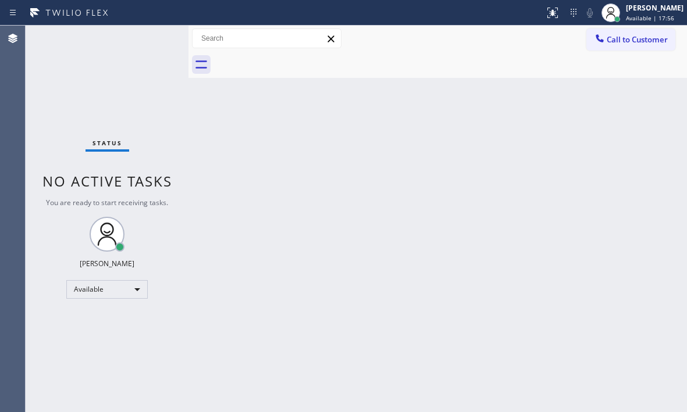
click at [298, 295] on div "Back to Dashboard Change Sender ID Customers Technicians Select a contact Outbo…" at bounding box center [437, 219] width 498 height 387
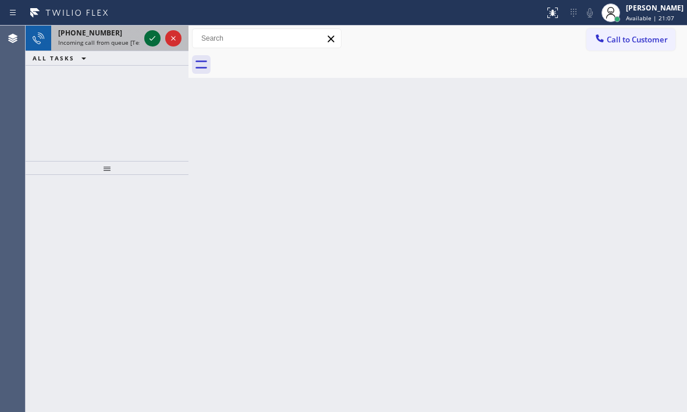
click at [151, 45] on button at bounding box center [152, 38] width 16 height 16
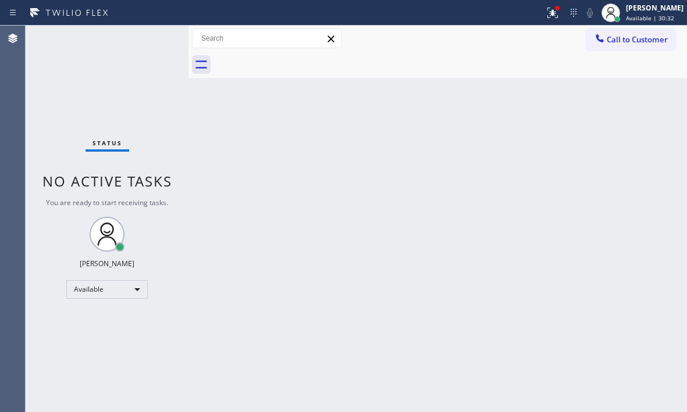
click at [115, 110] on div "Status No active tasks You are ready to start receiving tasks. Judy Mae Saturin…" at bounding box center [107, 219] width 163 height 387
click at [546, 16] on icon at bounding box center [553, 13] width 14 height 14
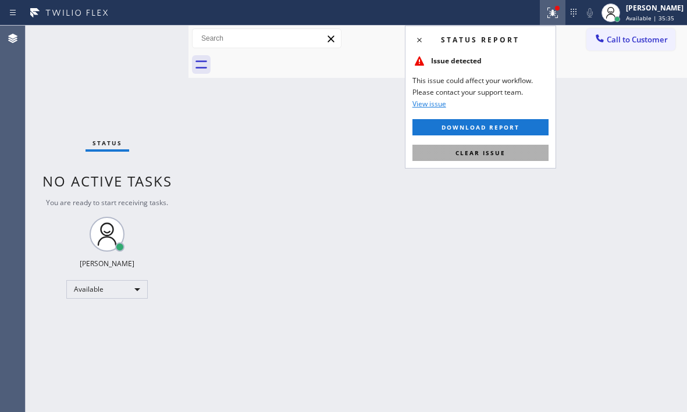
click at [498, 152] on span "Clear issue" at bounding box center [480, 153] width 50 height 8
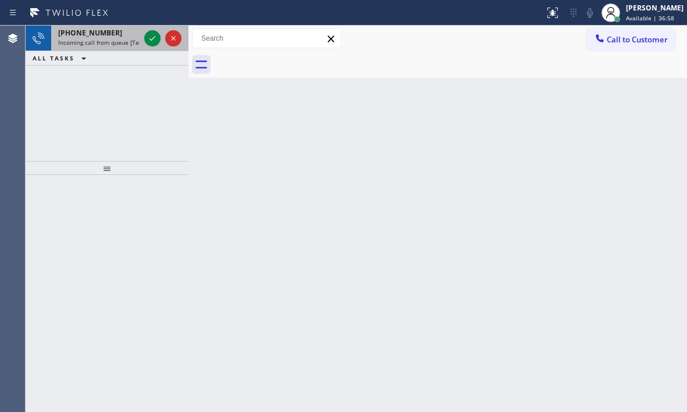
click at [148, 47] on div at bounding box center [163, 39] width 42 height 26
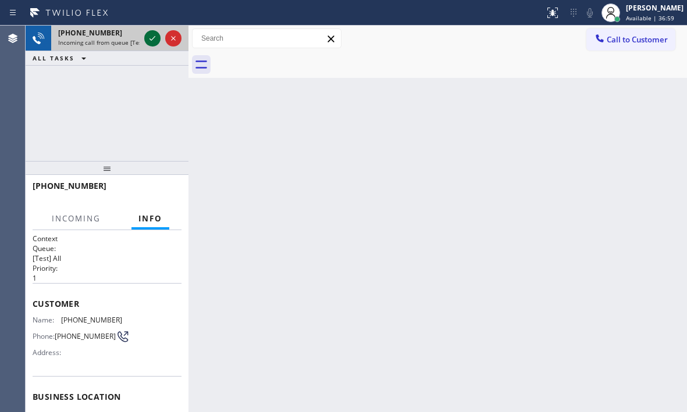
click at [150, 46] on button at bounding box center [152, 38] width 16 height 16
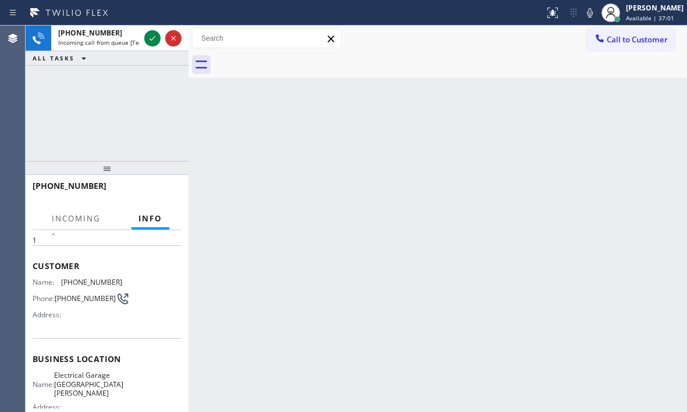
scroll to position [58, 0]
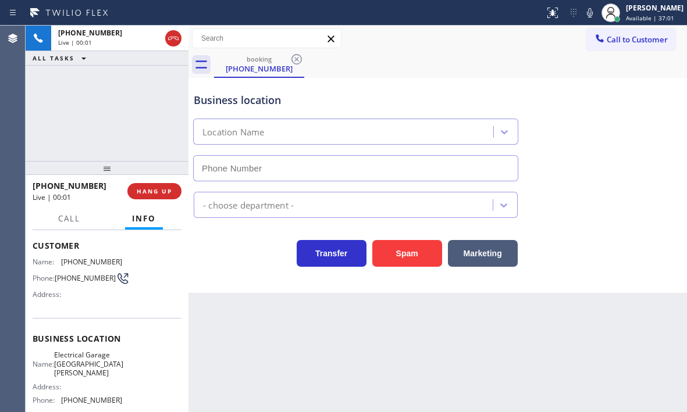
type input "(805) 360-3434"
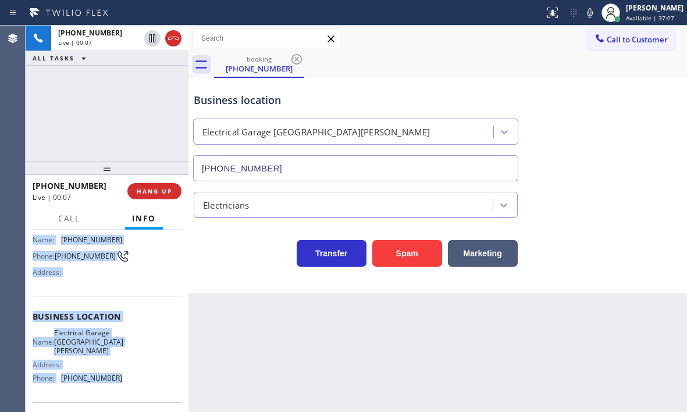
scroll to position [116, 0]
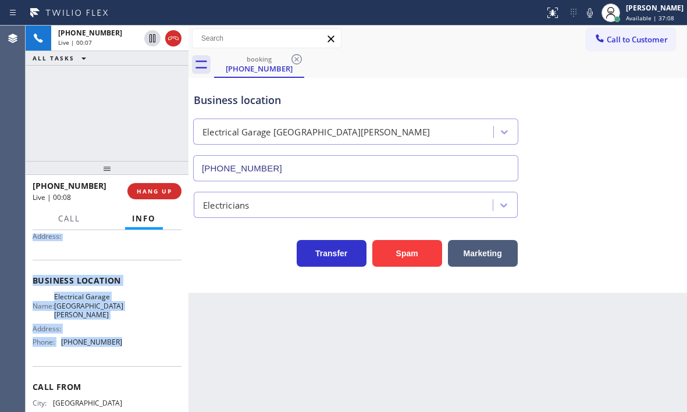
drag, startPoint x: 38, startPoint y: 247, endPoint x: 124, endPoint y: 338, distance: 126.3
click at [124, 338] on div "Context Queue: [Test] All Priority: 1 Customer Name: (504) 717-0669 Phone: (504…" at bounding box center [107, 321] width 163 height 182
copy div "Customer Name: (504) 717-0669 Phone: (504) 717-0669 Address: Business location …"
click at [169, 195] on button "HANG UP" at bounding box center [154, 191] width 54 height 16
click at [154, 195] on button "HANG UP" at bounding box center [154, 191] width 54 height 16
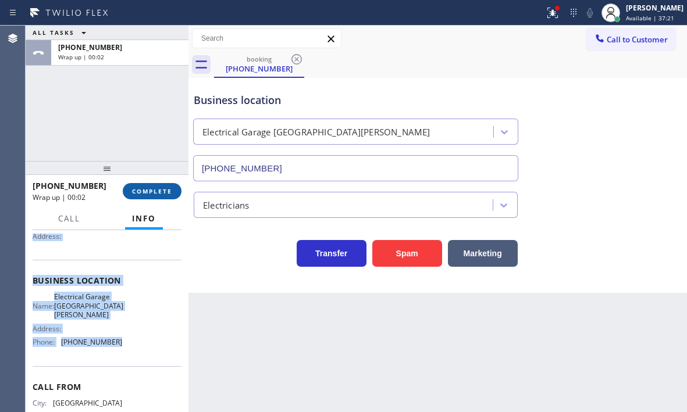
click at [162, 191] on span "COMPLETE" at bounding box center [152, 191] width 40 height 8
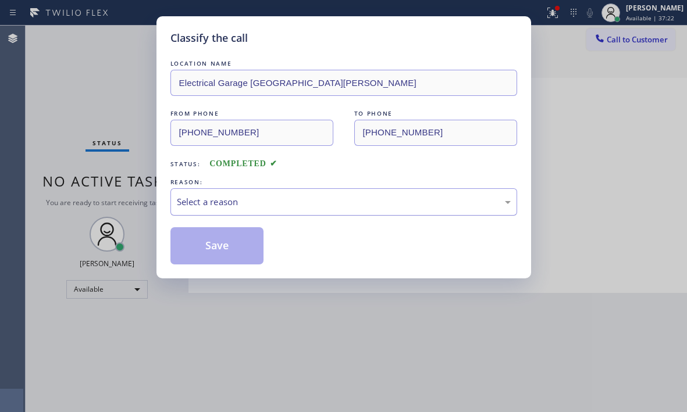
click at [276, 206] on div "Select a reason" at bounding box center [344, 201] width 334 height 13
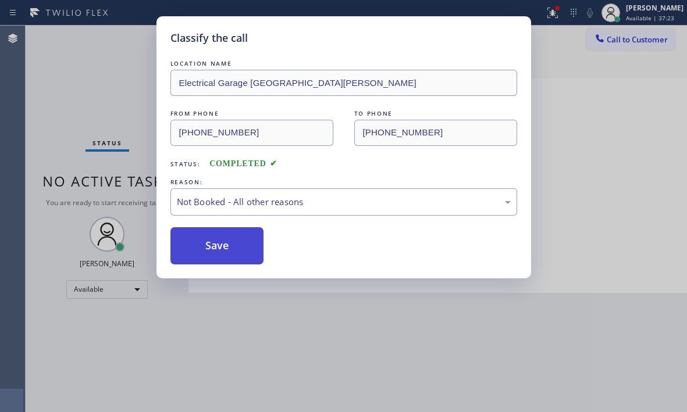
click at [197, 245] on button "Save" at bounding box center [217, 245] width 94 height 37
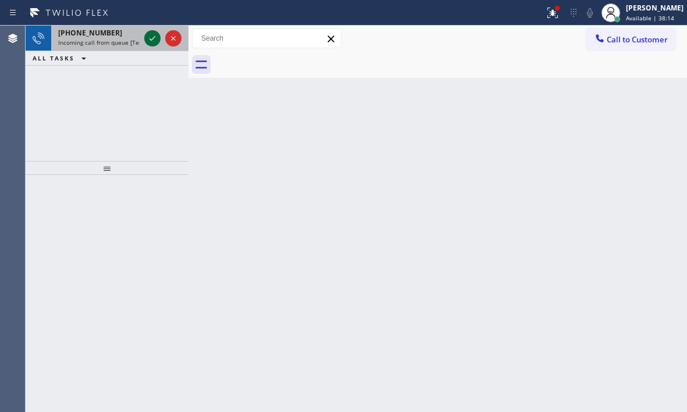
click at [149, 39] on icon at bounding box center [152, 38] width 14 height 14
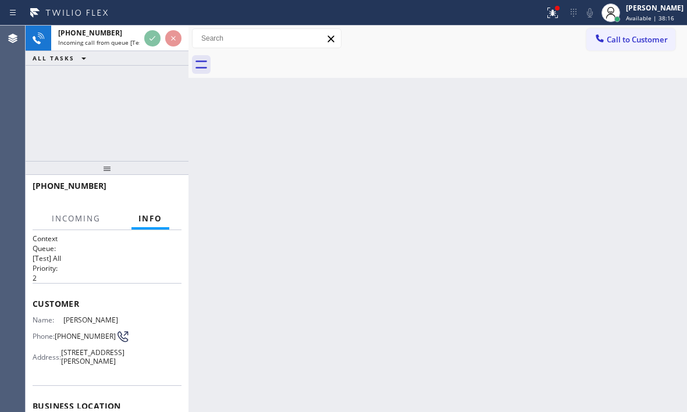
scroll to position [174, 0]
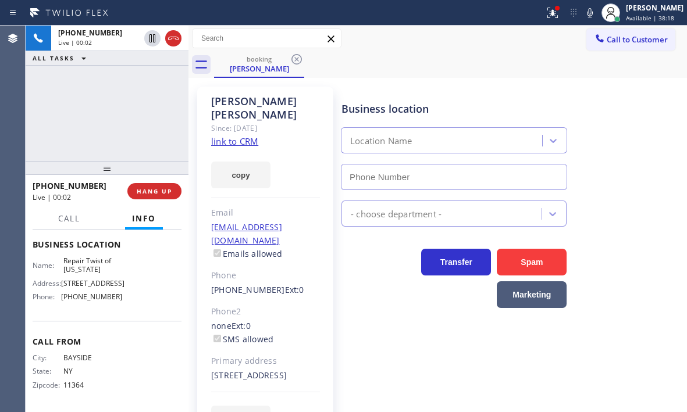
type input "(347) 284-6179"
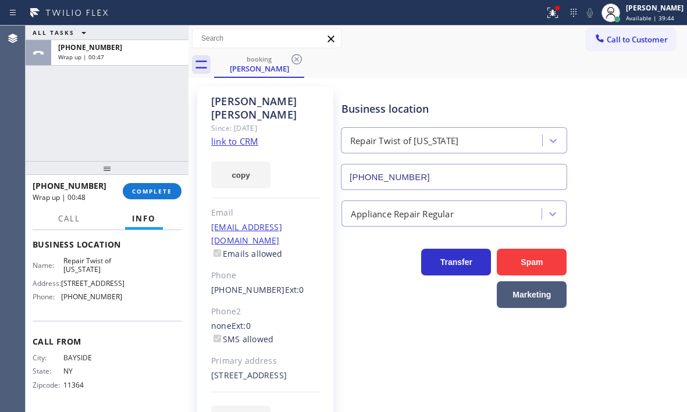
click at [154, 181] on div "+13478048906 Wrap up | 00:48 COMPLETE" at bounding box center [107, 191] width 149 height 30
click at [153, 185] on button "COMPLETE" at bounding box center [152, 191] width 59 height 16
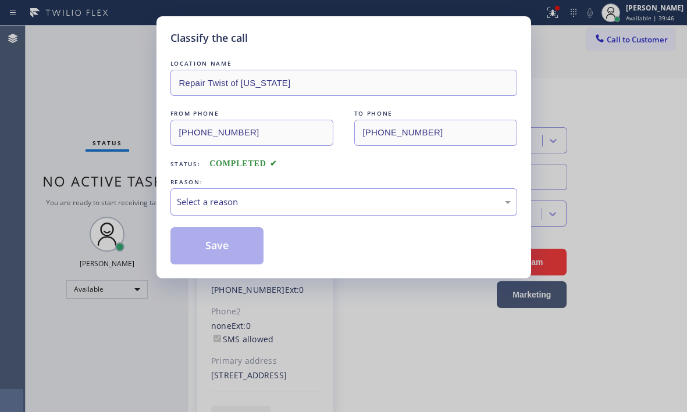
click at [265, 206] on div "Select a reason" at bounding box center [344, 201] width 334 height 13
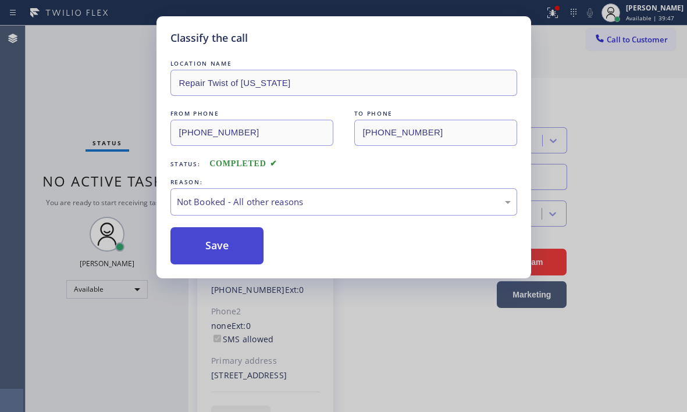
click at [209, 246] on button "Save" at bounding box center [217, 245] width 94 height 37
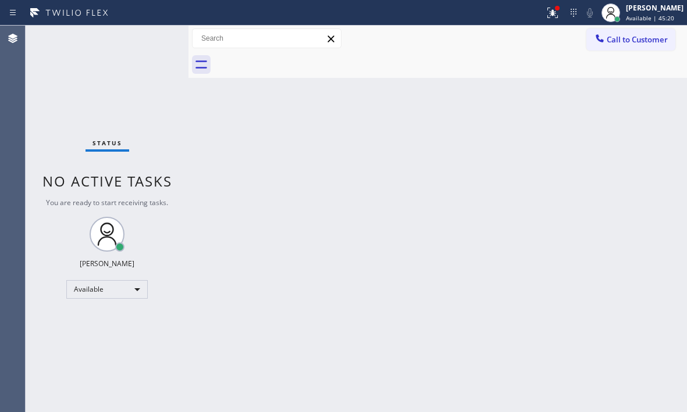
click at [427, 281] on div "Back to Dashboard Change Sender ID Customers Technicians Select a contact Outbo…" at bounding box center [437, 219] width 498 height 387
click at [608, 178] on div "Back to Dashboard Change Sender ID Customers Technicians Select a contact Outbo…" at bounding box center [437, 219] width 498 height 387
click at [497, 288] on div "Back to Dashboard Change Sender ID Customers Technicians Select a contact Outbo…" at bounding box center [437, 219] width 498 height 387
click at [129, 287] on div "Available" at bounding box center [106, 289] width 81 height 19
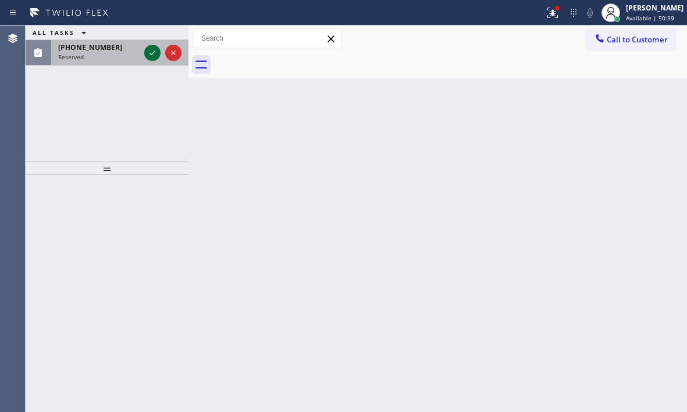
click at [149, 54] on icon at bounding box center [152, 53] width 14 height 14
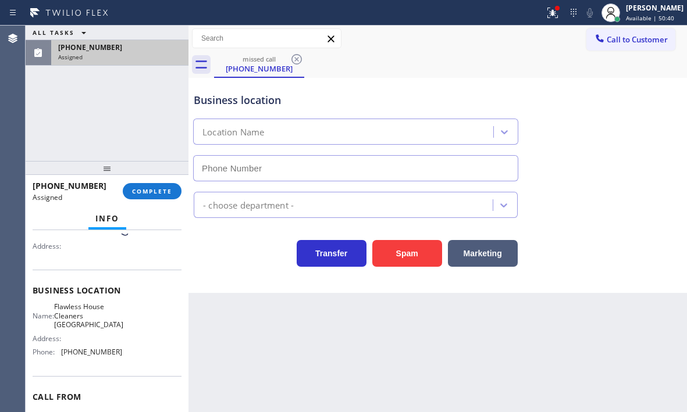
scroll to position [106, 0]
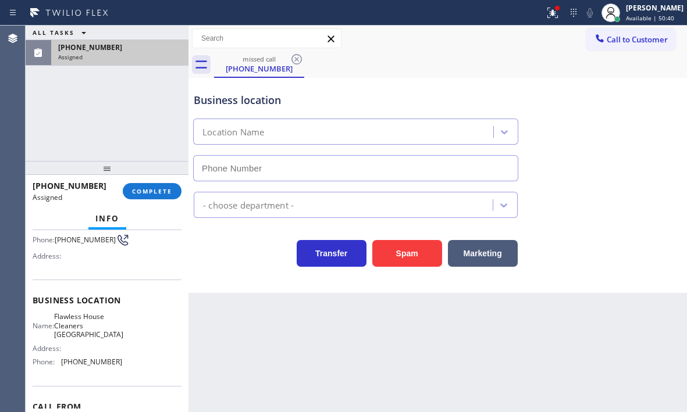
type input "(562) 632-4501"
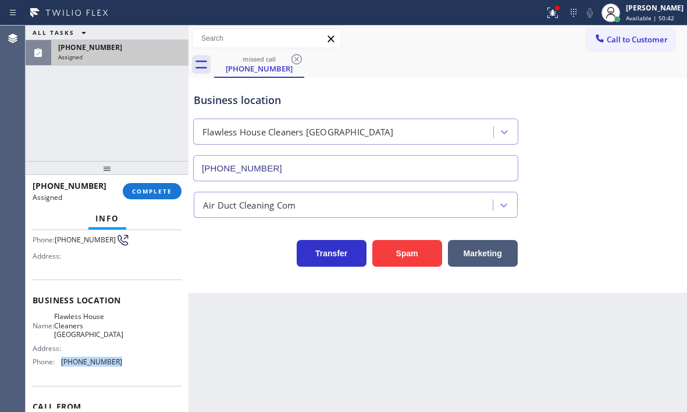
drag, startPoint x: 120, startPoint y: 368, endPoint x: 62, endPoint y: 370, distance: 57.6
click at [62, 370] on div "Name: Flawless House Cleaners Long Beach Address: Phone: (562) 632-4501" at bounding box center [107, 341] width 149 height 59
copy span "(562) 632-4501"
click at [625, 41] on span "Call to Customer" at bounding box center [637, 39] width 61 height 10
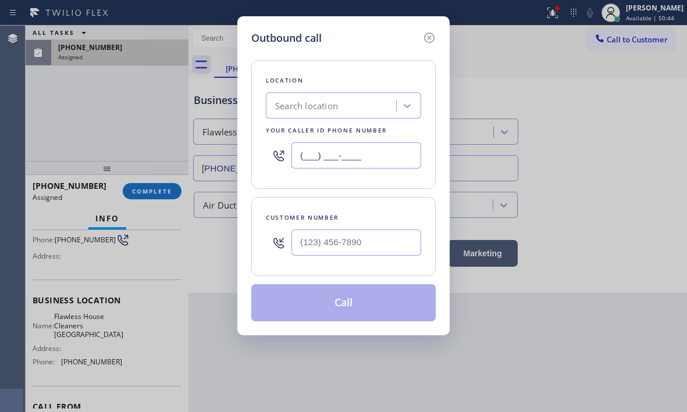
click at [380, 156] on input "(___) ___-____" at bounding box center [356, 155] width 130 height 26
paste input "562) 632-4501"
type input "(562) 632-4501"
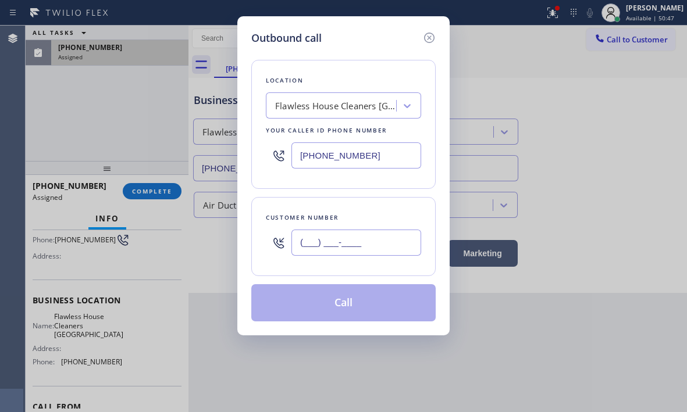
click at [331, 243] on input "(___) ___-____" at bounding box center [356, 243] width 130 height 26
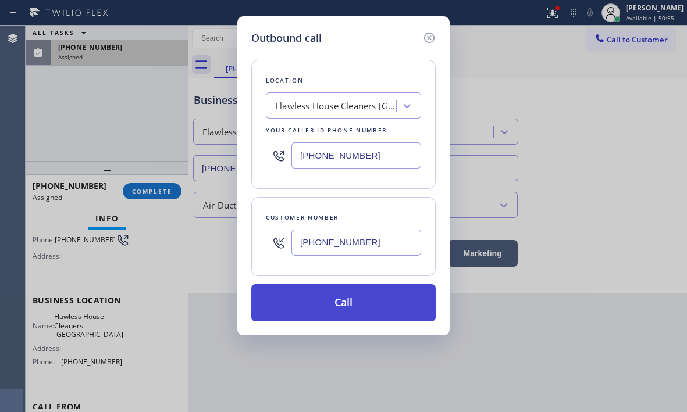
type input "(562) 315-0021"
click at [350, 288] on button "Call" at bounding box center [343, 302] width 184 height 37
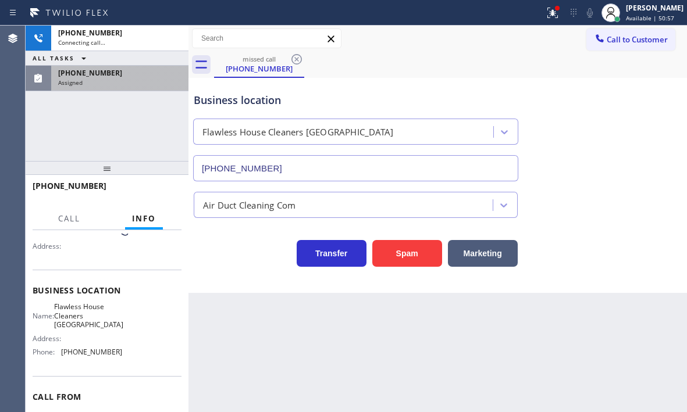
scroll to position [97, 0]
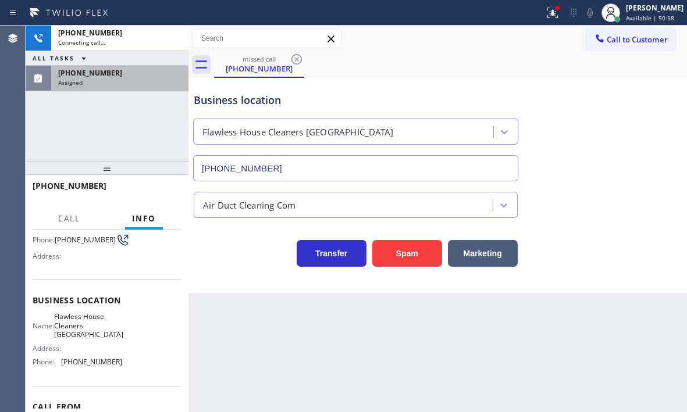
click at [151, 81] on div "Assigned" at bounding box center [119, 83] width 123 height 8
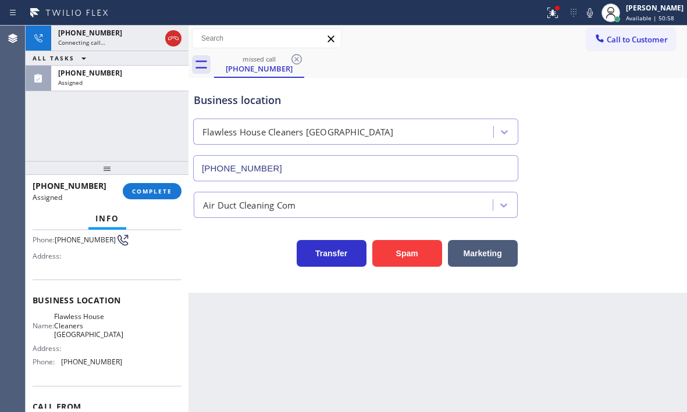
scroll to position [106, 0]
click at [151, 190] on span "COMPLETE" at bounding box center [152, 191] width 40 height 8
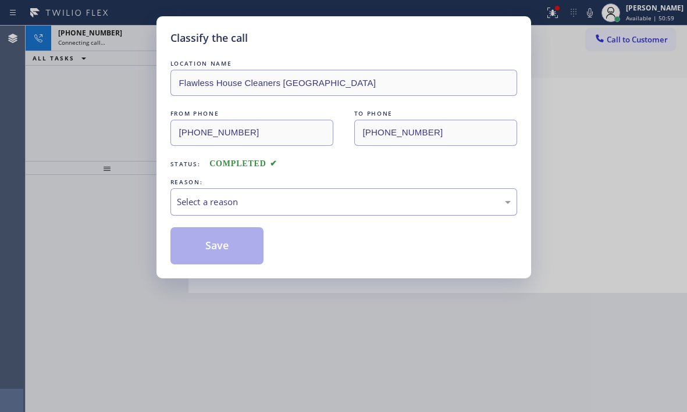
click at [276, 205] on div "Select a reason" at bounding box center [344, 201] width 334 height 13
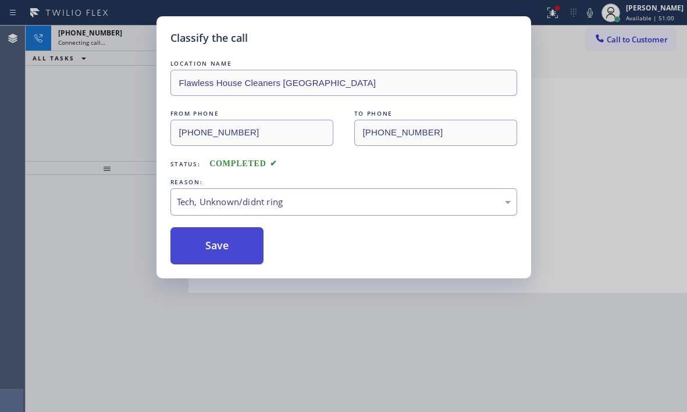
click at [219, 252] on button "Save" at bounding box center [217, 245] width 94 height 37
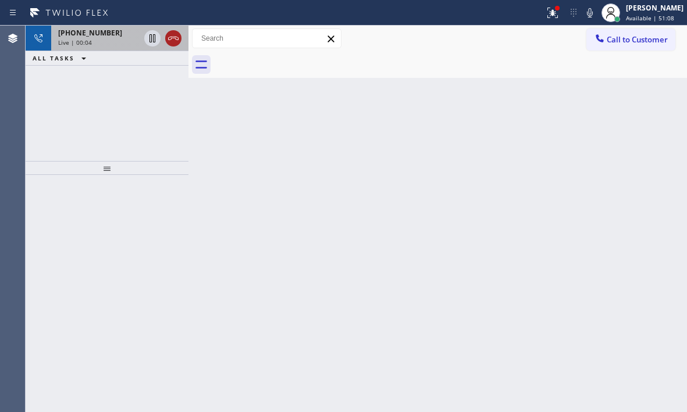
click at [175, 38] on icon at bounding box center [173, 38] width 14 height 14
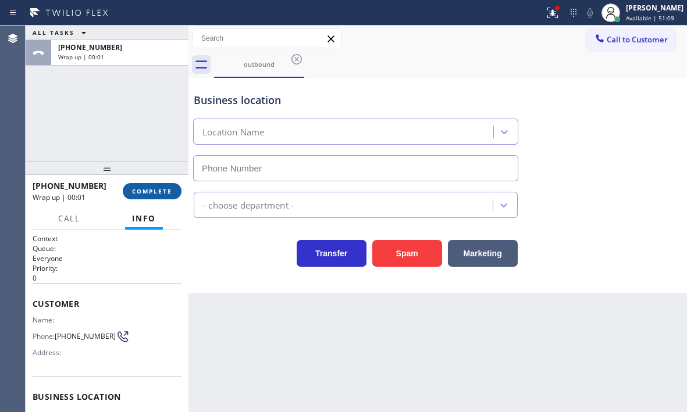
click at [160, 189] on span "COMPLETE" at bounding box center [152, 191] width 40 height 8
type input "(562) 632-4501"
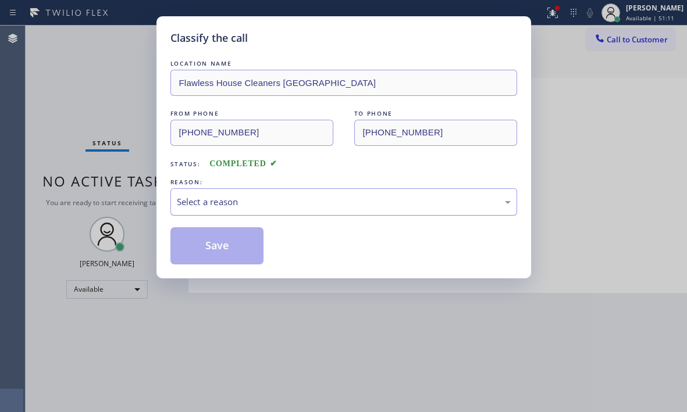
click at [351, 202] on div "Select a reason" at bounding box center [344, 201] width 334 height 13
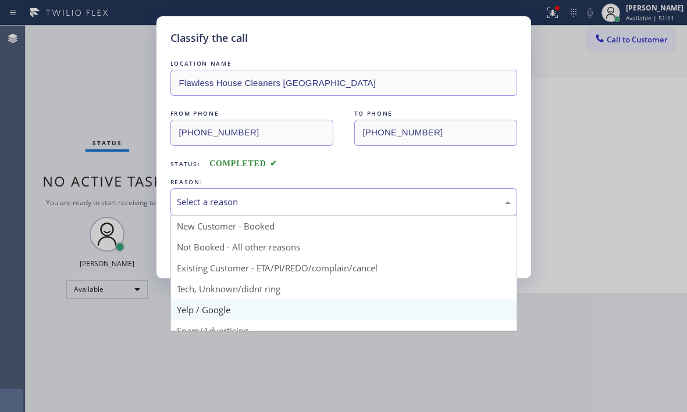
scroll to position [73, 0]
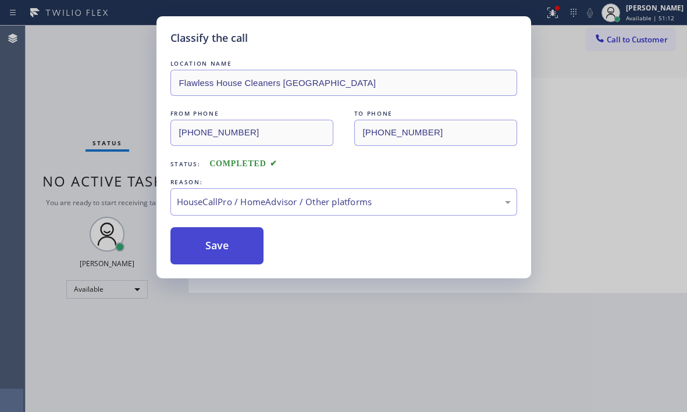
click at [238, 246] on button "Save" at bounding box center [217, 245] width 94 height 37
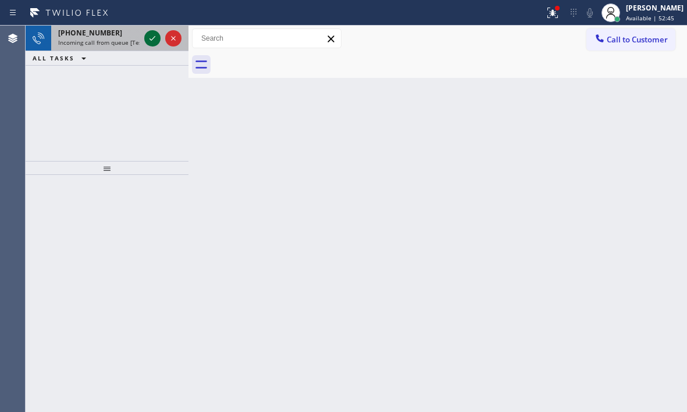
click at [149, 38] on icon at bounding box center [152, 38] width 14 height 14
click at [147, 43] on icon at bounding box center [152, 38] width 14 height 14
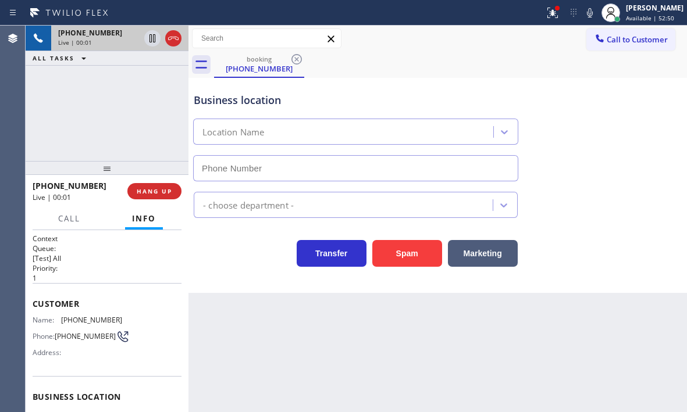
type input "(346) 534-4929"
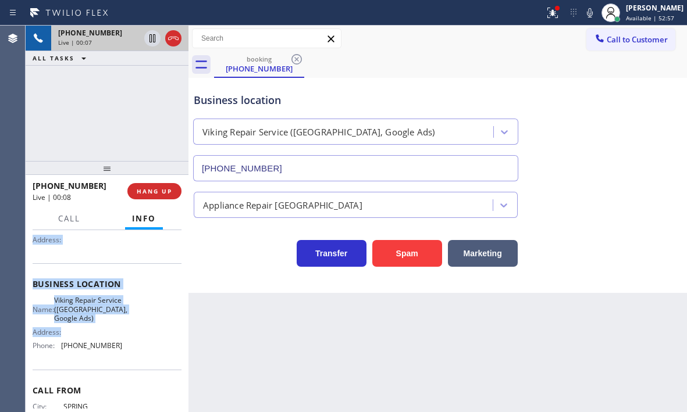
scroll to position [116, 0]
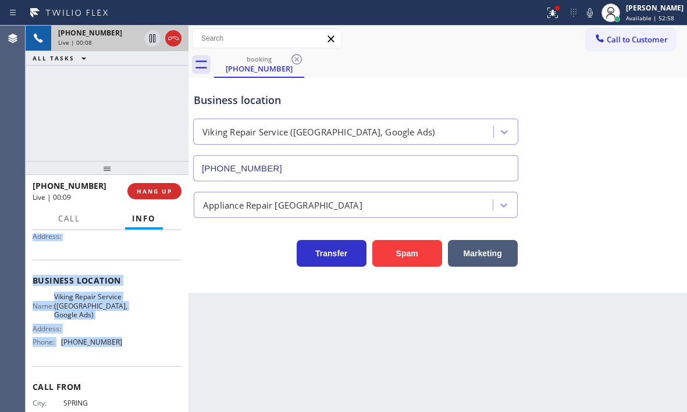
drag, startPoint x: 31, startPoint y: 298, endPoint x: 117, endPoint y: 352, distance: 101.4
click at [117, 352] on div "Context Queue: [Test] All Priority: 1 Customer Name: (281) 379-4590 Phone: (281…" at bounding box center [107, 321] width 163 height 182
copy div "Customer Name: (281) 379-4590 Phone: (281) 379-4590 Address: Business location …"
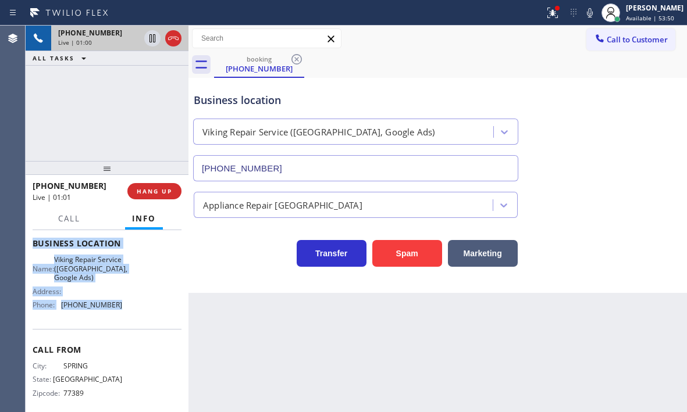
scroll to position [174, 0]
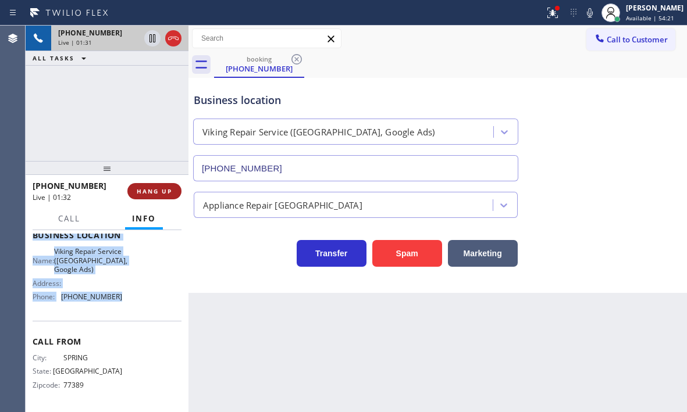
click at [164, 196] on button "HANG UP" at bounding box center [154, 191] width 54 height 16
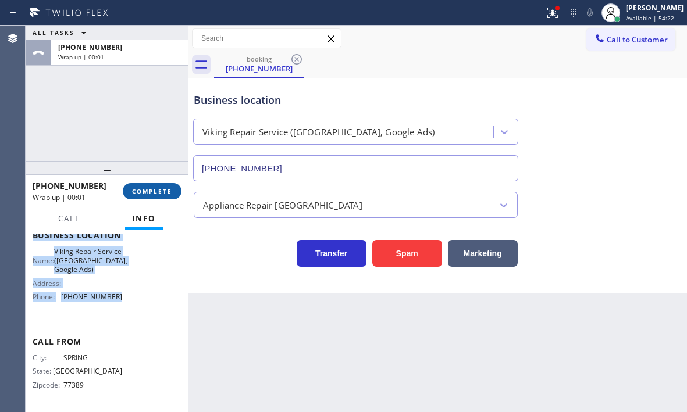
click at [162, 193] on span "COMPLETE" at bounding box center [152, 191] width 40 height 8
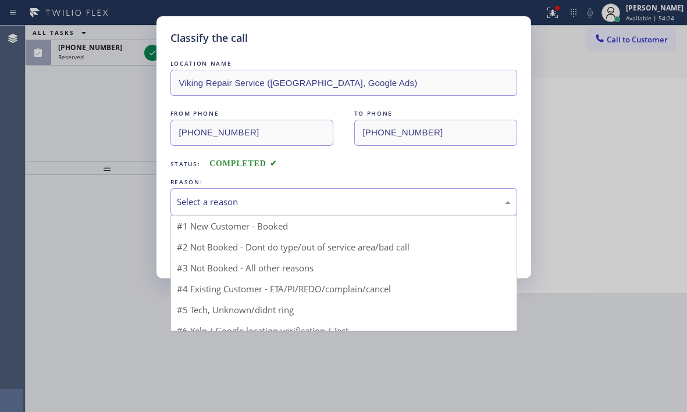
click at [329, 202] on div "Select a reason" at bounding box center [344, 201] width 334 height 13
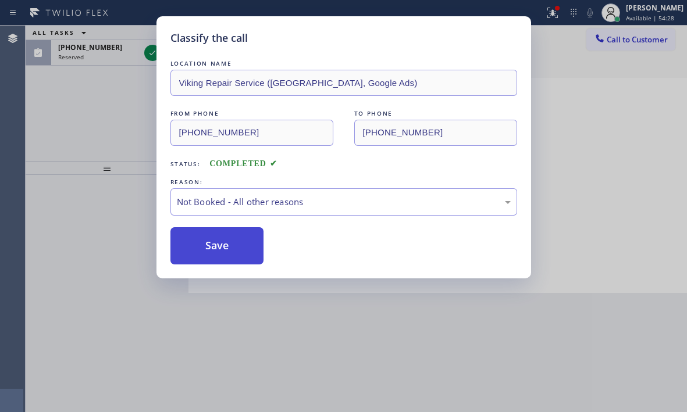
click at [214, 245] on button "Save" at bounding box center [217, 245] width 94 height 37
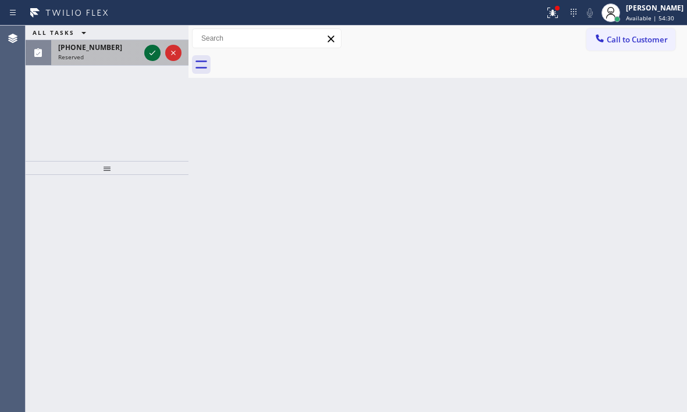
click at [148, 53] on icon at bounding box center [152, 53] width 14 height 14
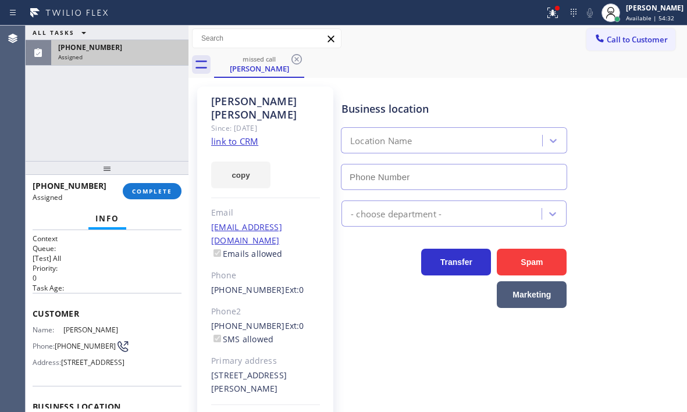
type input "(877) 944-3334"
click at [251, 136] on link "link to CRM" at bounding box center [234, 142] width 47 height 12
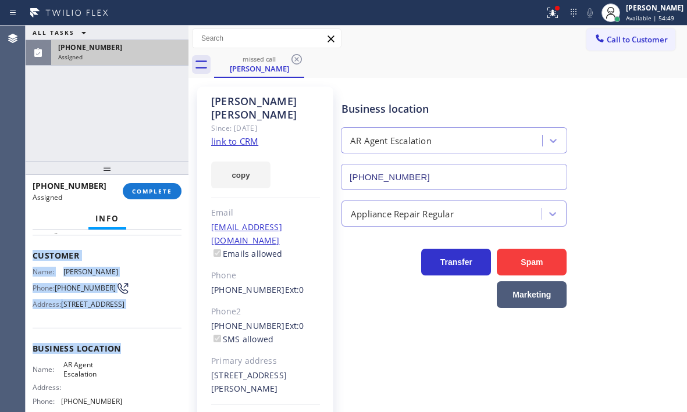
scroll to position [116, 0]
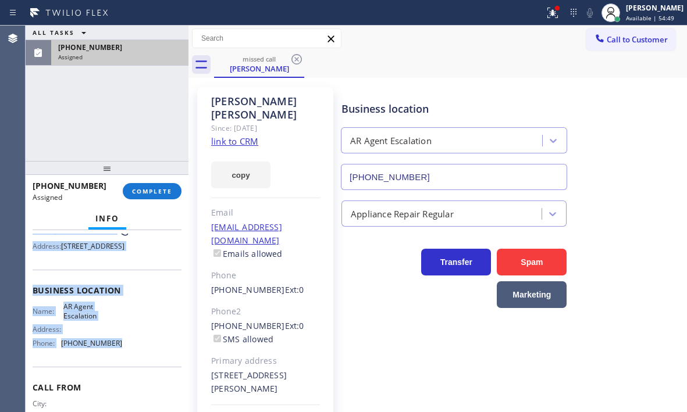
drag, startPoint x: 32, startPoint y: 313, endPoint x: 132, endPoint y: 373, distance: 116.3
click at [132, 373] on div "Context Queue: [Test] All Priority: 0 Task Age: Customer Name: Kellie Wagner Ph…" at bounding box center [107, 321] width 163 height 182
copy div "Customer Name: Kellie Wagner Phone: (626) 233-4617 Address: 530 Willow Springs …"
click at [154, 192] on span "COMPLETE" at bounding box center [152, 191] width 40 height 8
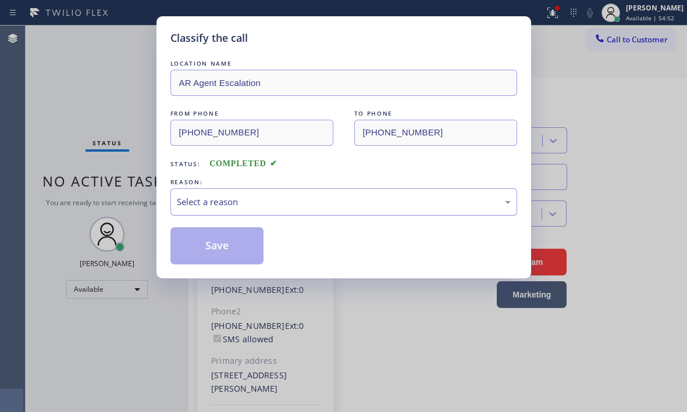
click at [338, 201] on div "Select a reason" at bounding box center [344, 201] width 334 height 13
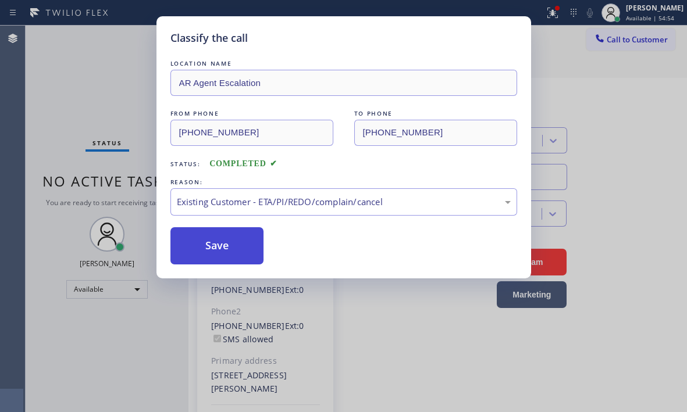
drag, startPoint x: 213, startPoint y: 254, endPoint x: 222, endPoint y: 252, distance: 8.8
click at [213, 253] on button "Save" at bounding box center [217, 245] width 94 height 37
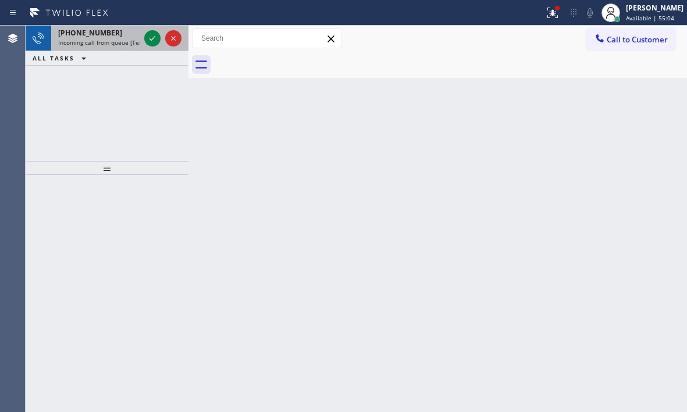
click at [108, 35] on div "+17608143980" at bounding box center [98, 33] width 81 height 10
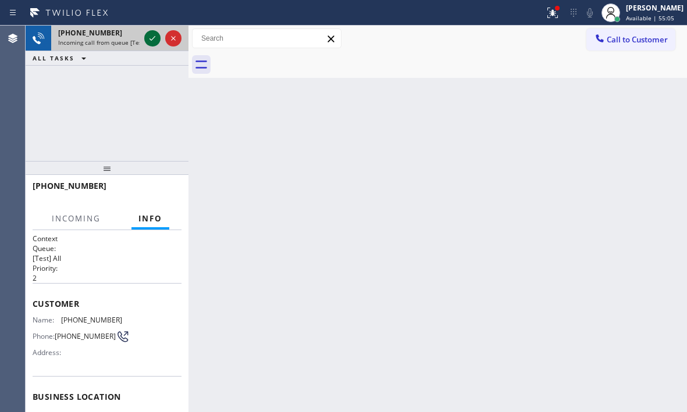
click at [145, 41] on icon at bounding box center [152, 38] width 14 height 14
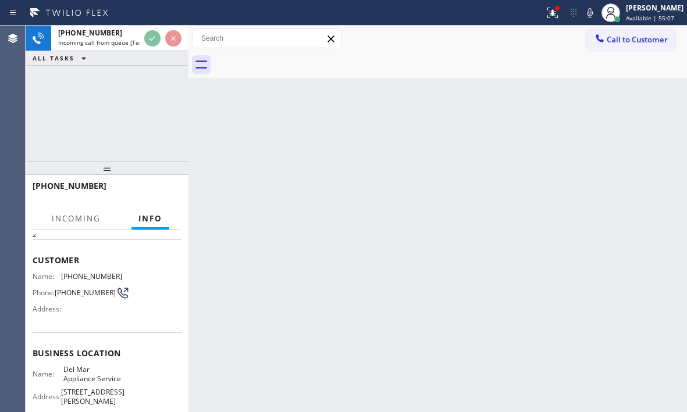
scroll to position [116, 0]
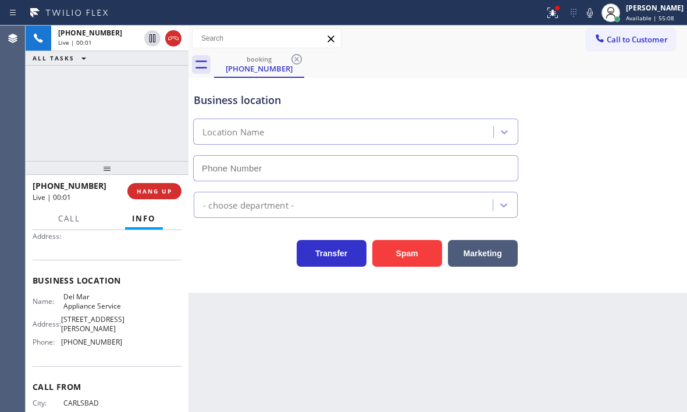
type input "(760) 407-6454"
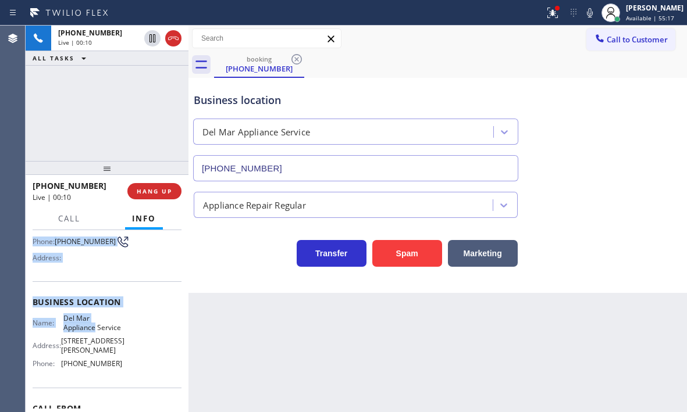
scroll to position [116, 0]
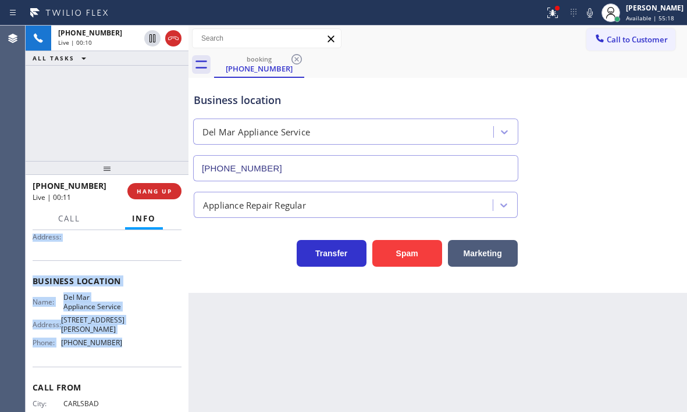
drag, startPoint x: 31, startPoint y: 242, endPoint x: 131, endPoint y: 353, distance: 149.1
click at [131, 353] on div "Context Queue: [Test] All Priority: 2 Customer Name: (760) 814-3980 Phone: (760…" at bounding box center [107, 321] width 163 height 182
copy div "Customer Name: (760) 814-3980 Phone: (760) 814-3980 Address: Business location …"
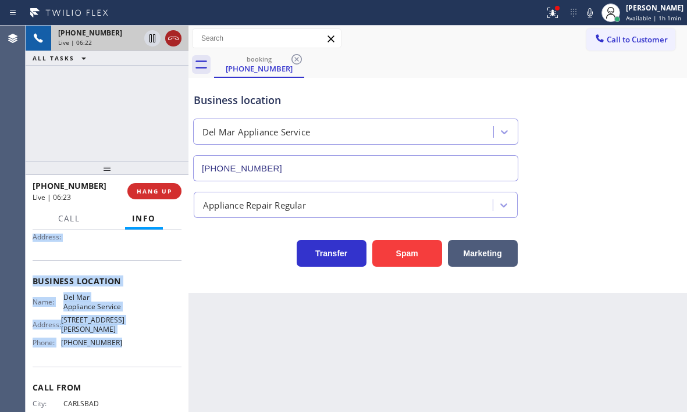
click at [169, 38] on icon at bounding box center [173, 38] width 14 height 14
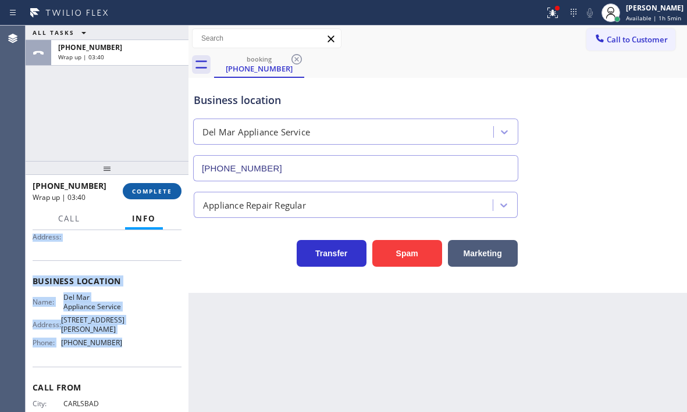
drag, startPoint x: 141, startPoint y: 192, endPoint x: 149, endPoint y: 193, distance: 8.2
click at [141, 192] on span "COMPLETE" at bounding box center [152, 191] width 40 height 8
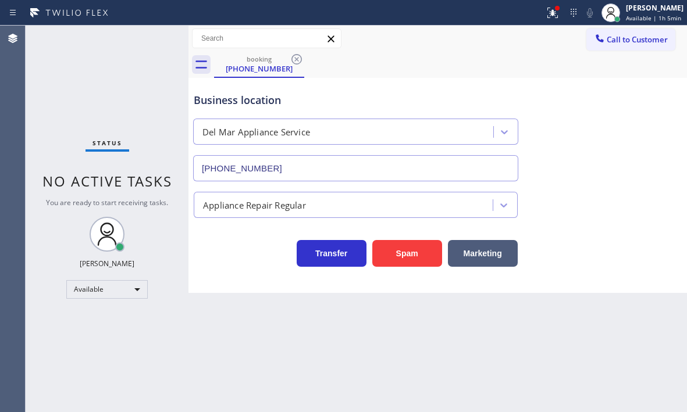
click at [323, 206] on div "Appliance Repair Regular" at bounding box center [344, 205] width 295 height 20
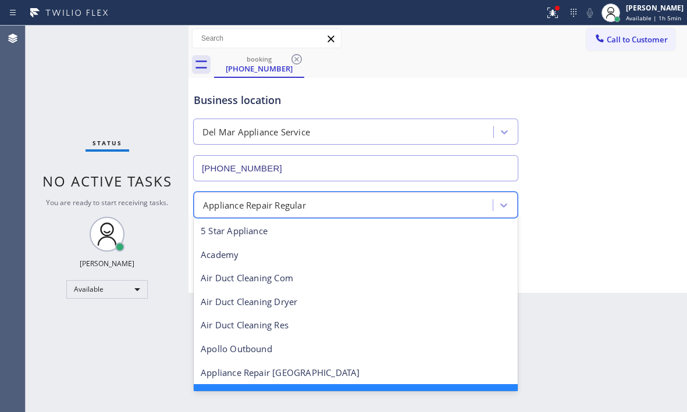
scroll to position [25, 0]
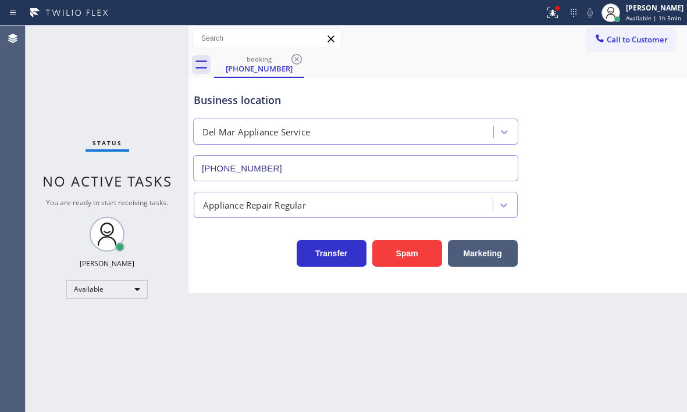
click at [159, 114] on div "Status No active tasks You are ready to start receiving tasks. Judy Mae Saturin…" at bounding box center [107, 219] width 163 height 387
click at [299, 60] on icon at bounding box center [297, 59] width 14 height 14
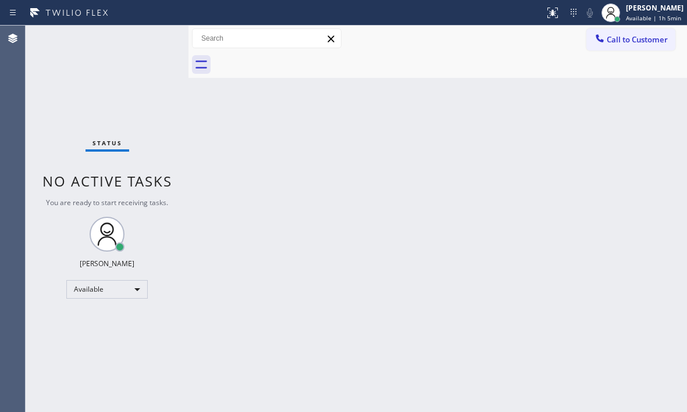
click at [515, 211] on div "Back to Dashboard Change Sender ID Customers Technicians Select a contact Outbo…" at bounding box center [437, 219] width 498 height 387
click at [547, 287] on div "Back to Dashboard Change Sender ID Customers Technicians Select a contact Outbo…" at bounding box center [437, 219] width 498 height 387
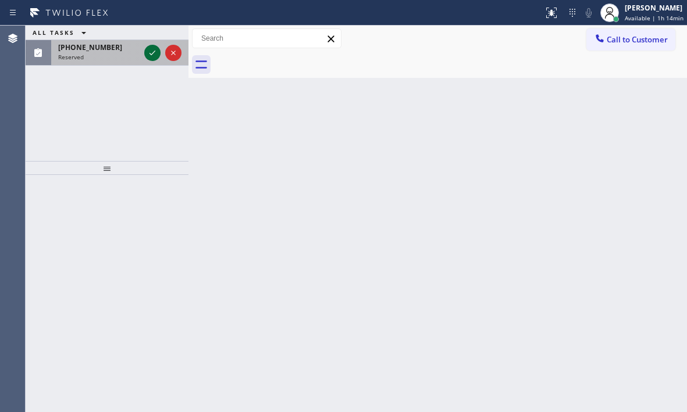
click at [149, 55] on icon at bounding box center [152, 53] width 14 height 14
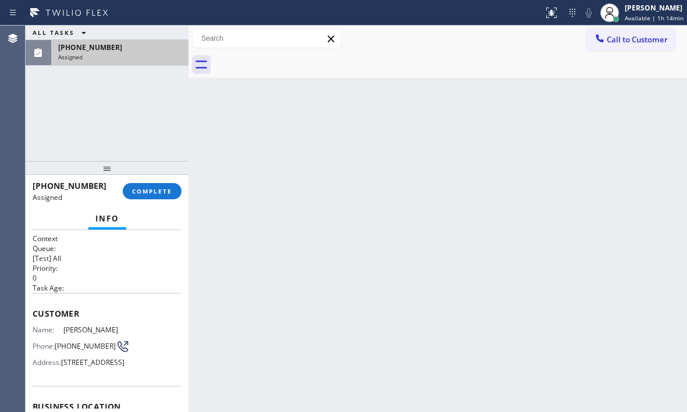
click at [151, 225] on div "Info" at bounding box center [107, 219] width 149 height 23
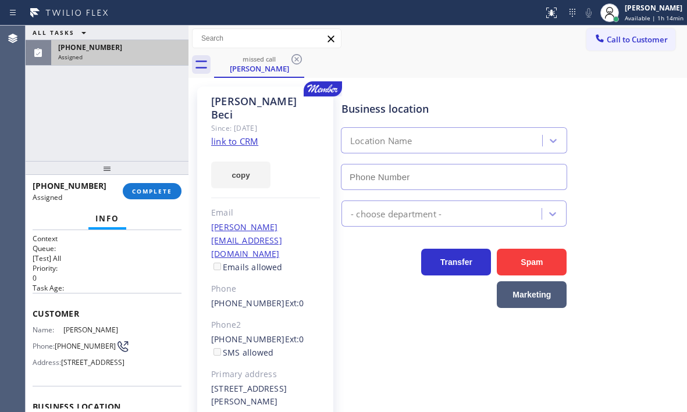
type input "(833) 905-2828"
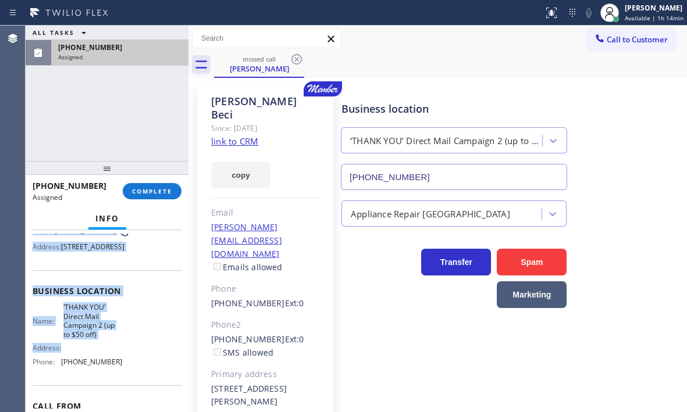
scroll to position [116, 0]
drag, startPoint x: 30, startPoint y: 311, endPoint x: 139, endPoint y: 393, distance: 136.2
click at [139, 393] on div "Context Queue: [Test] All Priority: 0 Task Age: Customer Name: Niko Beci Phone:…" at bounding box center [107, 321] width 163 height 182
copy div "Customer Name: Niko Beci Phone: (714) 460-3265 Address: 7 Wild Lilac Ln, Rancho…"
click at [155, 196] on button "COMPLETE" at bounding box center [152, 191] width 59 height 16
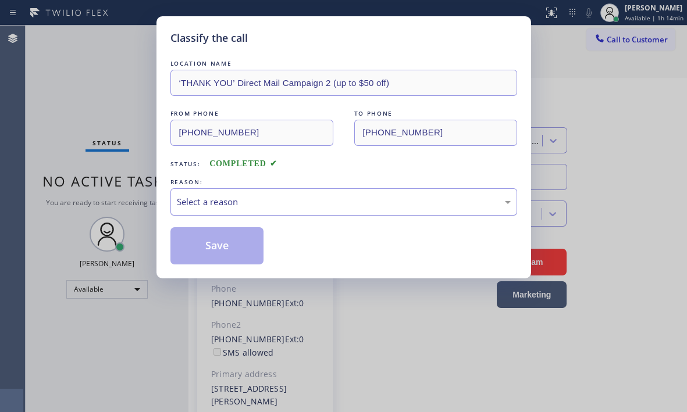
click at [298, 205] on div "Select a reason" at bounding box center [344, 201] width 334 height 13
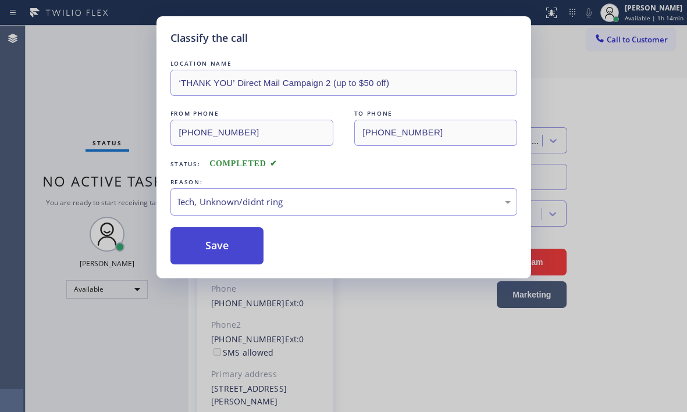
click at [219, 252] on button "Save" at bounding box center [217, 245] width 94 height 37
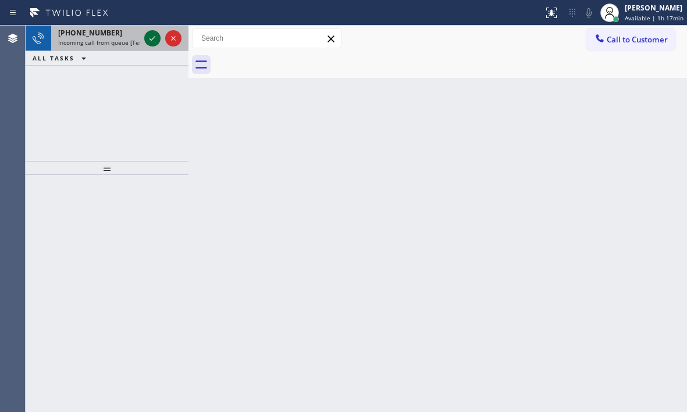
click at [153, 42] on icon at bounding box center [152, 38] width 14 height 14
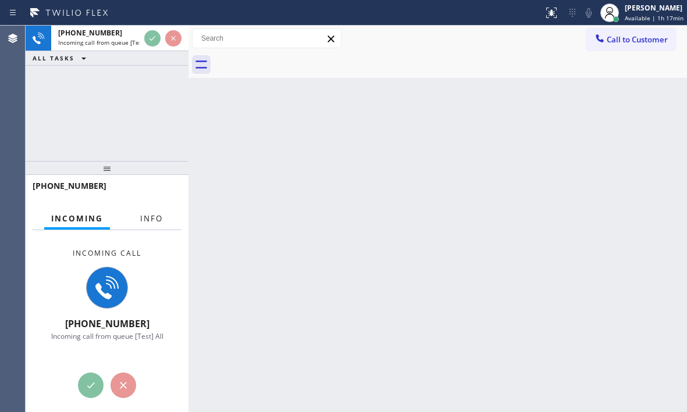
click at [161, 223] on span "Info" at bounding box center [151, 218] width 23 height 10
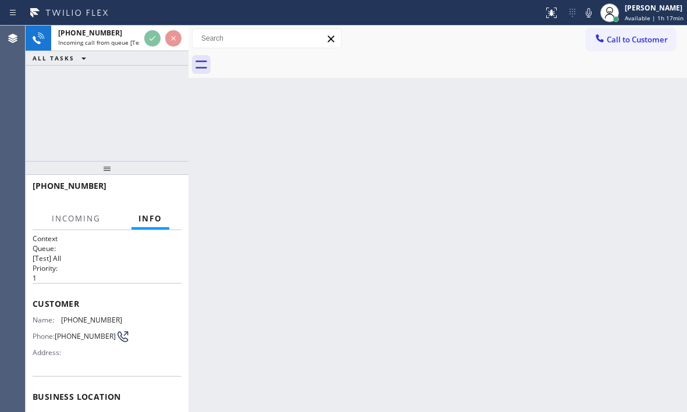
scroll to position [116, 0]
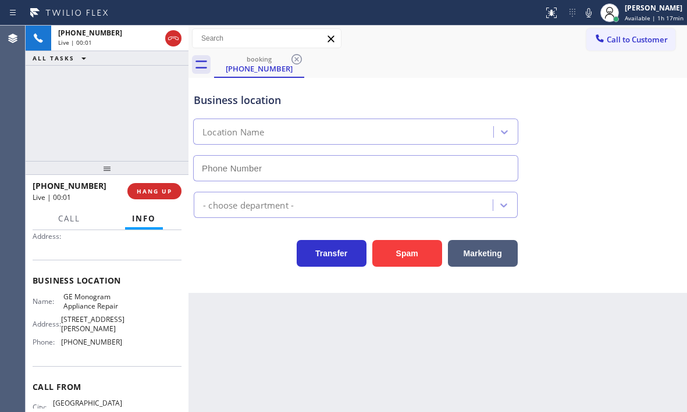
type input "(720) 459-6264"
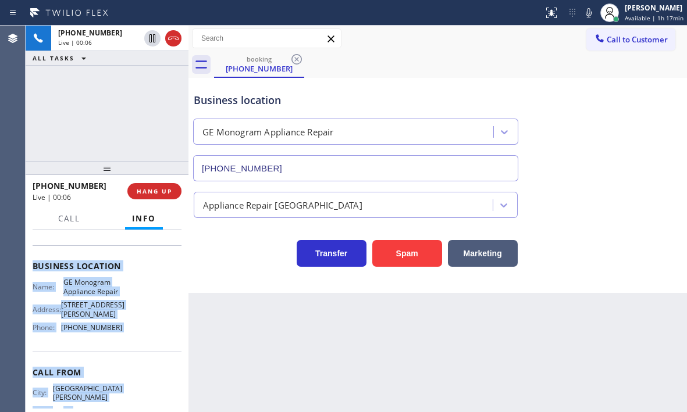
scroll to position [156, 0]
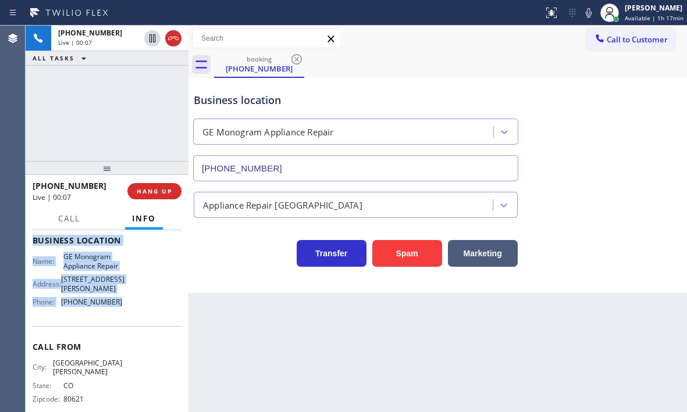
drag, startPoint x: 31, startPoint y: 298, endPoint x: 137, endPoint y: 312, distance: 107.3
click at [137, 312] on div "Context Queue: [Test] All Priority: 1 Customer Name: (303) 956-5308 Phone: (303…" at bounding box center [107, 321] width 163 height 182
copy div "Customer Name: (303) 956-5308 Phone: (303) 956-5308 Address: Business location …"
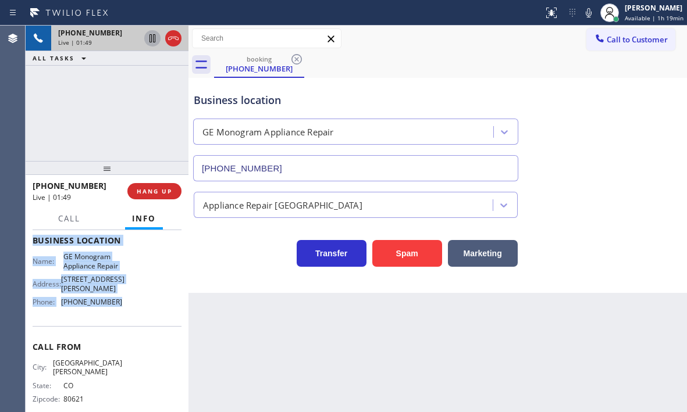
click at [152, 41] on icon at bounding box center [152, 38] width 6 height 8
click at [149, 38] on icon at bounding box center [152, 38] width 8 height 8
click at [174, 41] on icon at bounding box center [173, 38] width 14 height 14
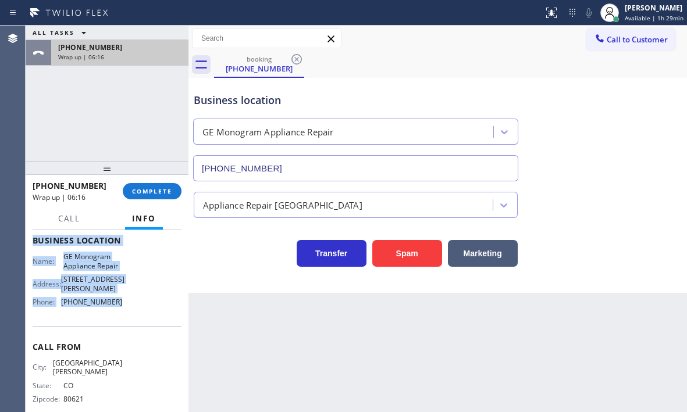
click at [147, 56] on div "Wrap up | 06:16" at bounding box center [119, 57] width 123 height 8
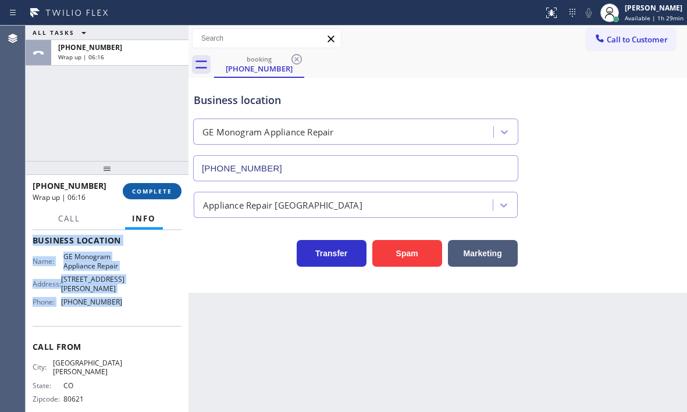
click at [148, 190] on span "COMPLETE" at bounding box center [152, 191] width 40 height 8
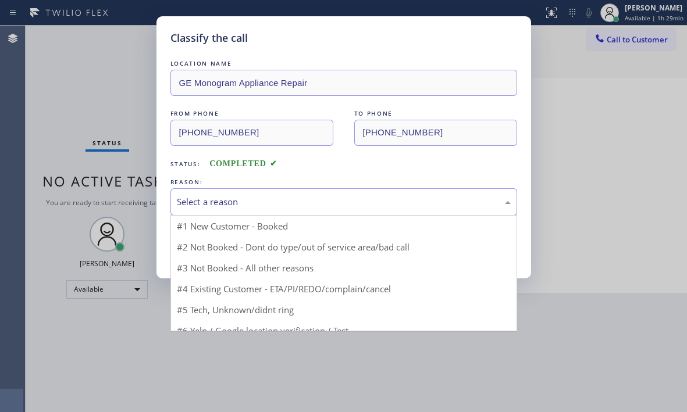
click at [285, 198] on div "Select a reason" at bounding box center [344, 201] width 334 height 13
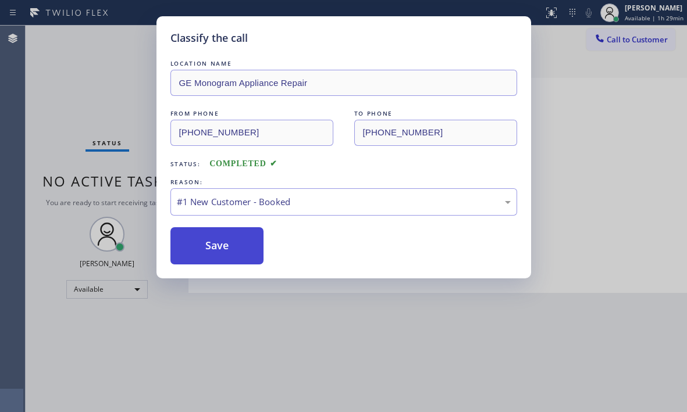
click at [210, 244] on button "Save" at bounding box center [217, 245] width 94 height 37
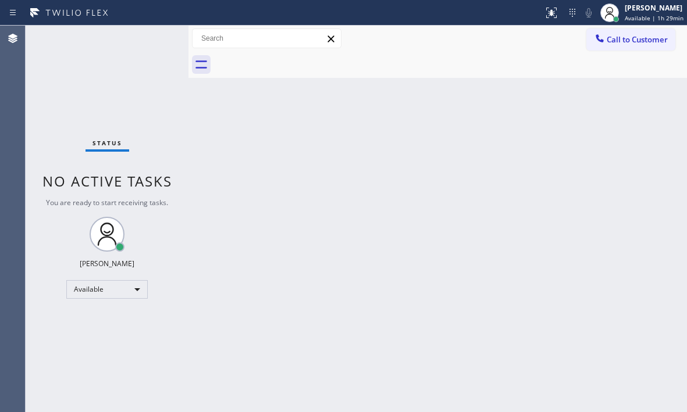
click at [342, 270] on div "Back to Dashboard Change Sender ID Customers Technicians Select a contact Outbo…" at bounding box center [437, 219] width 498 height 387
drag, startPoint x: 434, startPoint y: 188, endPoint x: 475, endPoint y: 181, distance: 41.3
click at [436, 188] on div "Back to Dashboard Change Sender ID Customers Technicians Select a contact Outbo…" at bounding box center [437, 219] width 498 height 387
click at [327, 219] on div "Back to Dashboard Change Sender ID Customers Technicians Select a contact Outbo…" at bounding box center [437, 219] width 498 height 387
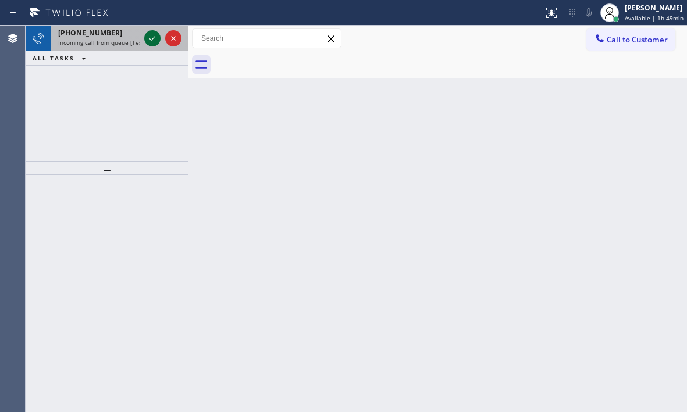
click at [156, 39] on icon at bounding box center [152, 38] width 14 height 14
click at [152, 42] on icon at bounding box center [152, 38] width 14 height 14
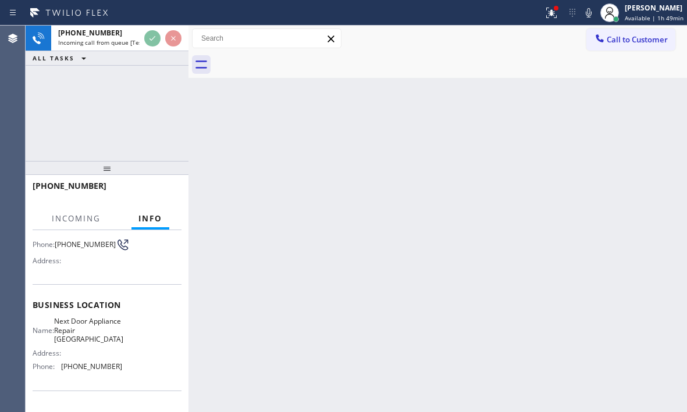
scroll to position [116, 0]
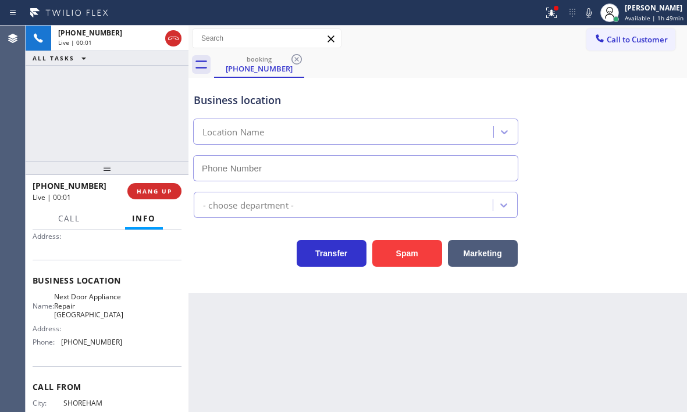
type input "(631) 203-1974"
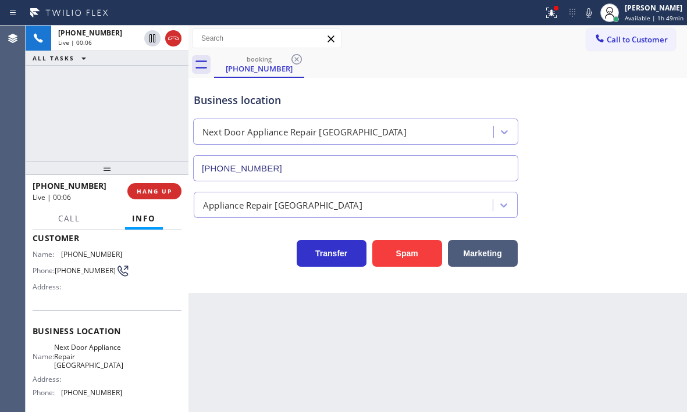
scroll to position [0, 0]
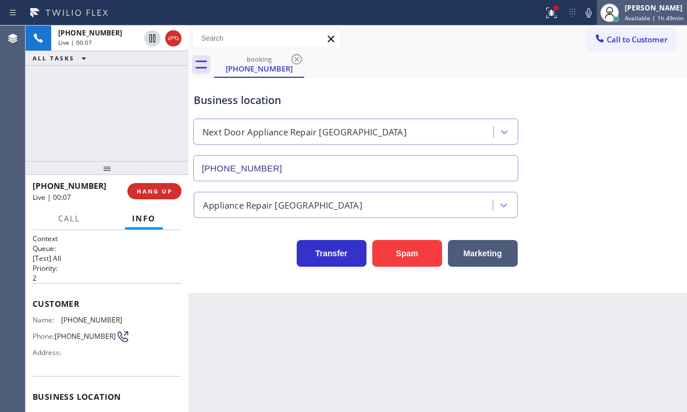
drag, startPoint x: 33, startPoint y: 300, endPoint x: 603, endPoint y: 0, distance: 643.4
click at [104, 342] on div "Customer Name: (631) 821-6633 Phone: (631) 821-6633 Address:" at bounding box center [107, 329] width 149 height 93
click at [114, 273] on h2 "Priority:" at bounding box center [107, 268] width 149 height 10
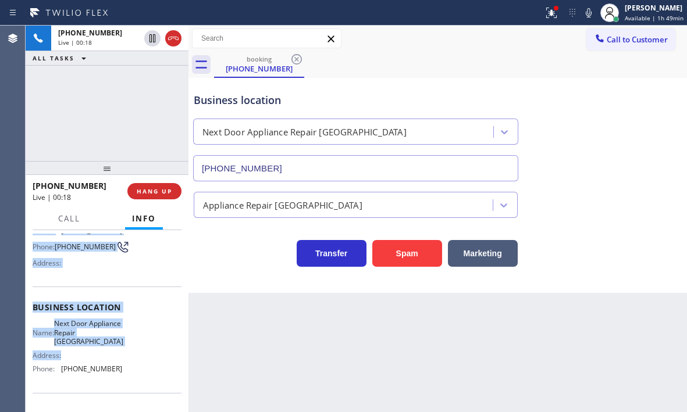
scroll to position [116, 0]
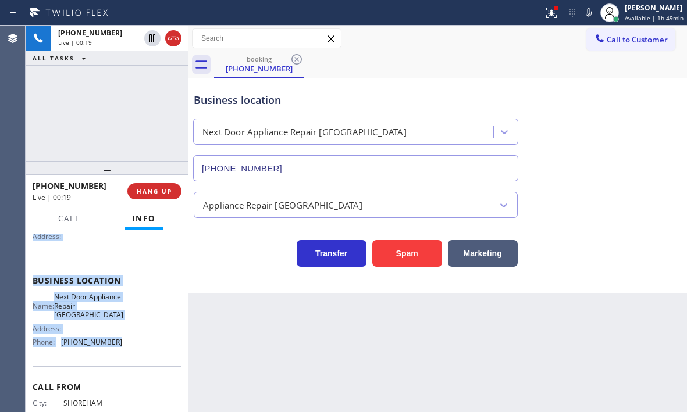
drag, startPoint x: 32, startPoint y: 245, endPoint x: 124, endPoint y: 350, distance: 139.7
click at [124, 350] on div "Context Queue: [Test] All Priority: 2 Customer Name: (631) 821-6633 Phone: (631…" at bounding box center [107, 321] width 163 height 182
copy div "Customer Name: (631) 821-6633 Phone: (631) 821-6633 Address: Business location …"
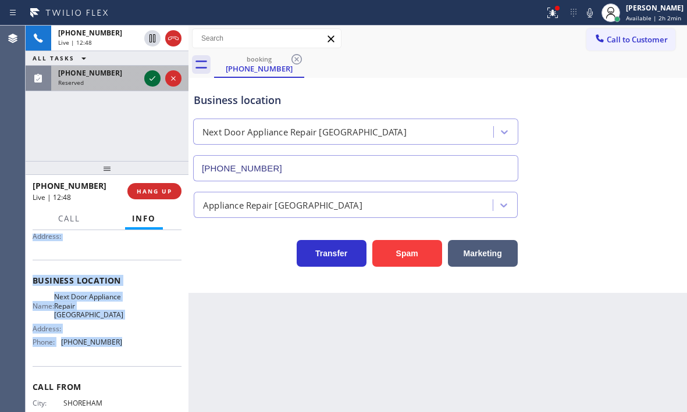
click at [148, 80] on icon at bounding box center [152, 79] width 14 height 14
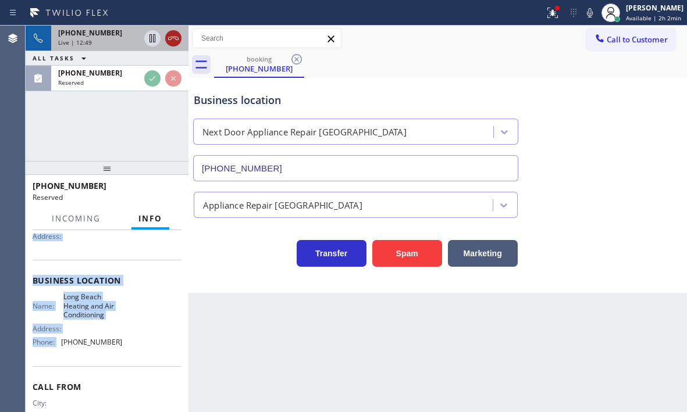
click at [173, 37] on icon at bounding box center [173, 38] width 14 height 14
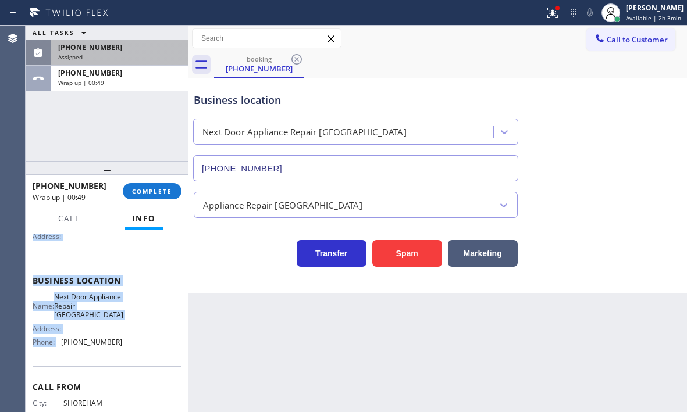
click at [135, 50] on div "(562) 250-6444" at bounding box center [119, 47] width 123 height 10
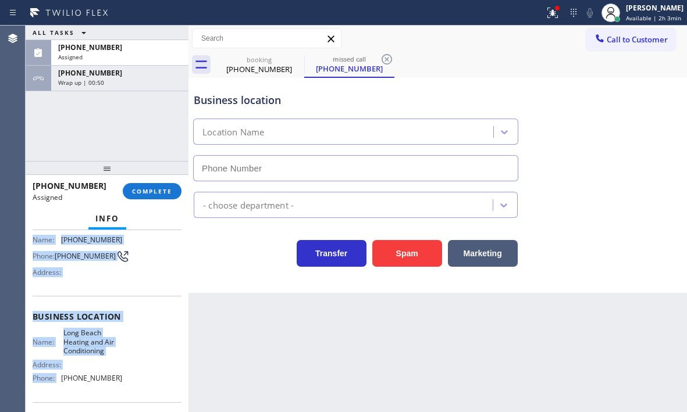
scroll to position [20, 0]
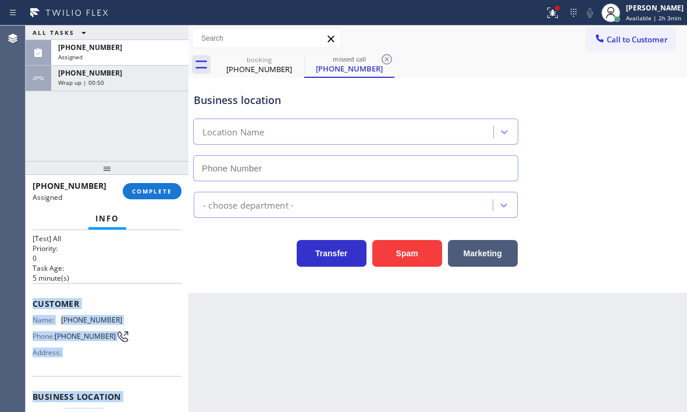
type input "(562) 362-3563"
drag, startPoint x: 72, startPoint y: 290, endPoint x: 55, endPoint y: 292, distance: 17.0
click at [73, 290] on div "Customer Name: (562) 250-6444 Phone: (562) 250-6444 Address:" at bounding box center [107, 329] width 149 height 93
click at [82, 301] on span "Customer" at bounding box center [107, 303] width 149 height 11
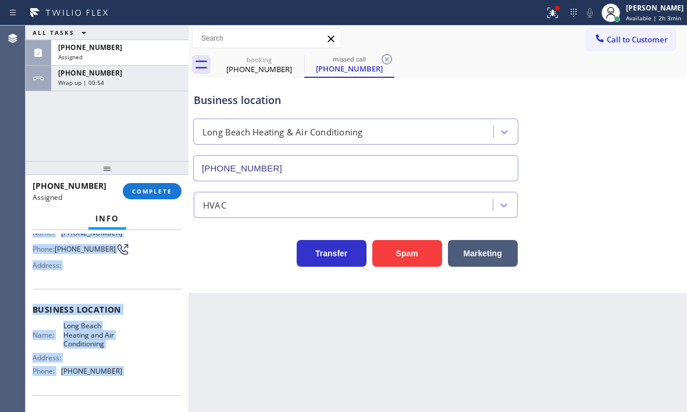
scroll to position [136, 0]
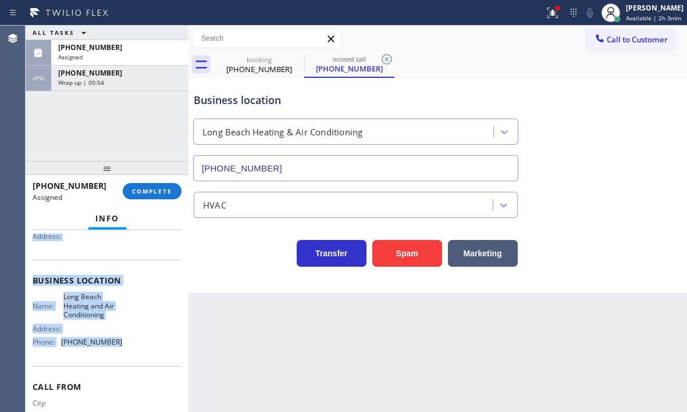
drag, startPoint x: 32, startPoint y: 302, endPoint x: 133, endPoint y: 360, distance: 116.7
click at [133, 360] on div "Context Queue: [Test] All Priority: 0 Task Age: 5 minute(s) Customer Name: (562…" at bounding box center [107, 321] width 163 height 182
copy div "Customer Name: (562) 250-6444 Phone: (562) 250-6444 Address: Business location …"
click at [150, 189] on span "COMPLETE" at bounding box center [152, 191] width 40 height 8
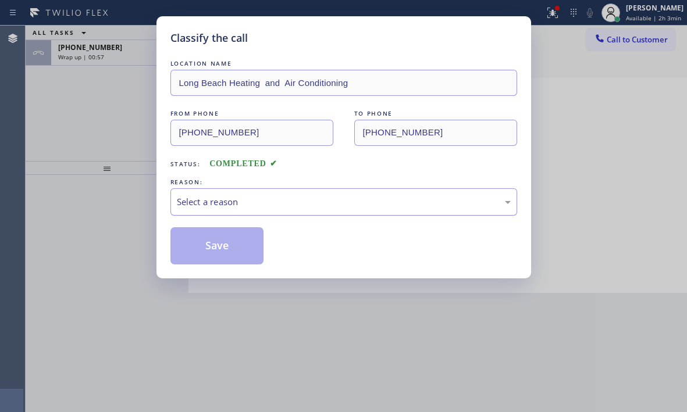
click at [263, 195] on div "Select a reason" at bounding box center [344, 201] width 334 height 13
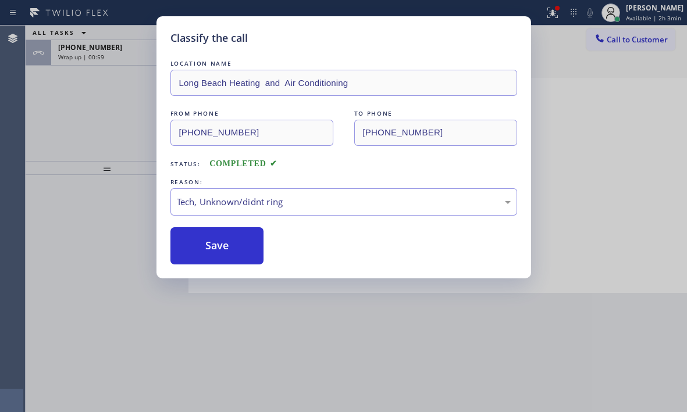
drag, startPoint x: 208, startPoint y: 246, endPoint x: 422, endPoint y: 245, distance: 214.6
click at [208, 245] on button "Save" at bounding box center [217, 245] width 94 height 37
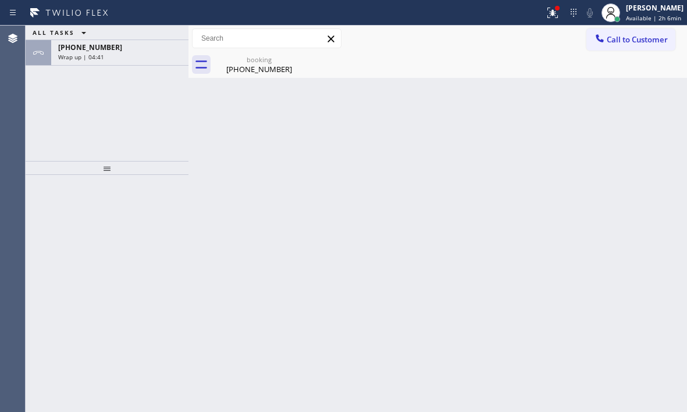
click at [207, 140] on div "Back to Dashboard Change Sender ID Customers Technicians Select a contact Outbo…" at bounding box center [437, 219] width 498 height 387
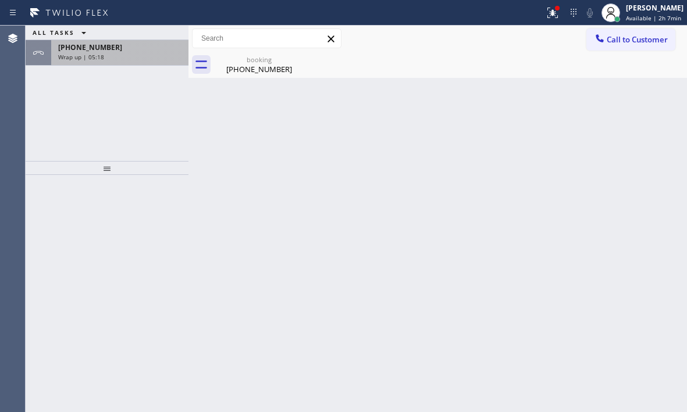
click at [134, 61] on div "+16318216633 Wrap up | 05:18" at bounding box center [117, 53] width 133 height 26
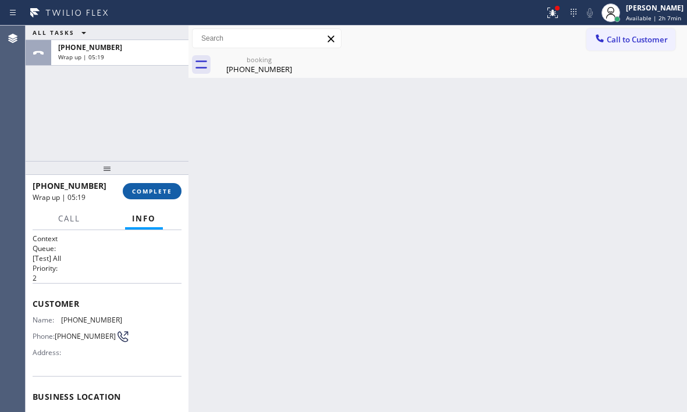
click at [158, 190] on span "COMPLETE" at bounding box center [152, 191] width 40 height 8
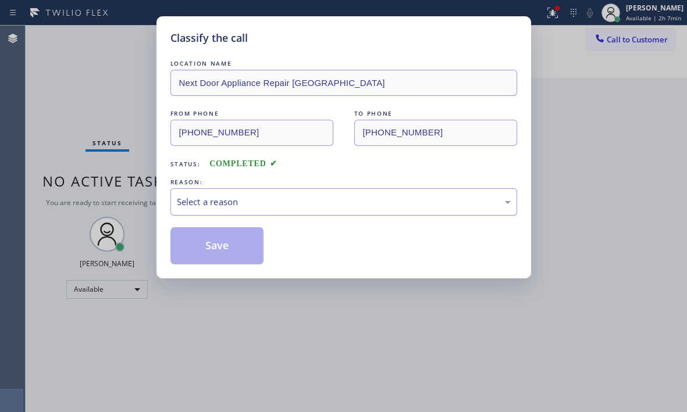
click at [277, 199] on div "Select a reason" at bounding box center [344, 201] width 334 height 13
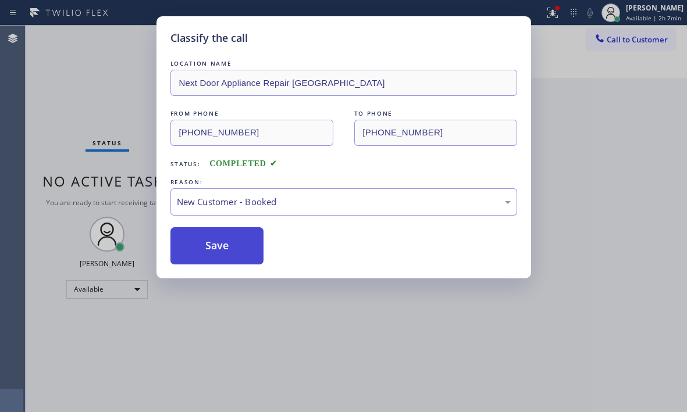
click at [215, 236] on button "Save" at bounding box center [217, 245] width 94 height 37
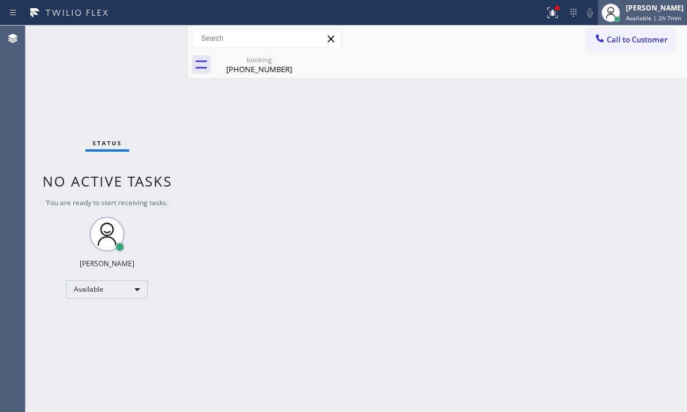
click at [626, 14] on span "Available | 2h 7min" at bounding box center [653, 18] width 55 height 8
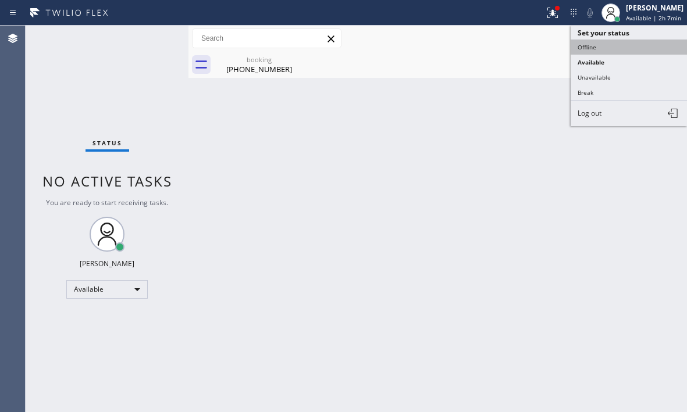
click at [591, 45] on button "Offline" at bounding box center [629, 47] width 116 height 15
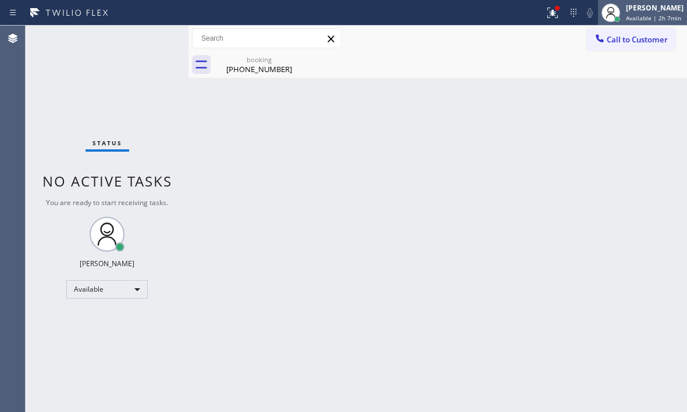
click at [640, 10] on div "[PERSON_NAME]" at bounding box center [655, 8] width 58 height 10
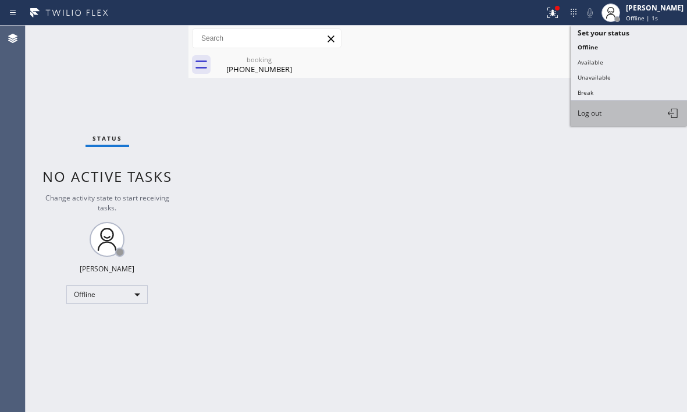
click at [591, 113] on span "Log out" at bounding box center [590, 113] width 24 height 10
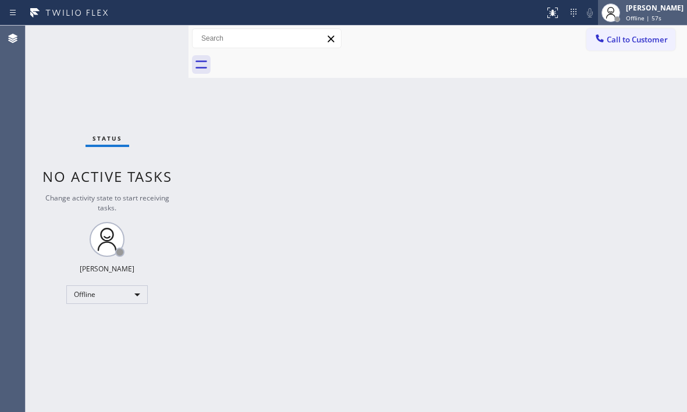
click at [626, 19] on span "Offline | 57s" at bounding box center [643, 18] width 35 height 8
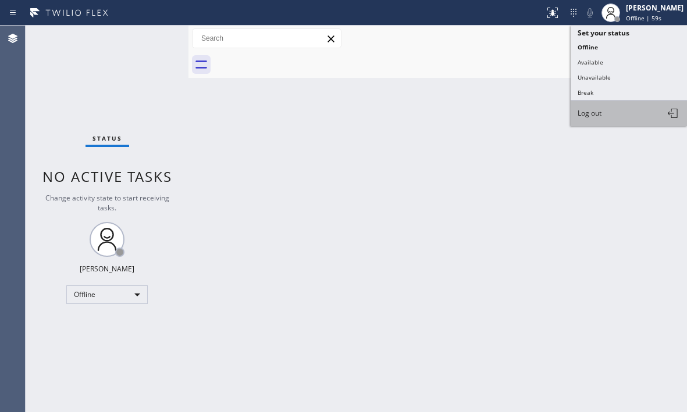
click at [598, 110] on span "Log out" at bounding box center [590, 113] width 24 height 10
